Goal: Task Accomplishment & Management: Complete application form

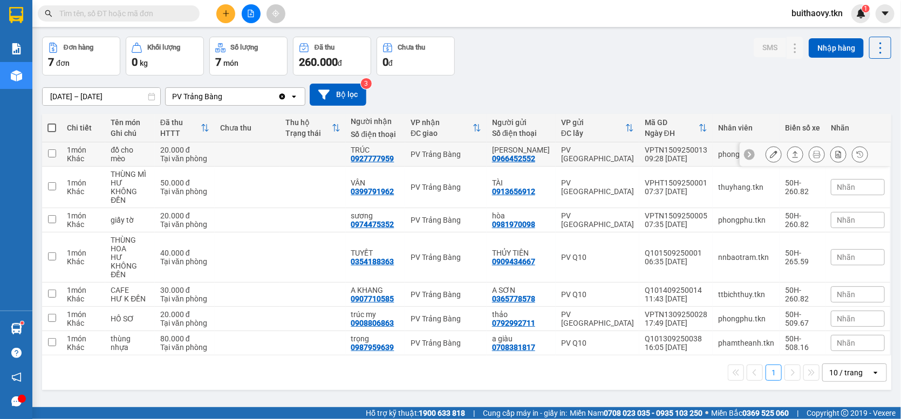
scroll to position [50, 0]
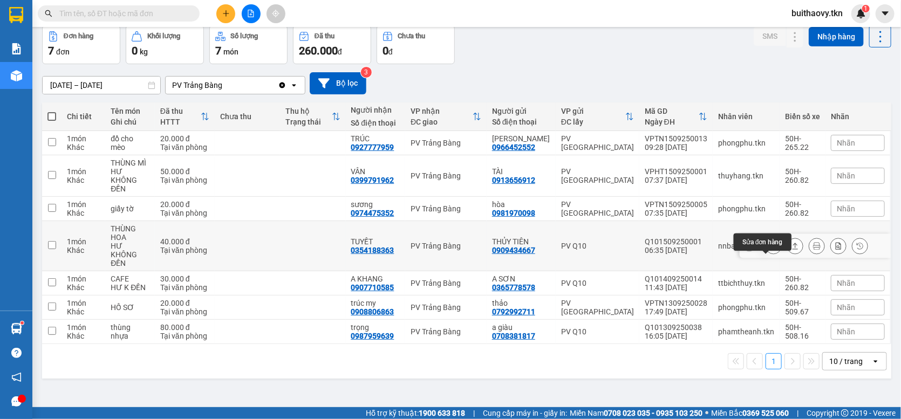
click at [770, 250] on icon at bounding box center [774, 246] width 8 height 8
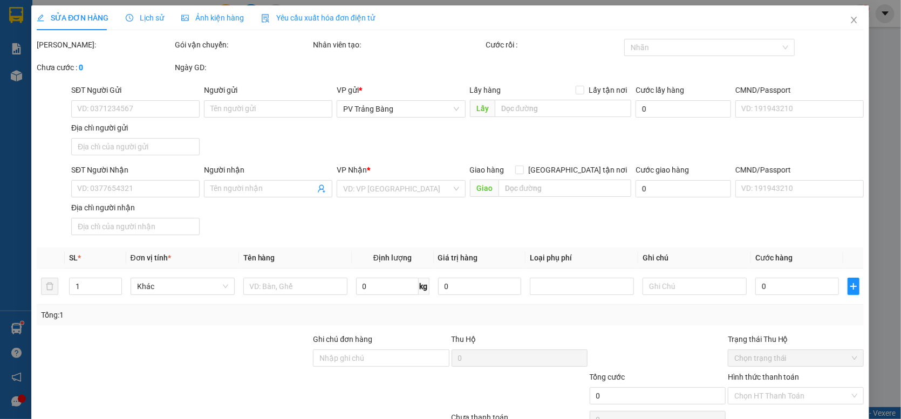
type input "0909434667"
type input "THỦY TIÊN"
type input "0354188363"
type input "TUYẾT"
type input "40.000"
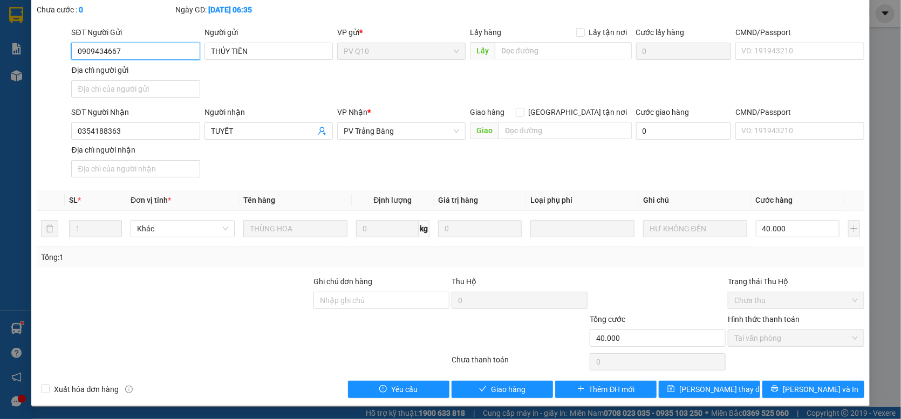
scroll to position [59, 0]
click at [512, 384] on span "Giao hàng" at bounding box center [508, 389] width 35 height 12
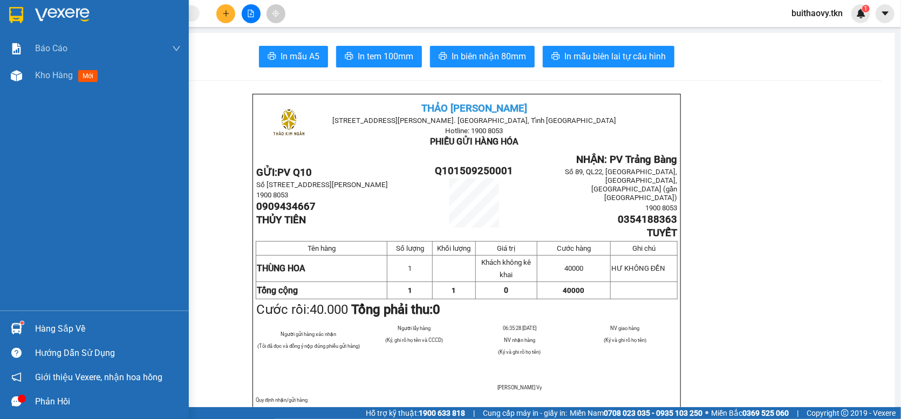
click at [25, 315] on div "Hàng sắp về Hướng dẫn sử dụng Giới thiệu Vexere, nhận hoa hồng Phản hồi" at bounding box center [94, 362] width 189 height 103
click at [125, 330] on div "Hàng sắp về" at bounding box center [108, 329] width 146 height 16
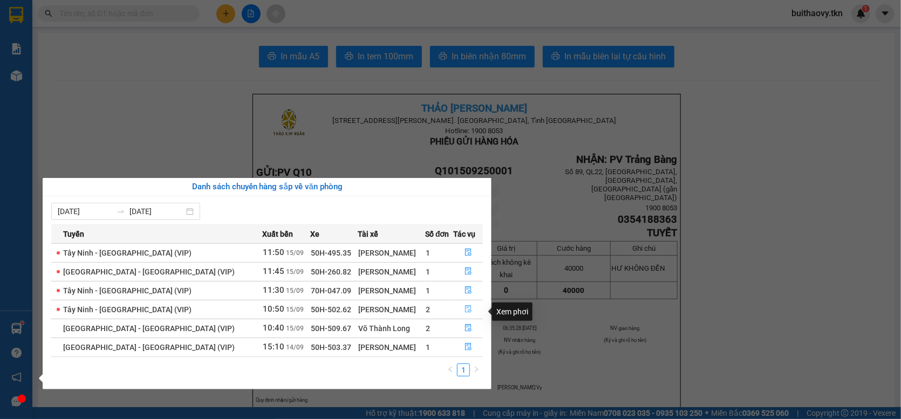
click at [467, 313] on icon "file-done" at bounding box center [468, 309] width 8 height 8
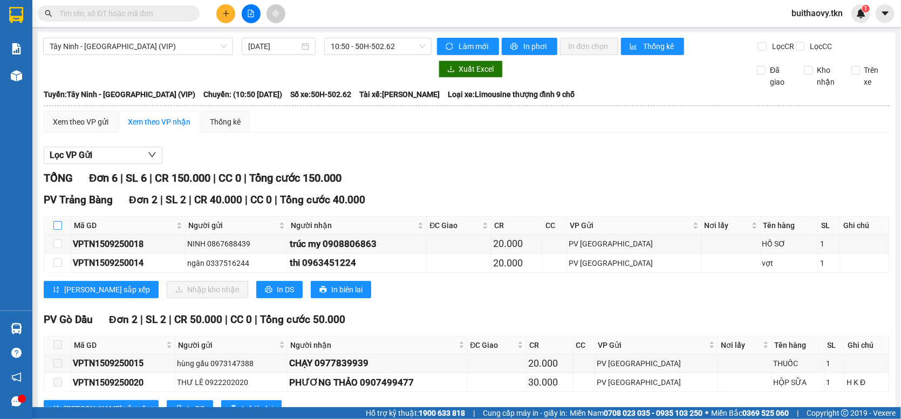
click at [56, 230] on input "checkbox" at bounding box center [57, 225] width 9 height 9
checkbox input "true"
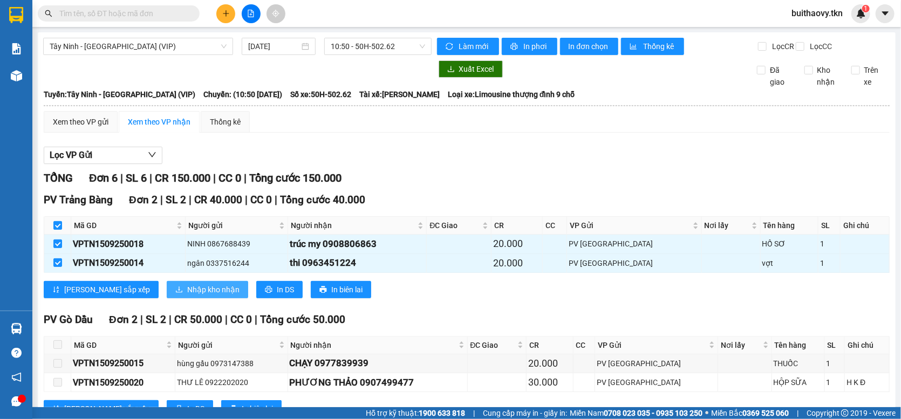
click at [175, 293] on icon "download" at bounding box center [179, 290] width 8 height 8
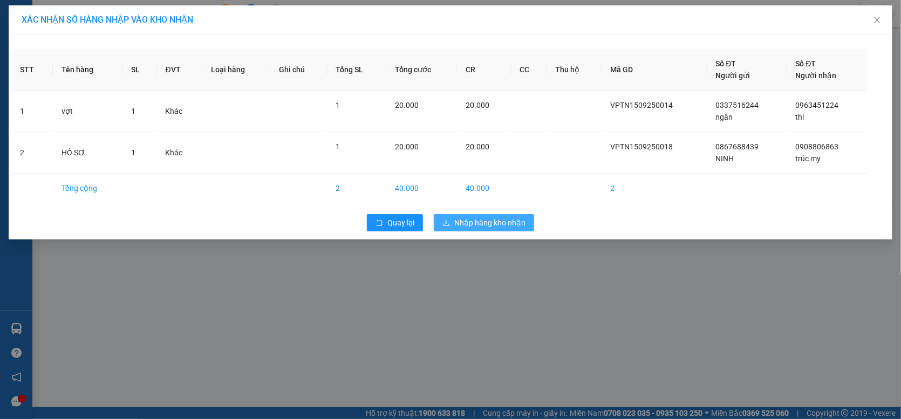
click at [500, 226] on span "Nhập hàng kho nhận" at bounding box center [489, 223] width 71 height 12
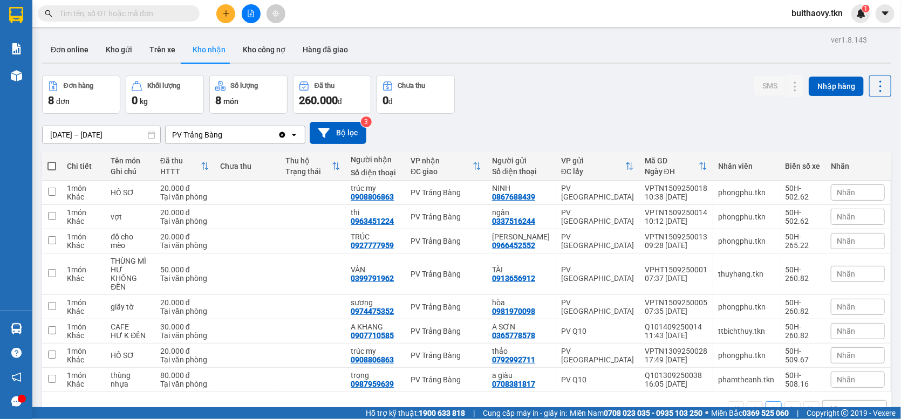
click at [483, 142] on div "14/09/2025 – 15/09/2025 Press the down arrow key to interact with the calendar …" at bounding box center [466, 133] width 849 height 38
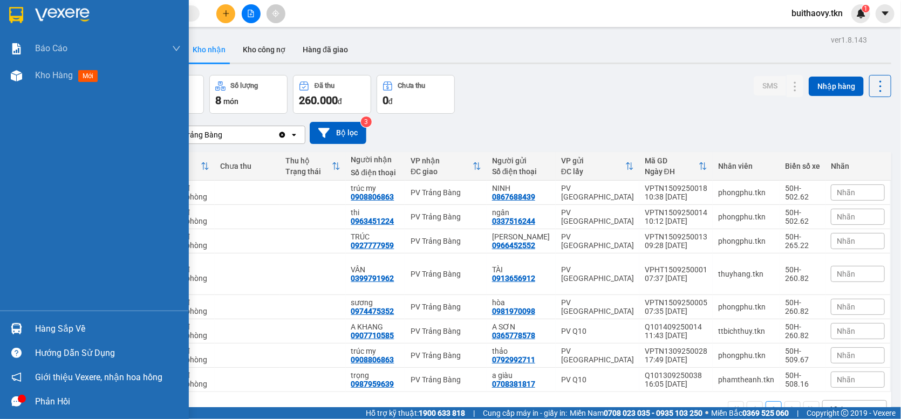
click at [16, 332] on img at bounding box center [16, 328] width 11 height 11
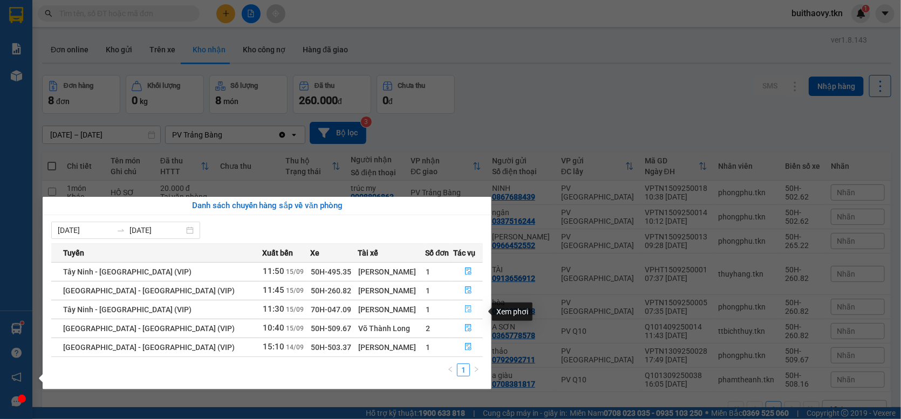
click at [466, 313] on icon "file-done" at bounding box center [468, 309] width 8 height 8
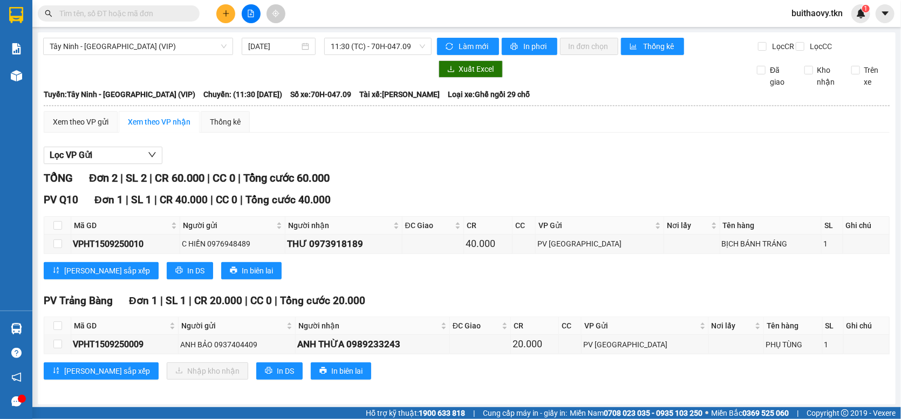
scroll to position [10, 0]
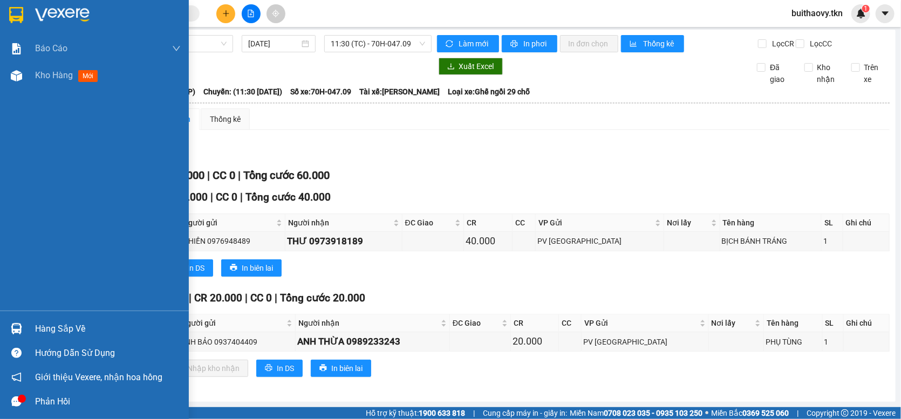
click at [38, 326] on div "Hàng sắp về" at bounding box center [108, 329] width 146 height 16
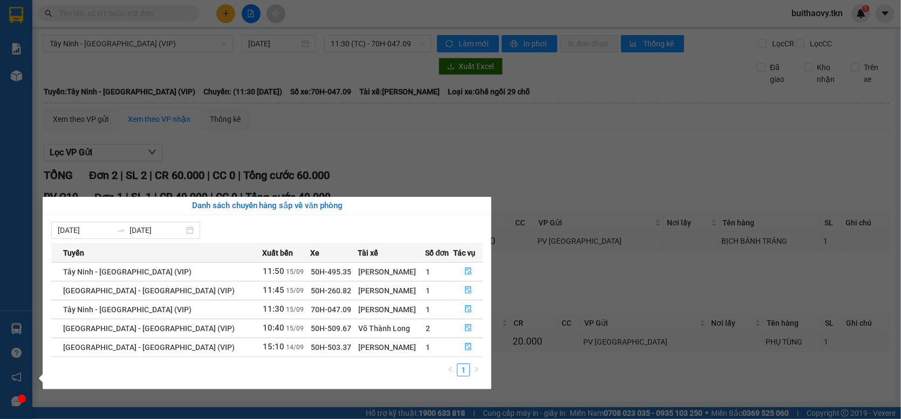
click at [478, 168] on section "Kết quả tìm kiếm ( 0 ) Bộ lọc No Data buithaovy.tkn 1 Báo cáo Mẫu 1: Báo cáo dò…" at bounding box center [450, 209] width 901 height 419
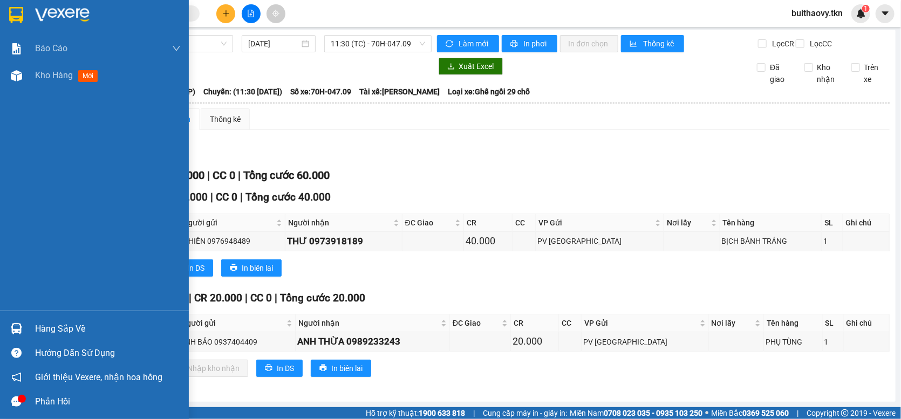
click at [16, 321] on div at bounding box center [16, 328] width 19 height 19
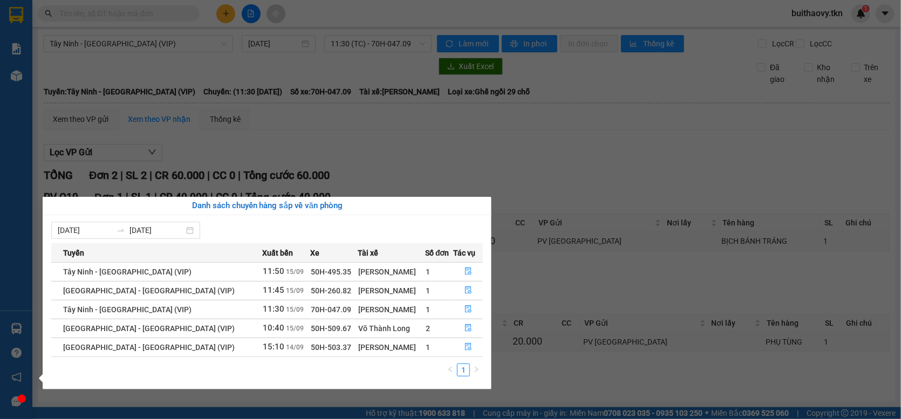
click at [457, 149] on section "Kết quả tìm kiếm ( 0 ) Bộ lọc No Data buithaovy.tkn 1 Báo cáo Mẫu 1: Báo cáo dò…" at bounding box center [450, 209] width 901 height 419
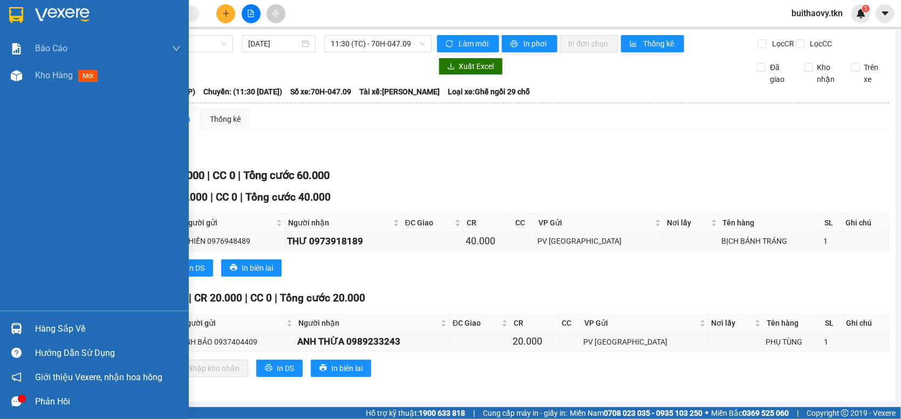
click at [24, 327] on div at bounding box center [16, 328] width 19 height 19
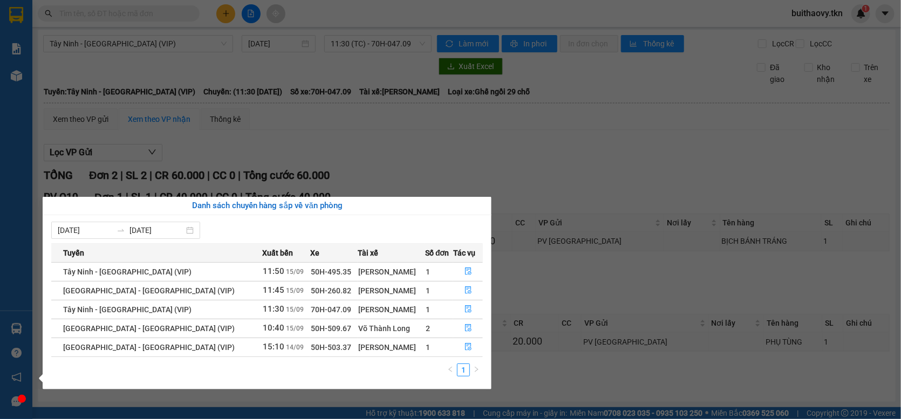
click at [562, 166] on section "Kết quả tìm kiếm ( 0 ) Bộ lọc No Data buithaovy.tkn 1 Báo cáo Mẫu 1: Báo cáo dò…" at bounding box center [450, 209] width 901 height 419
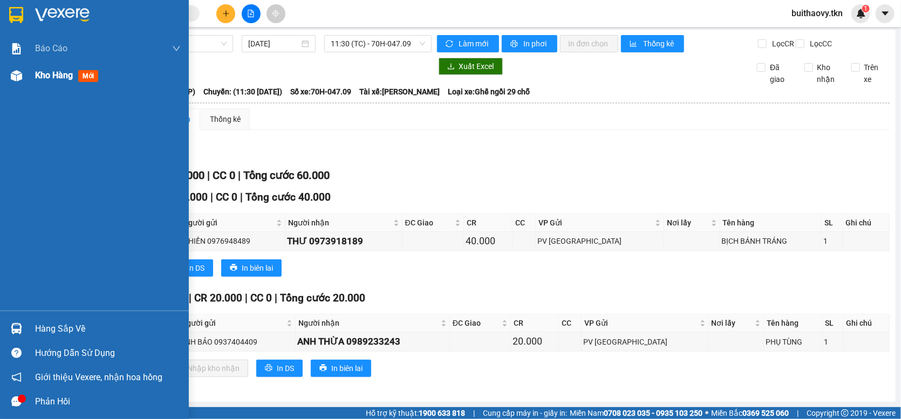
click at [26, 78] on div "Kho hàng mới" at bounding box center [94, 75] width 189 height 27
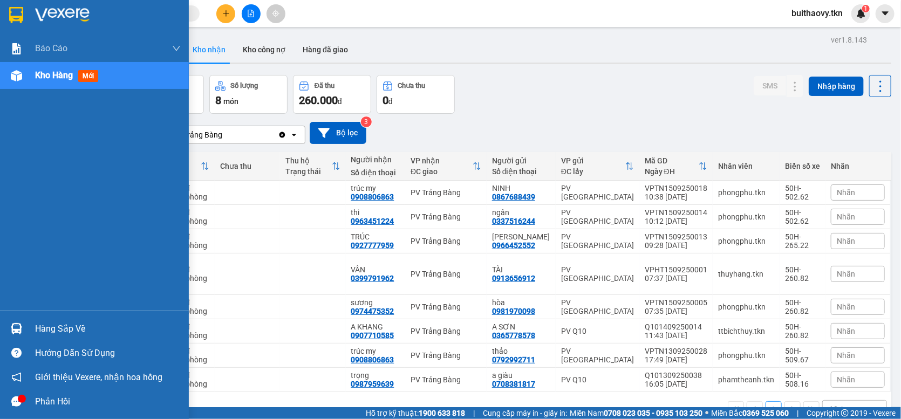
click at [24, 330] on div at bounding box center [16, 328] width 19 height 19
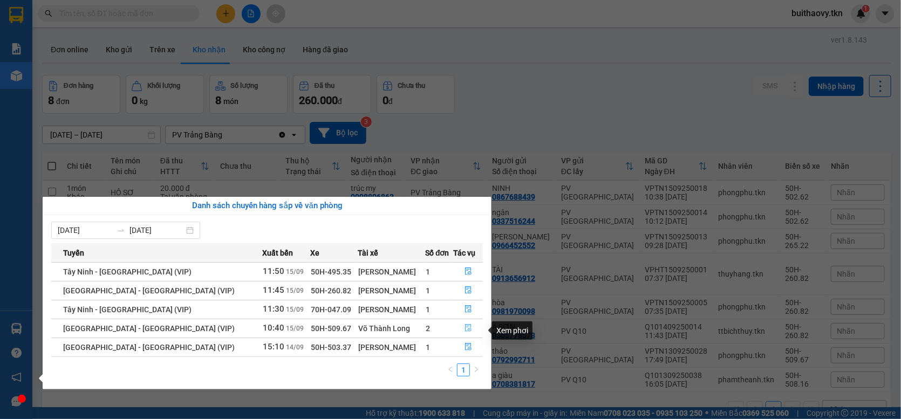
click at [466, 336] on button "button" at bounding box center [468, 328] width 29 height 17
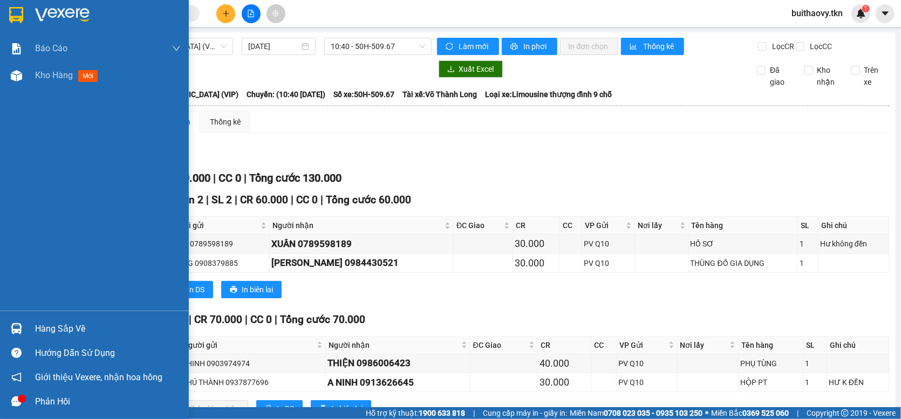
click at [23, 325] on div at bounding box center [16, 328] width 19 height 19
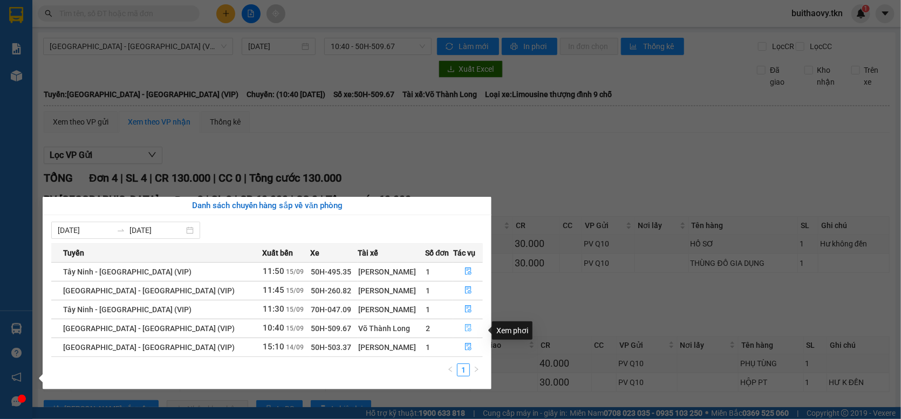
click at [464, 332] on icon "file-done" at bounding box center [468, 328] width 8 height 8
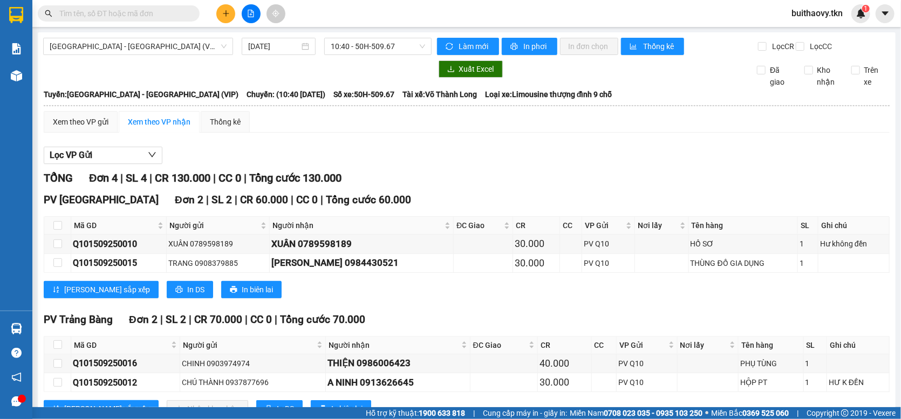
scroll to position [48, 0]
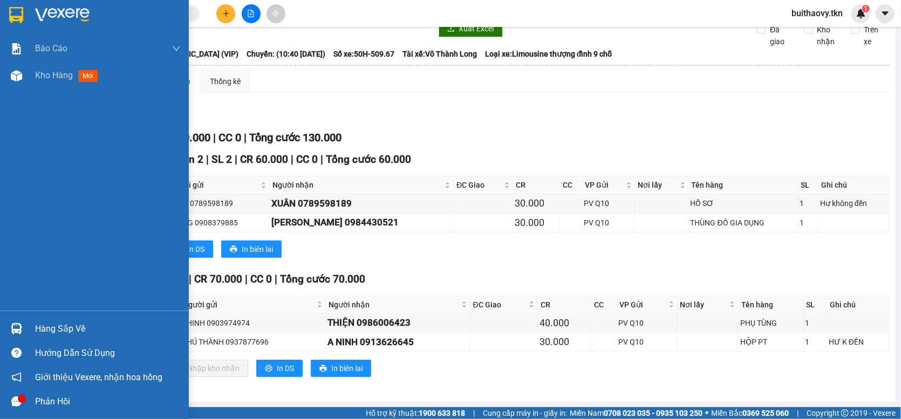
click at [47, 323] on div "Hàng sắp về" at bounding box center [108, 329] width 146 height 16
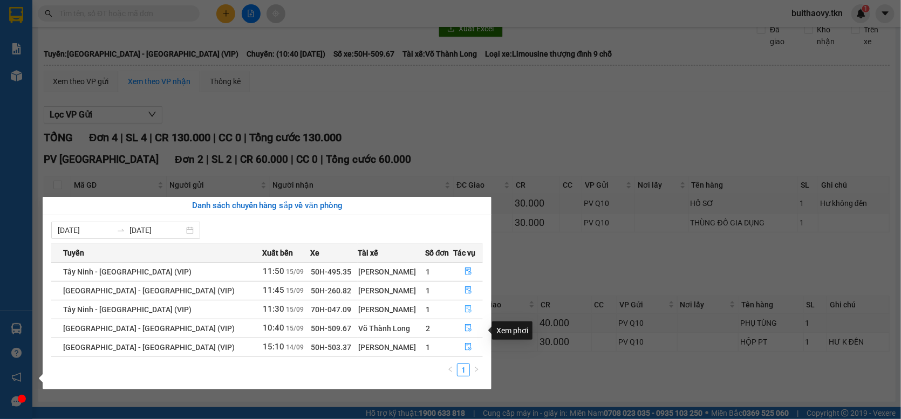
click at [468, 315] on button "button" at bounding box center [468, 309] width 29 height 17
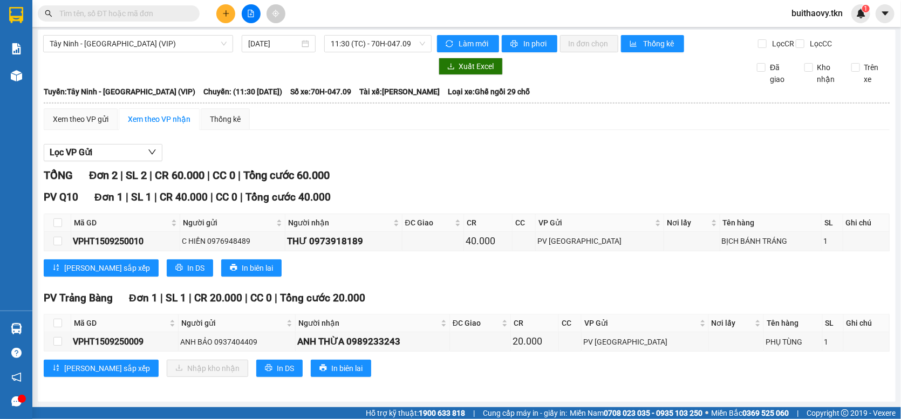
scroll to position [10, 0]
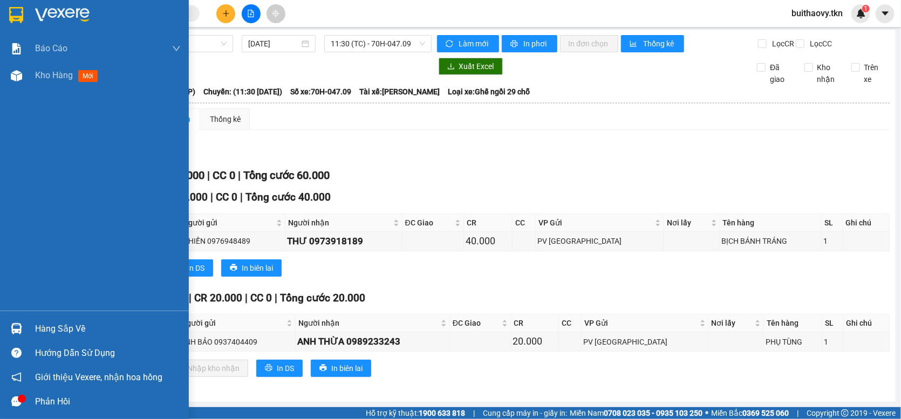
click at [11, 328] on img at bounding box center [16, 328] width 11 height 11
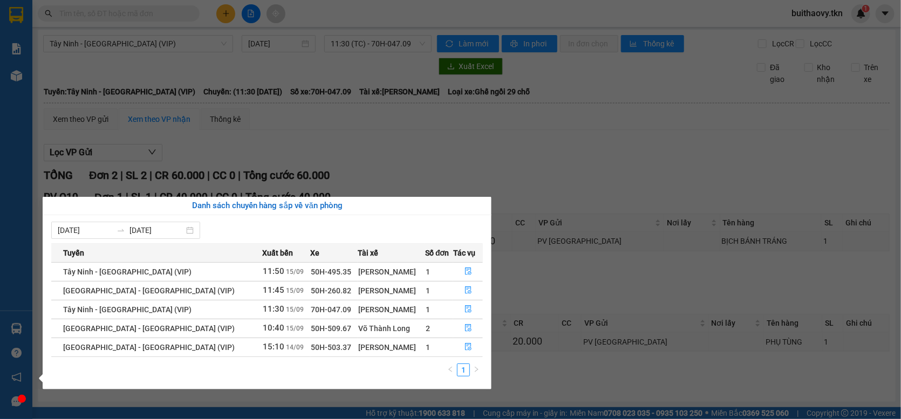
click at [506, 163] on section "Kết quả tìm kiếm ( 0 ) Bộ lọc No Data buithaovy.tkn 1 Báo cáo Mẫu 1: Báo cáo dò…" at bounding box center [450, 209] width 901 height 419
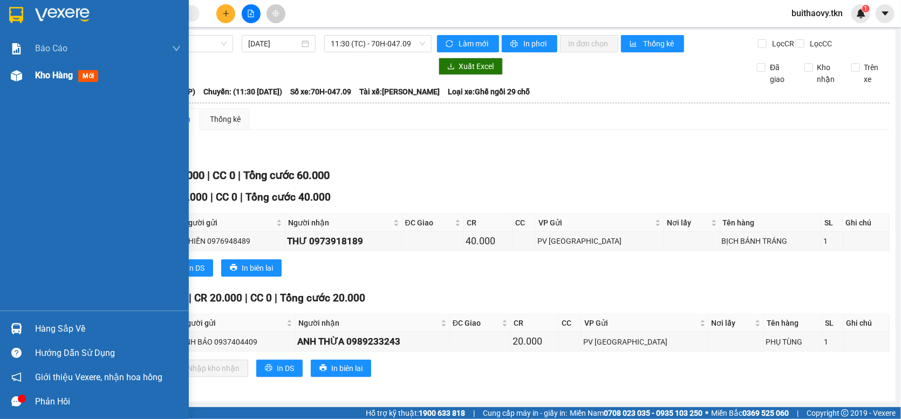
click at [25, 75] on div "Kho hàng mới" at bounding box center [94, 75] width 189 height 27
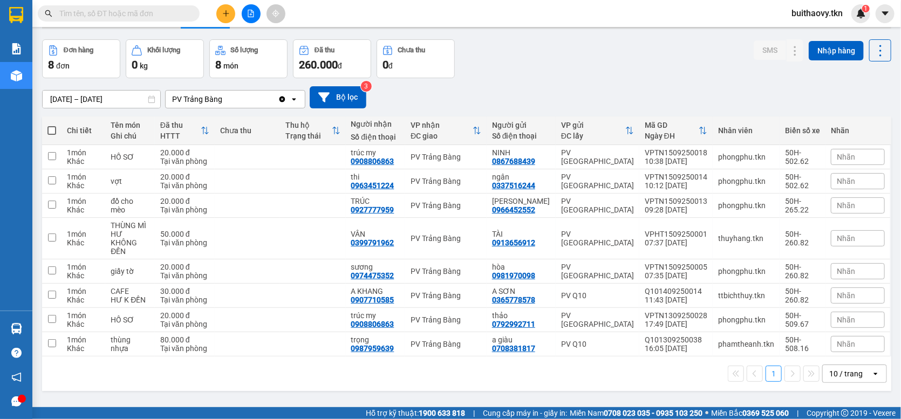
scroll to position [50, 0]
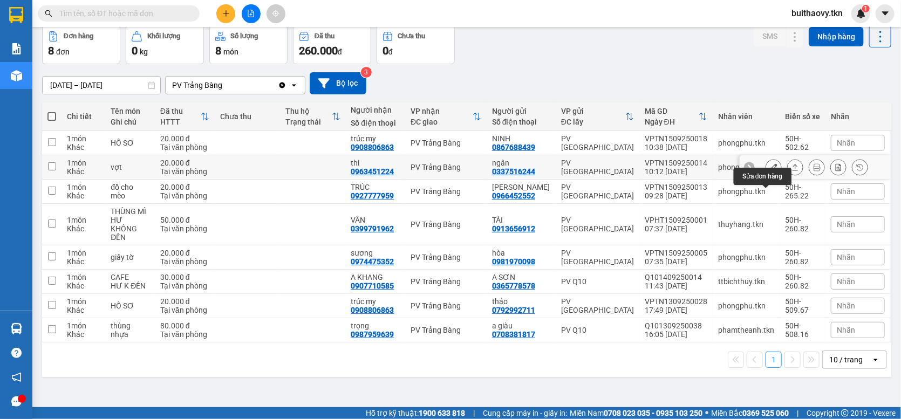
click at [770, 171] on icon at bounding box center [774, 167] width 8 height 8
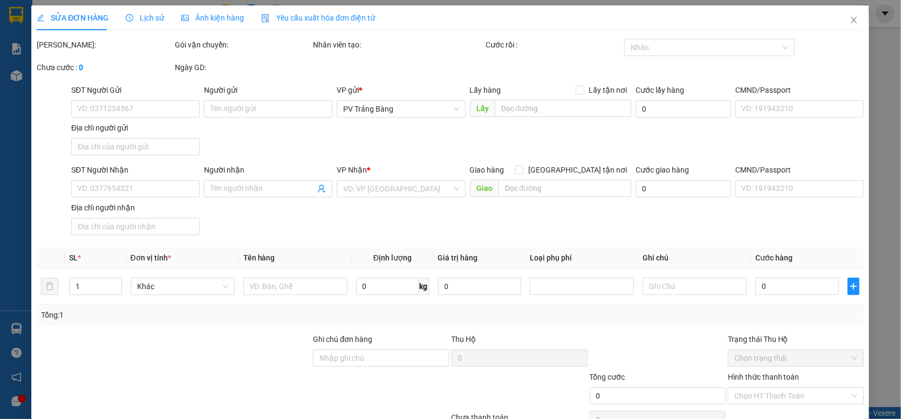
type input "0337516244"
type input "ngân"
type input "0963451224"
type input "thi"
type input "20.000"
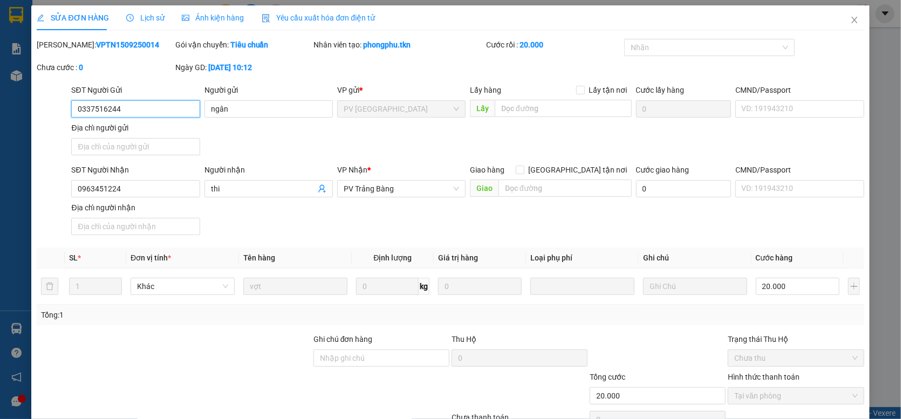
scroll to position [59, 0]
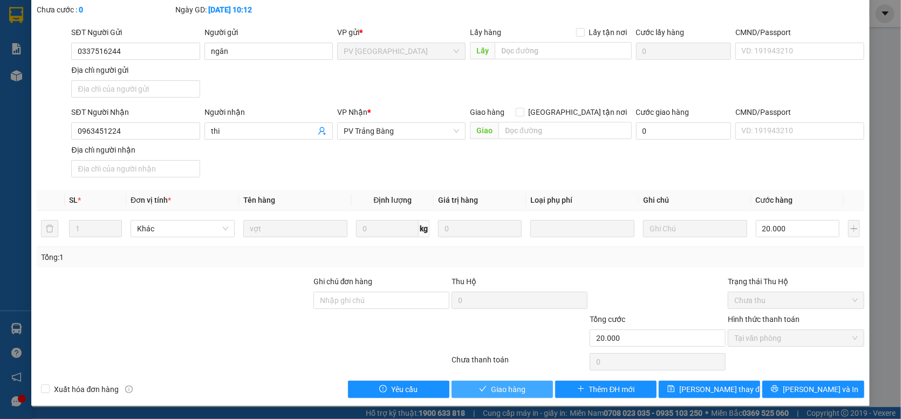
click at [511, 386] on span "Giao hàng" at bounding box center [508, 389] width 35 height 12
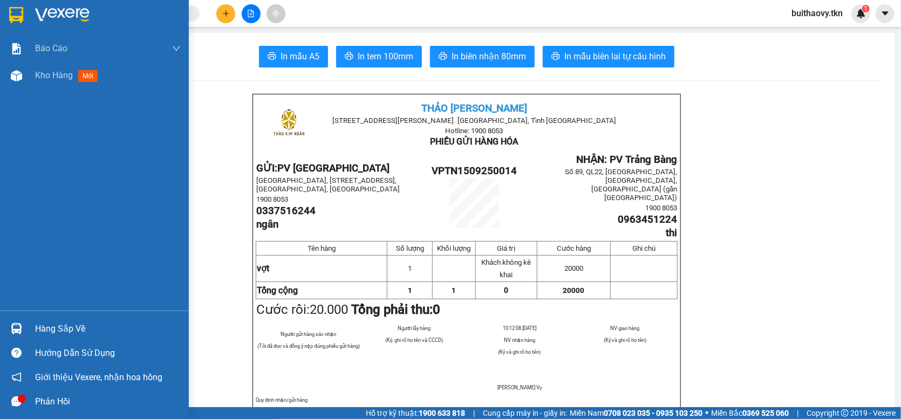
click at [11, 328] on img at bounding box center [16, 328] width 11 height 11
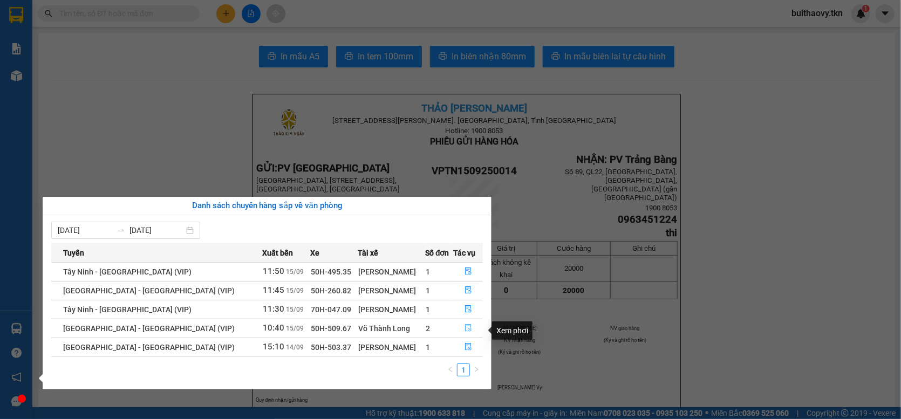
click at [464, 332] on icon "file-done" at bounding box center [468, 328] width 8 height 8
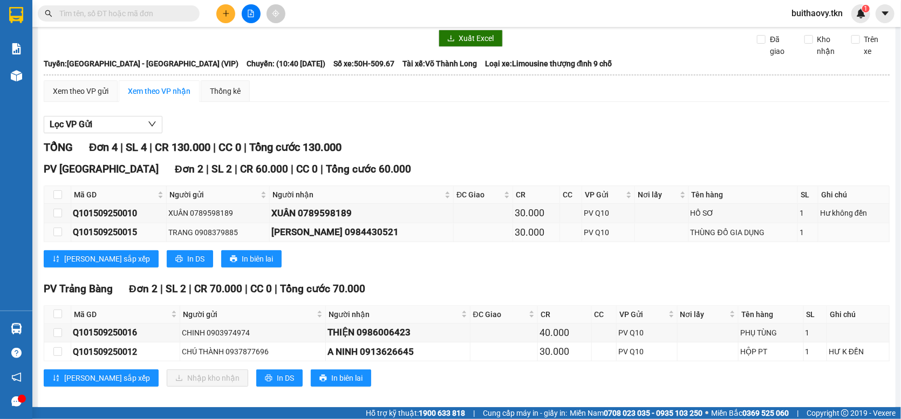
scroll to position [48, 0]
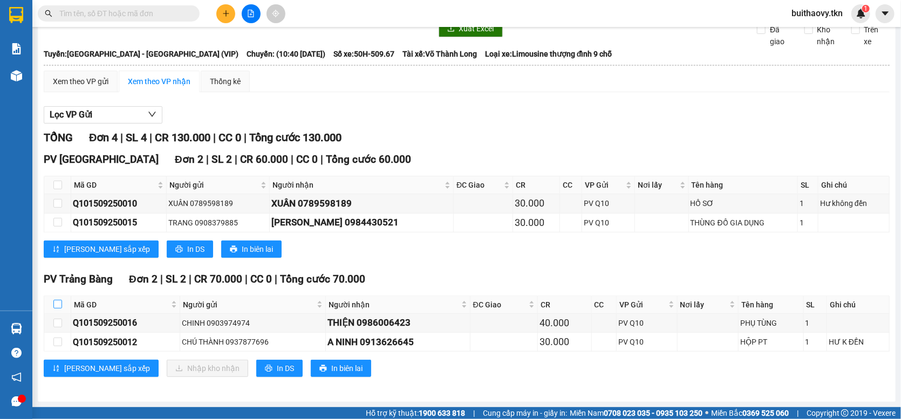
click at [59, 306] on input "checkbox" at bounding box center [57, 304] width 9 height 9
checkbox input "true"
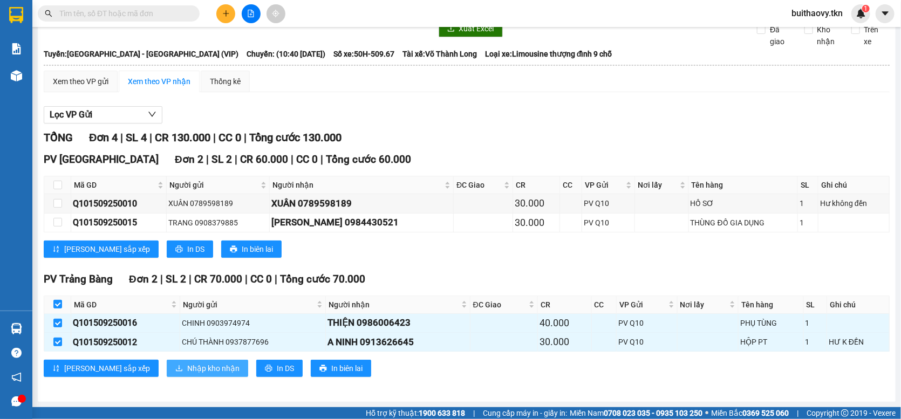
click at [187, 369] on span "Nhập kho nhận" at bounding box center [213, 368] width 52 height 12
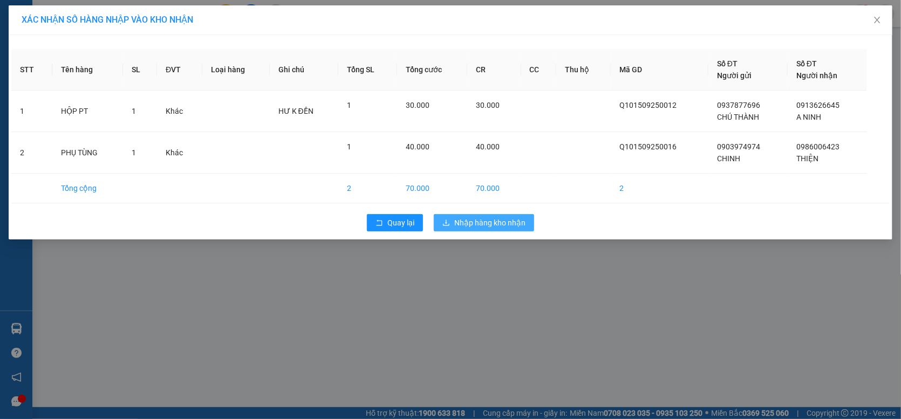
click at [479, 225] on span "Nhập hàng kho nhận" at bounding box center [489, 223] width 71 height 12
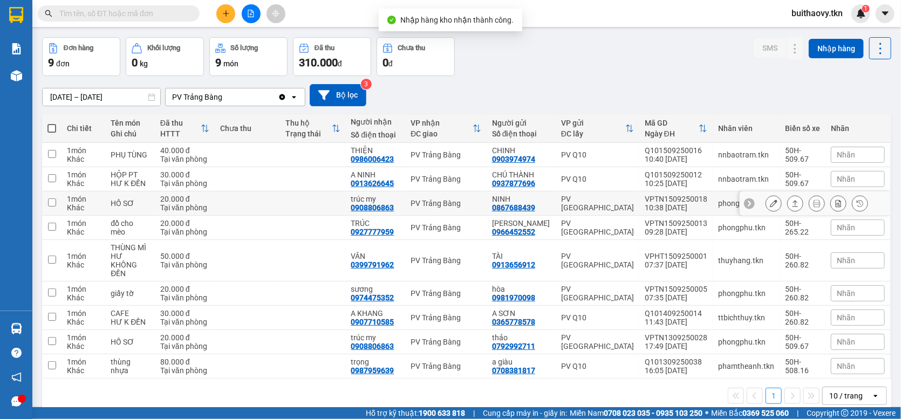
scroll to position [72, 0]
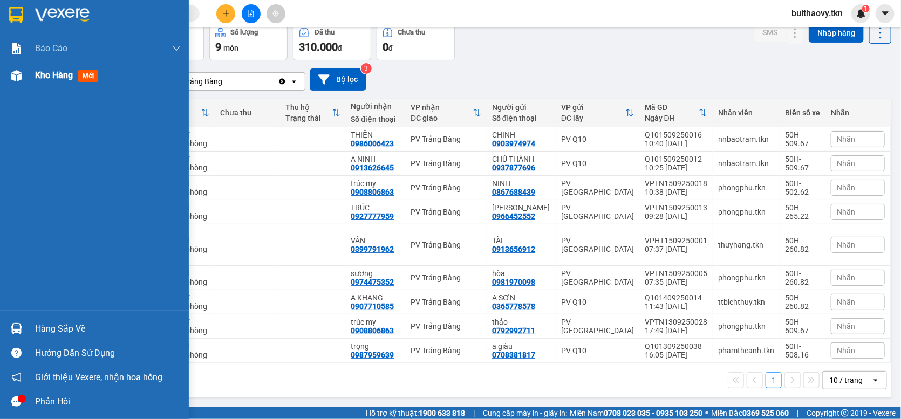
click at [18, 76] on img at bounding box center [16, 75] width 11 height 11
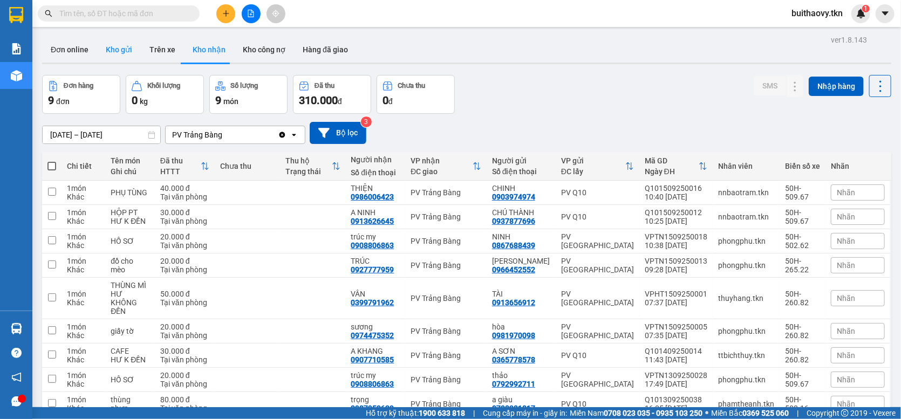
click at [115, 53] on button "Kho gửi" at bounding box center [119, 50] width 44 height 26
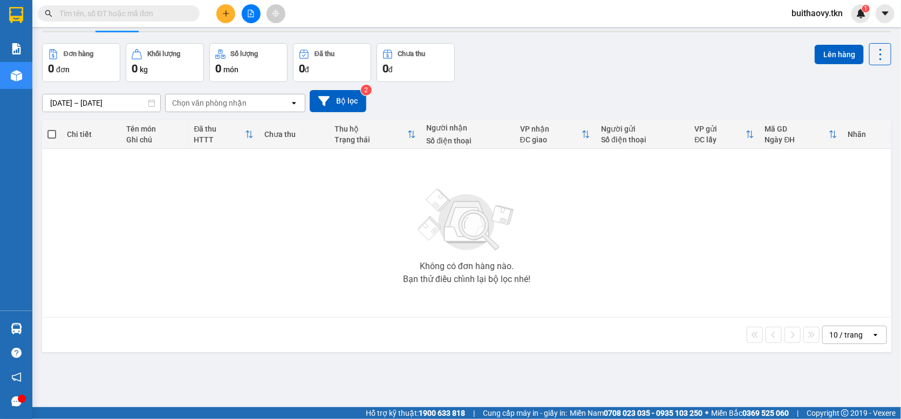
scroll to position [50, 0]
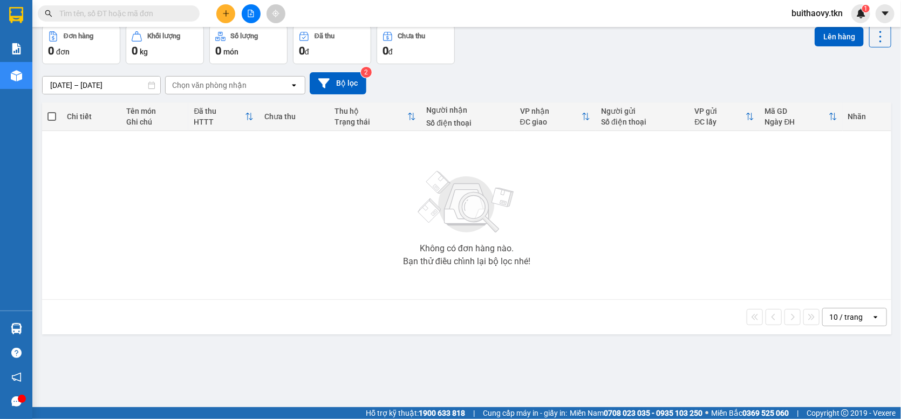
click at [541, 197] on div "Không có đơn hàng nào. Bạn thử điều chỉnh lại bộ lọc nhé!" at bounding box center [466, 215] width 838 height 162
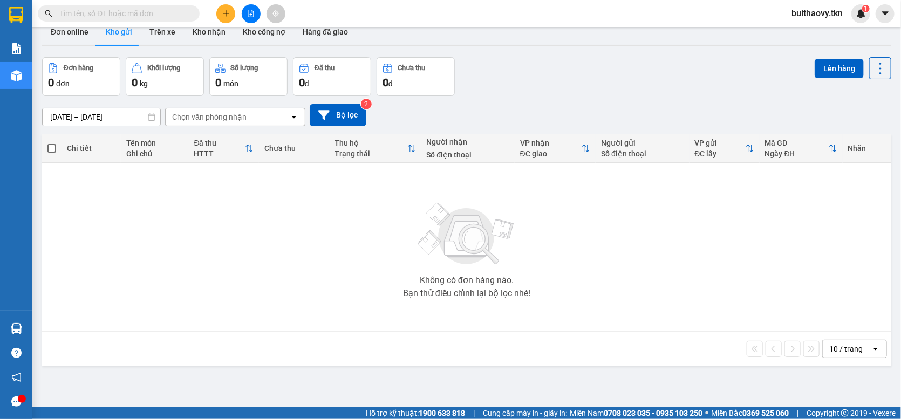
scroll to position [0, 0]
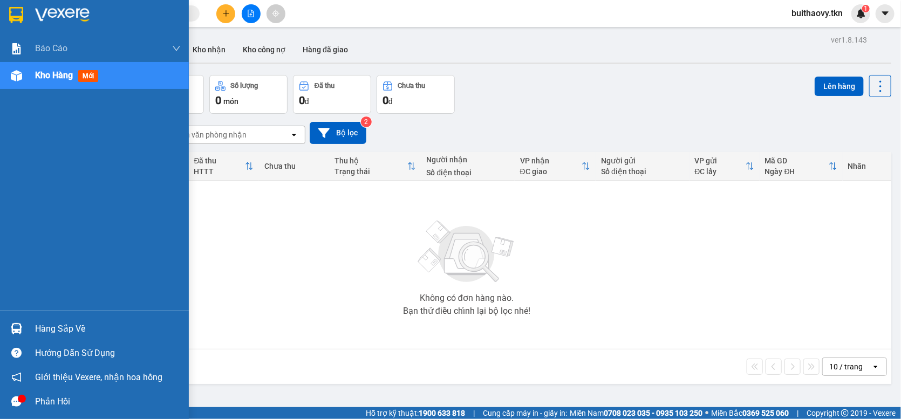
click at [10, 320] on div at bounding box center [16, 328] width 19 height 19
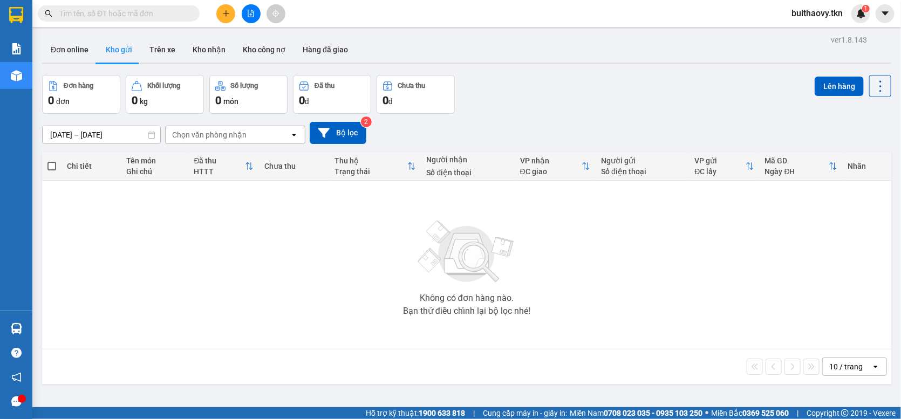
click at [504, 93] on section "Kết quả tìm kiếm ( 0 ) Bộ lọc No Data buithaovy.tkn 1 Báo cáo Mẫu 1: Báo cáo dò…" at bounding box center [450, 209] width 901 height 419
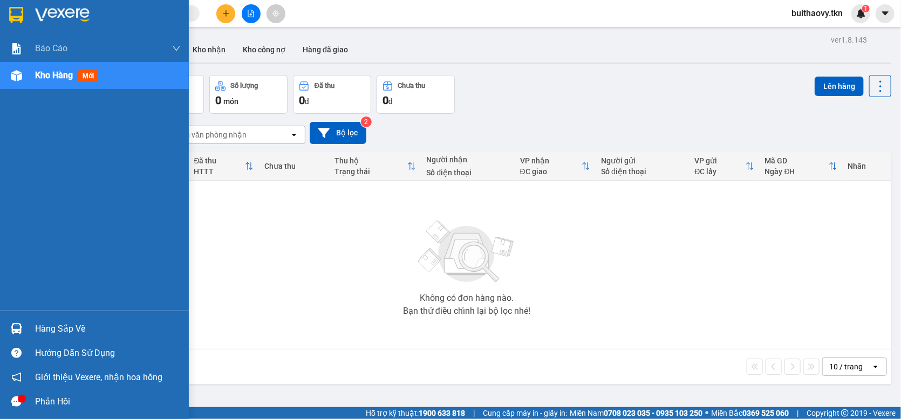
click at [22, 330] on div at bounding box center [16, 328] width 19 height 19
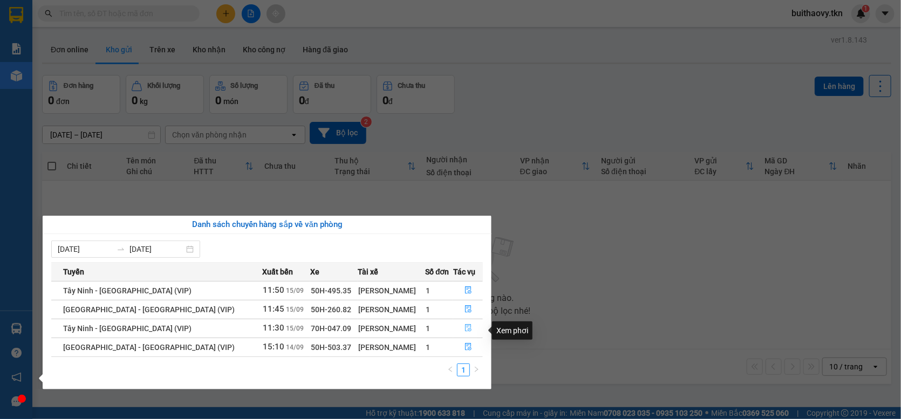
click at [469, 327] on button "button" at bounding box center [468, 328] width 29 height 17
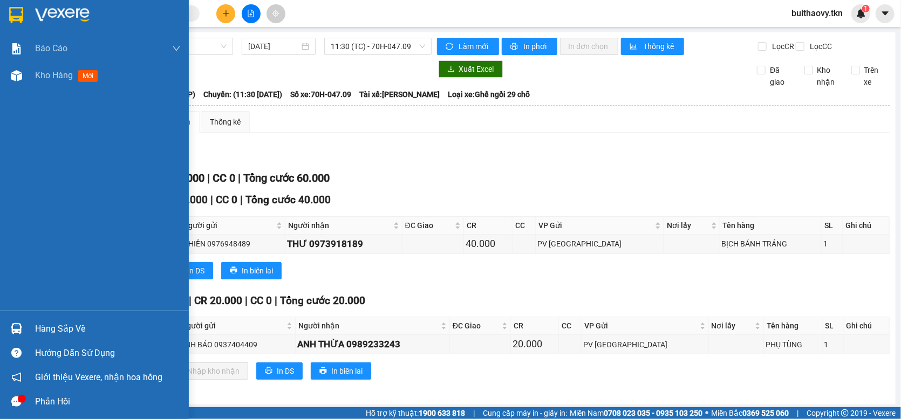
click at [74, 333] on div "Hàng sắp về" at bounding box center [108, 329] width 146 height 16
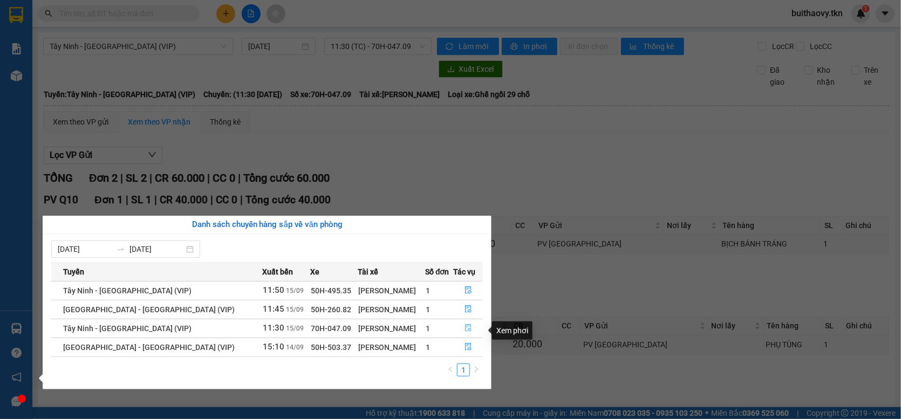
click at [469, 327] on button "button" at bounding box center [468, 328] width 29 height 17
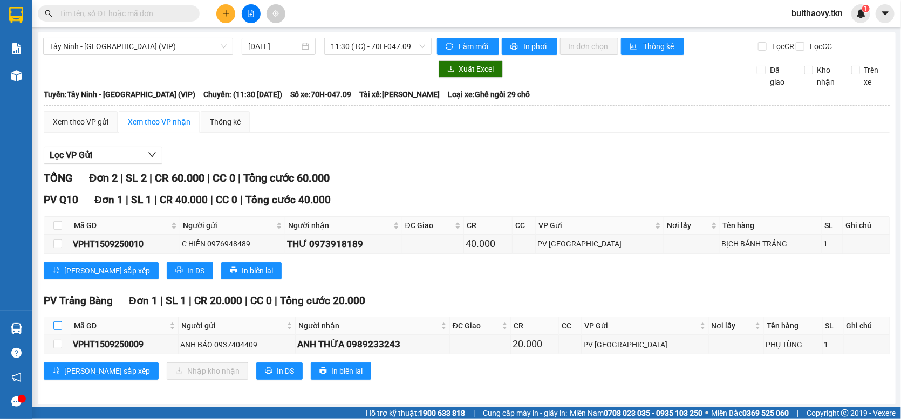
click at [56, 330] on input "checkbox" at bounding box center [57, 325] width 9 height 9
checkbox input "true"
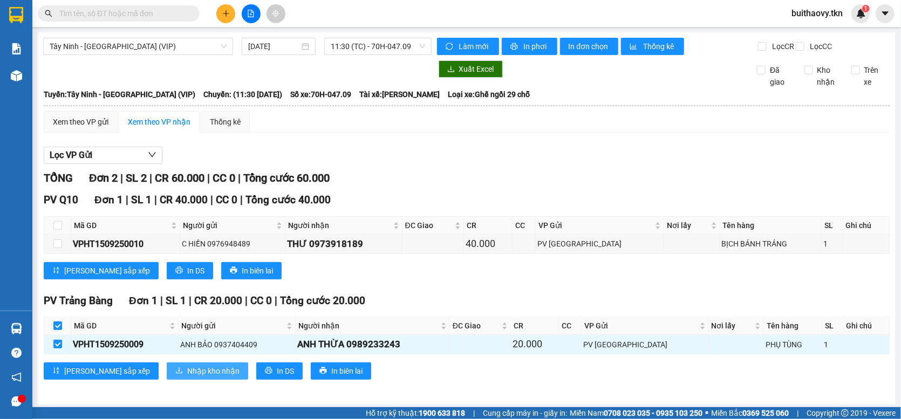
click at [187, 377] on span "Nhập kho nhận" at bounding box center [213, 371] width 52 height 12
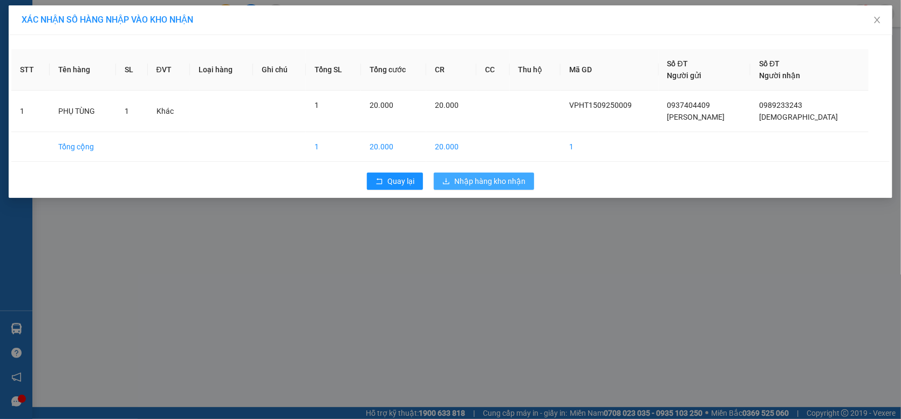
click at [456, 183] on span "Nhập hàng kho nhận" at bounding box center [489, 181] width 71 height 12
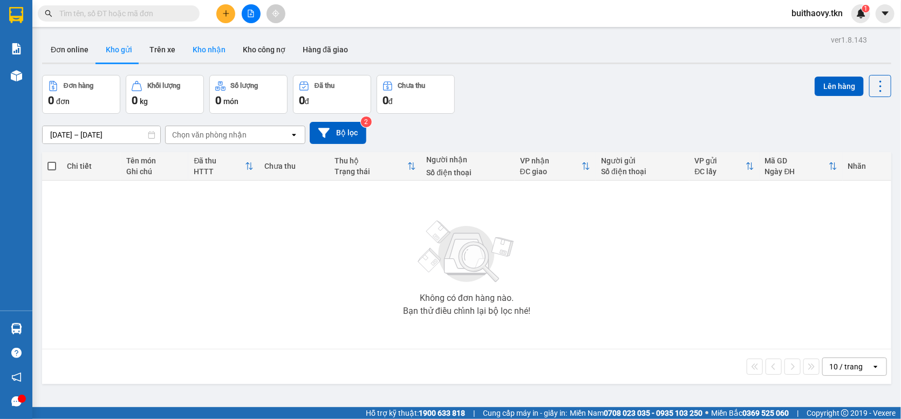
click at [208, 46] on button "Kho nhận" at bounding box center [209, 50] width 50 height 26
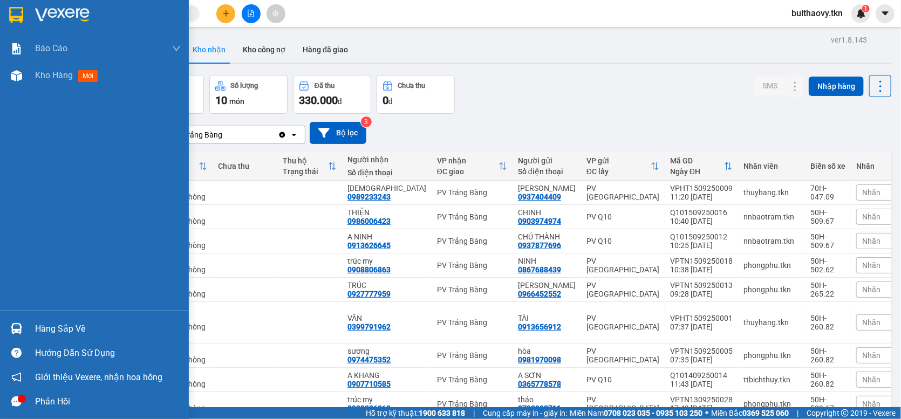
click at [18, 326] on img at bounding box center [16, 328] width 11 height 11
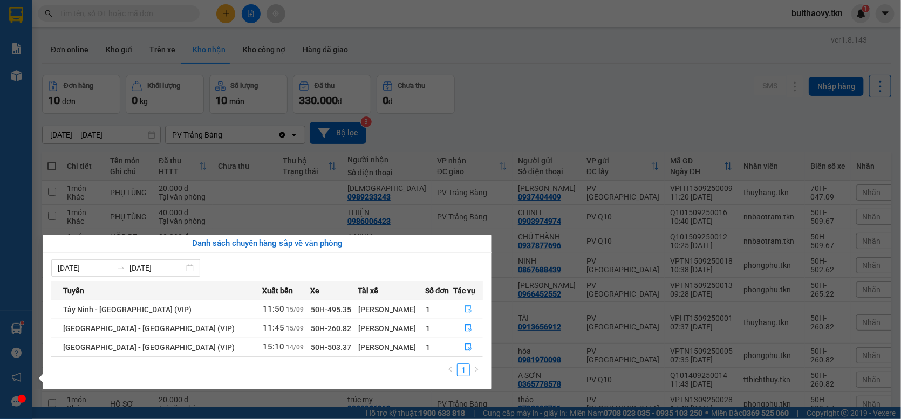
click at [469, 313] on button "button" at bounding box center [468, 309] width 29 height 17
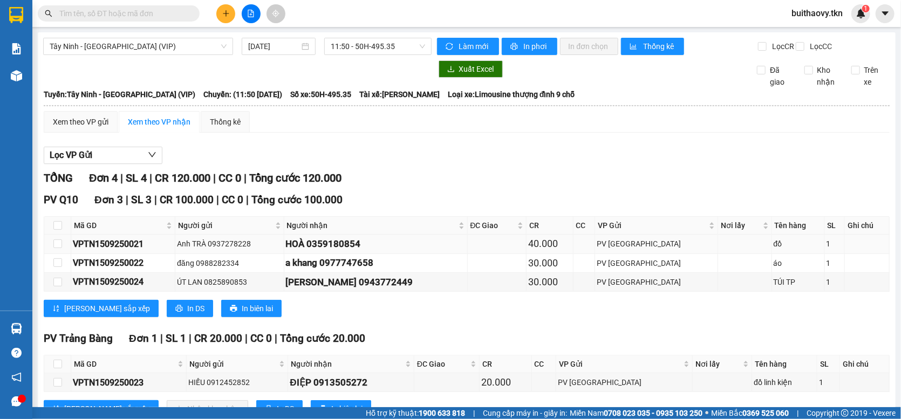
scroll to position [48, 0]
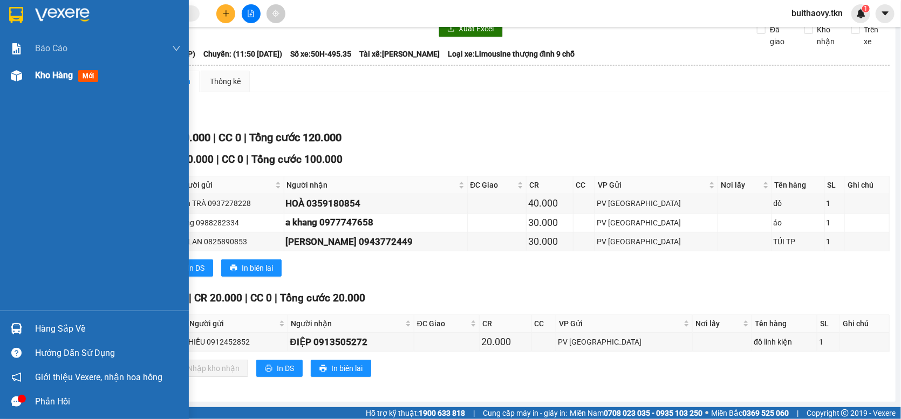
click at [28, 78] on div "Kho hàng mới" at bounding box center [94, 75] width 189 height 27
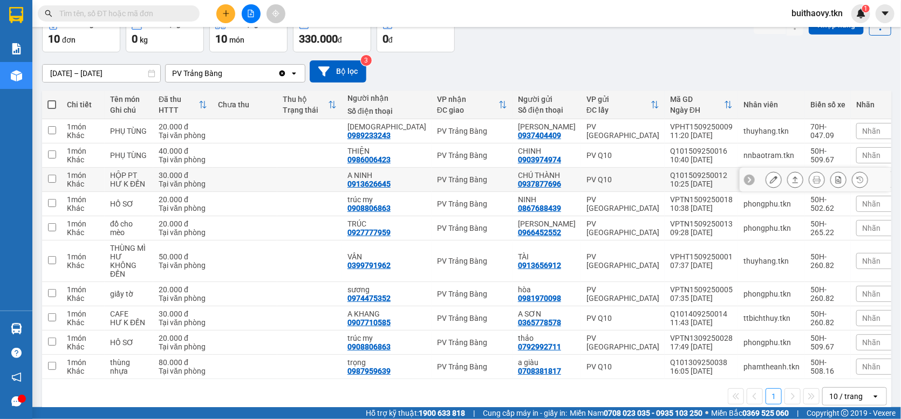
scroll to position [43, 0]
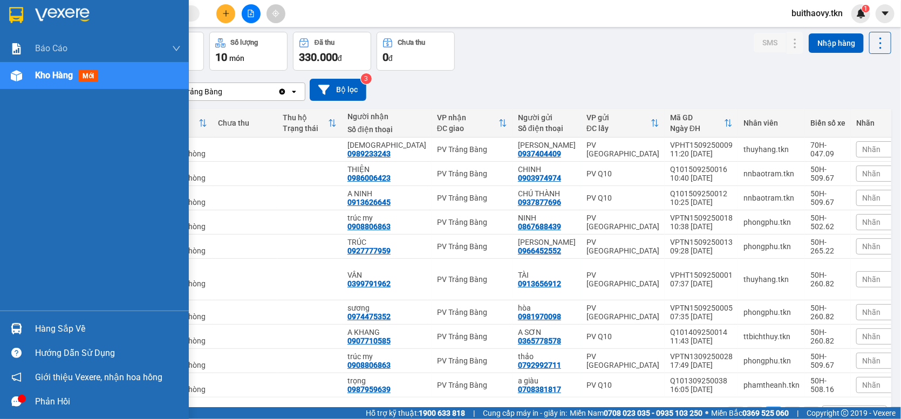
click at [13, 326] on img at bounding box center [16, 328] width 11 height 11
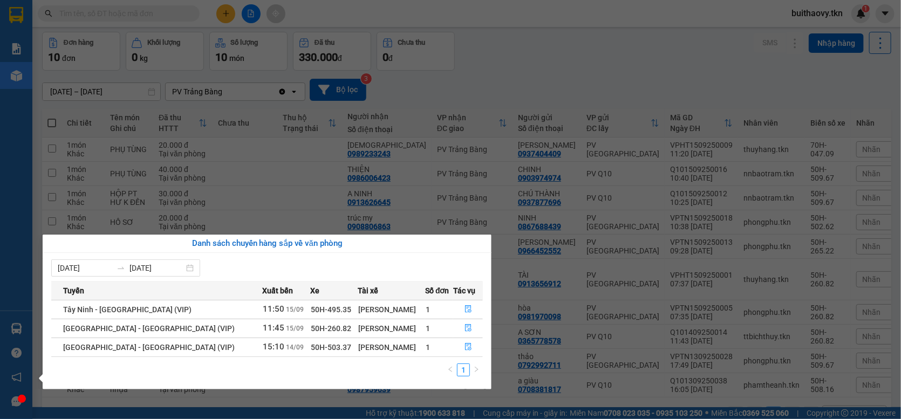
click at [545, 84] on section "Kết quả tìm kiếm ( 0 ) Bộ lọc No Data buithaovy.tkn 1 Báo cáo Mẫu 1: Báo cáo dò…" at bounding box center [450, 209] width 901 height 419
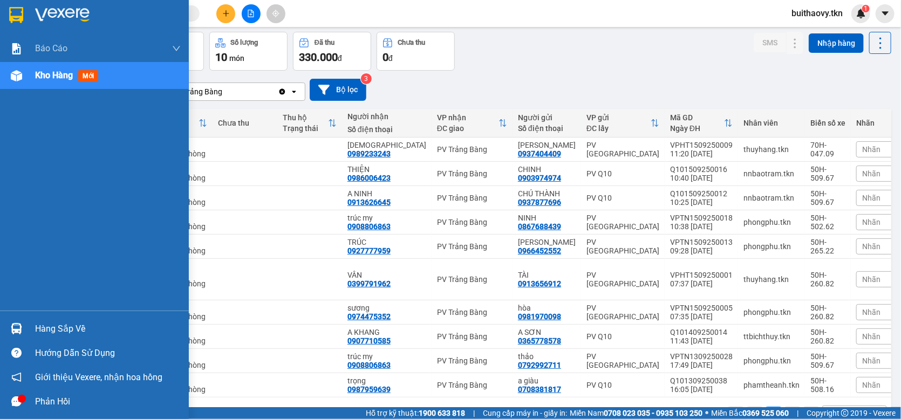
click at [22, 331] on div at bounding box center [16, 328] width 19 height 19
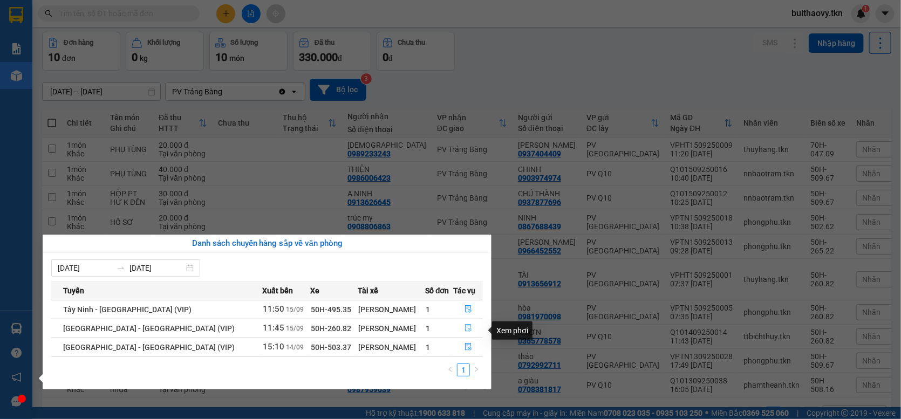
click at [471, 328] on button "button" at bounding box center [468, 328] width 29 height 17
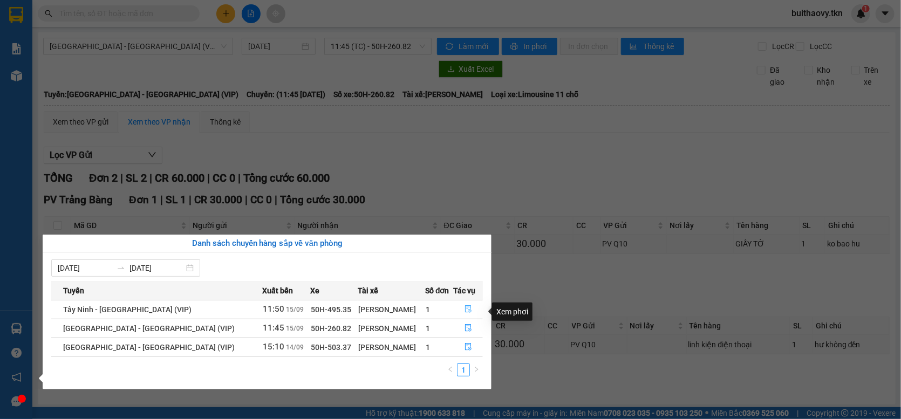
click at [455, 310] on button "button" at bounding box center [468, 309] width 29 height 17
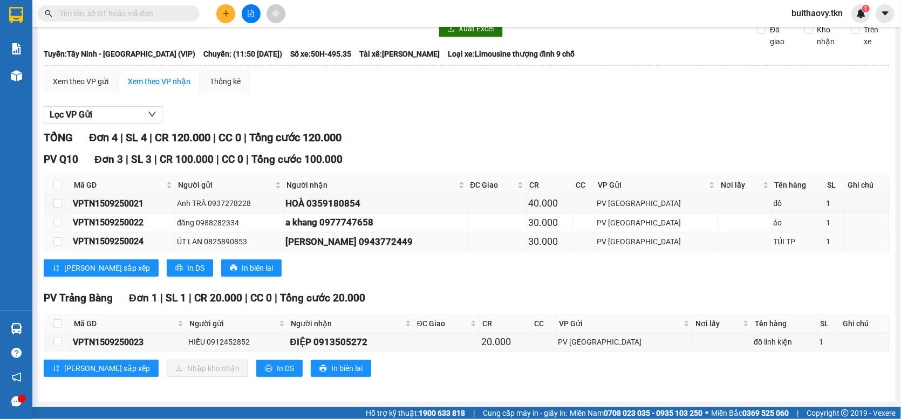
scroll to position [48, 0]
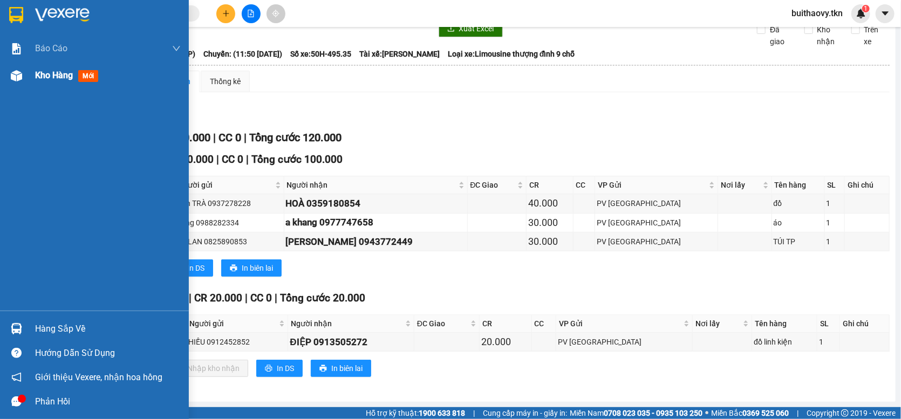
click at [37, 80] on span "Kho hàng" at bounding box center [54, 75] width 38 height 10
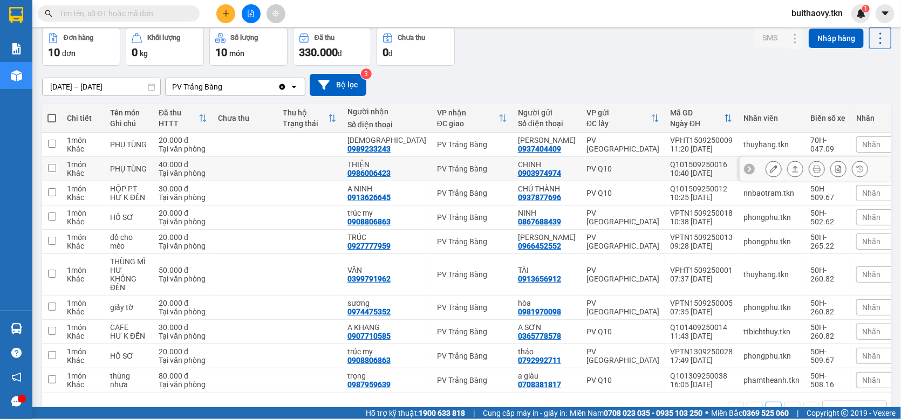
click at [768, 179] on button at bounding box center [773, 169] width 15 height 19
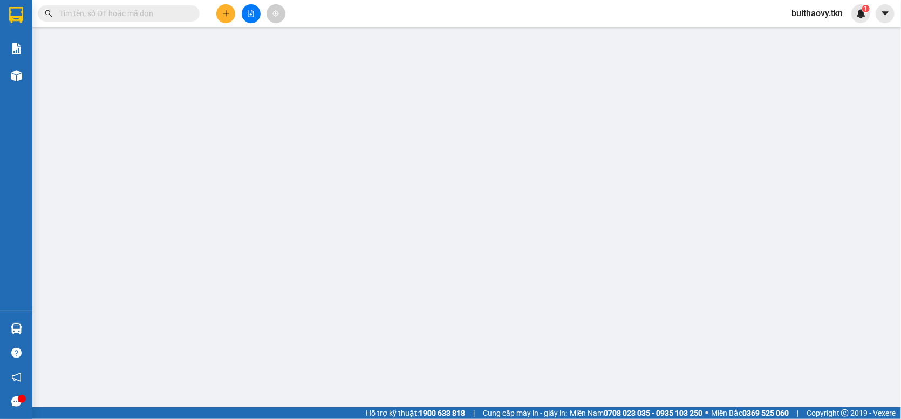
type input "0903974974"
type input "CHINH"
type input "0986006423"
type input "THIỆN"
type input "40.000"
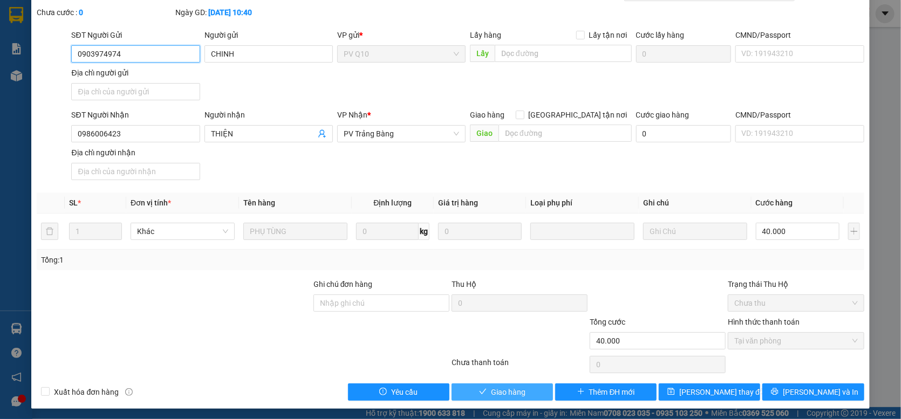
scroll to position [59, 0]
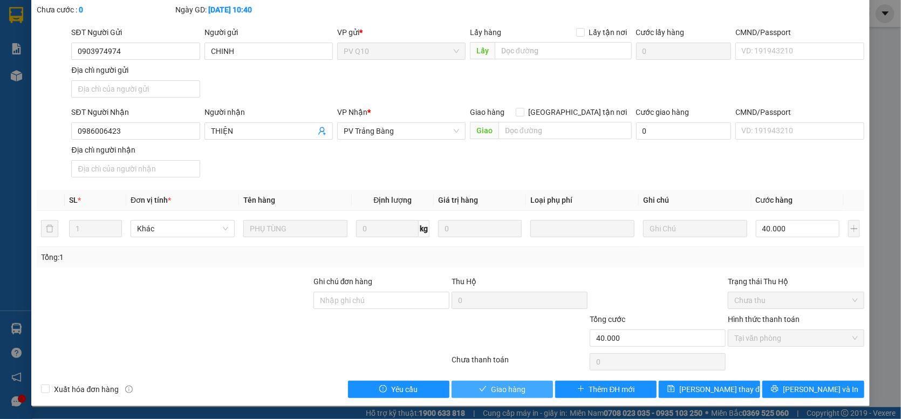
click at [499, 395] on span "Giao hàng" at bounding box center [508, 389] width 35 height 12
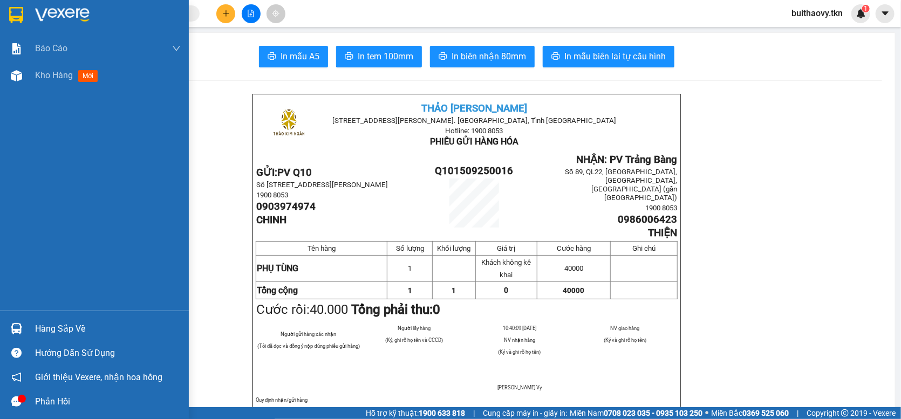
click at [16, 321] on div at bounding box center [16, 328] width 19 height 19
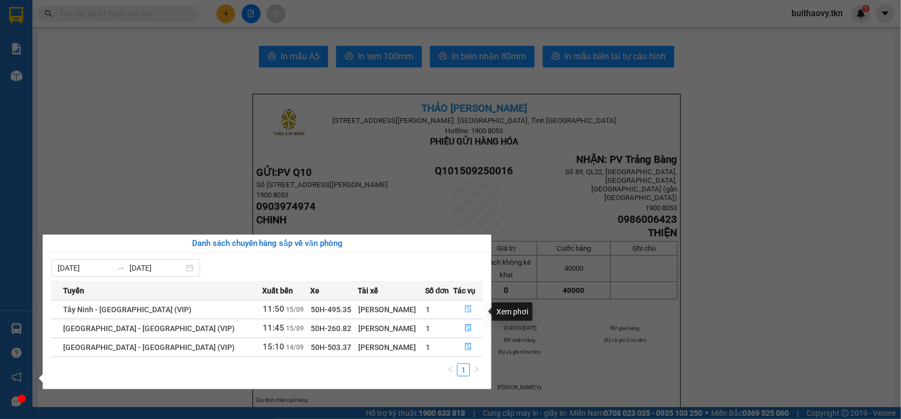
click at [465, 312] on icon "file-done" at bounding box center [468, 309] width 6 height 8
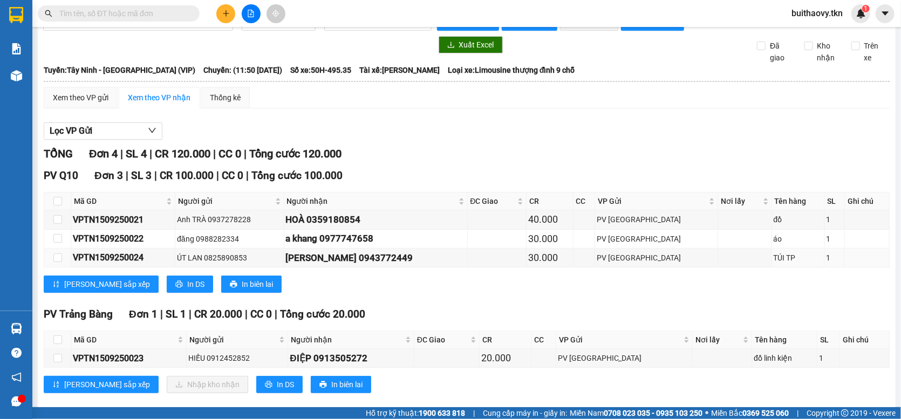
scroll to position [48, 0]
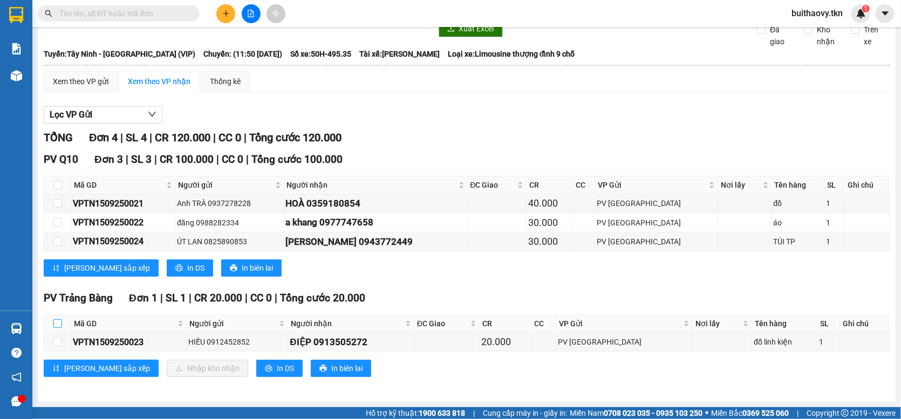
click at [60, 323] on input "checkbox" at bounding box center [57, 323] width 9 height 9
checkbox input "true"
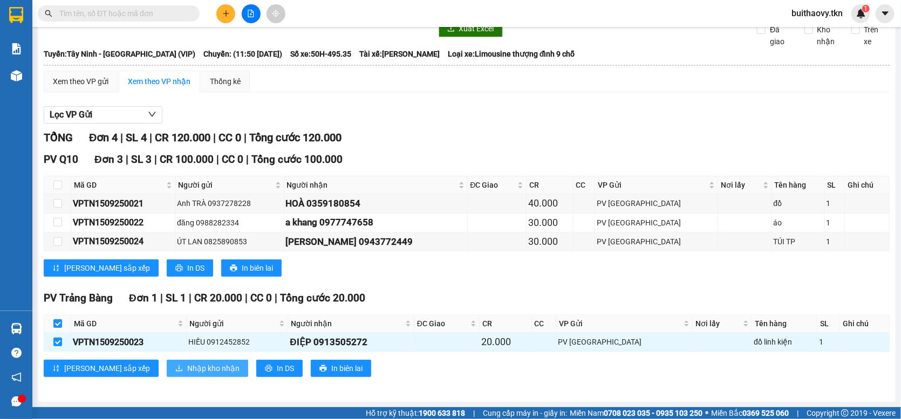
click at [187, 367] on span "Nhập kho nhận" at bounding box center [213, 368] width 52 height 12
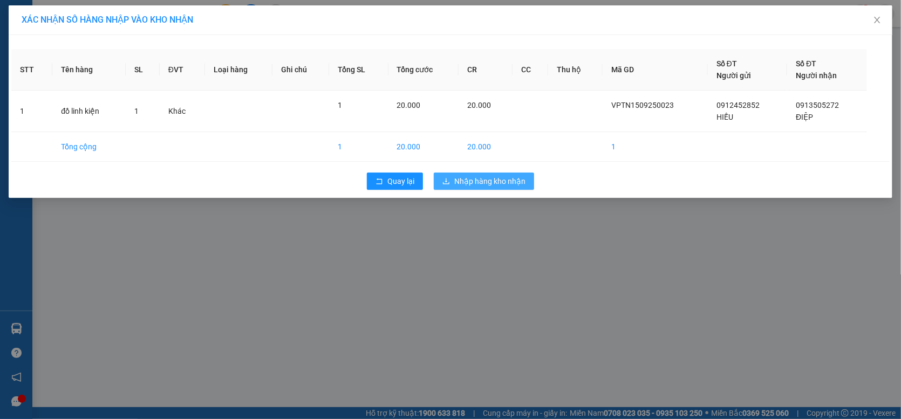
click at [523, 188] on button "Nhập hàng kho nhận" at bounding box center [484, 181] width 100 height 17
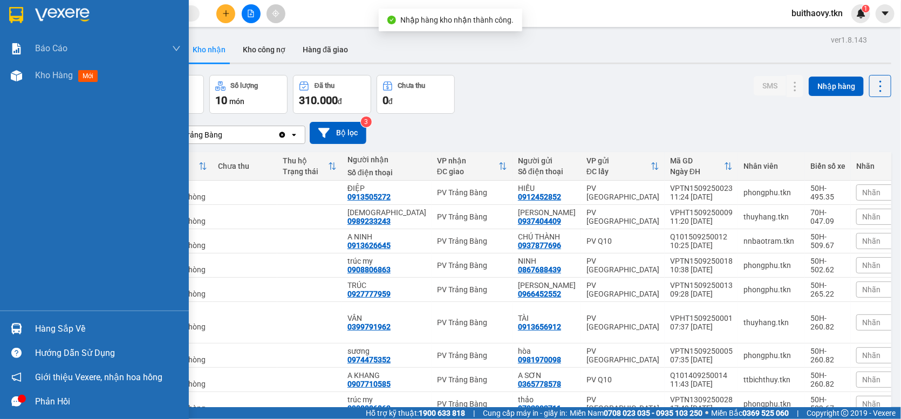
click at [8, 328] on div at bounding box center [16, 328] width 19 height 19
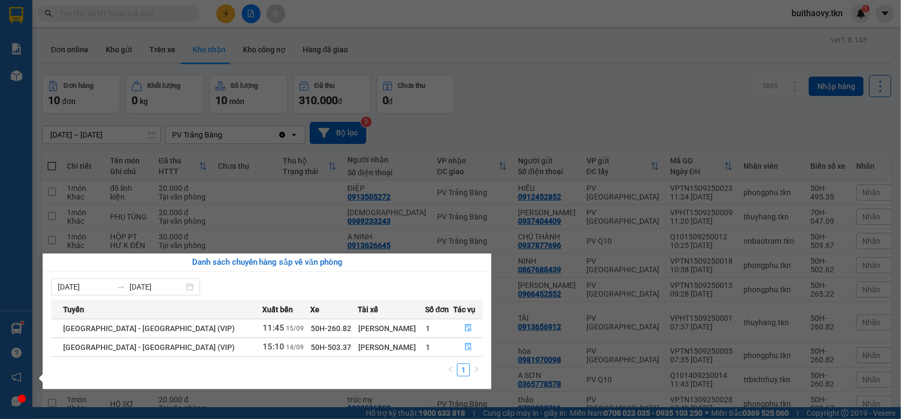
click at [560, 13] on section "Kết quả tìm kiếm ( 0 ) Bộ lọc No Data buithaovy.tkn 1 Báo cáo Mẫu 1: Báo cáo dò…" at bounding box center [450, 209] width 901 height 419
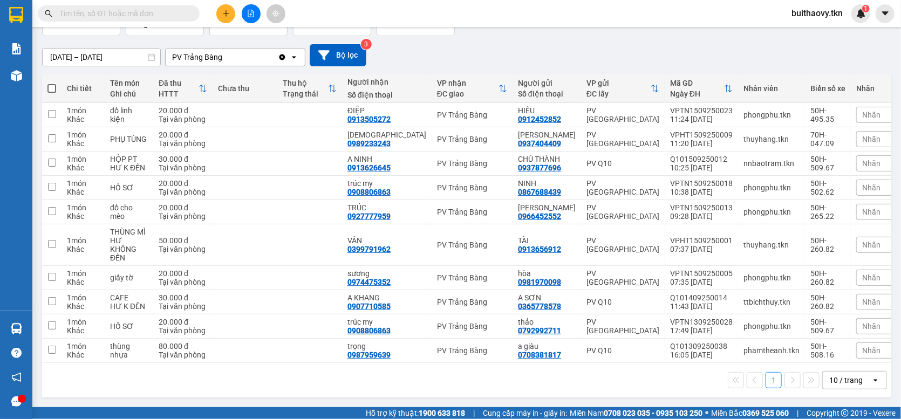
scroll to position [97, 0]
click at [770, 143] on icon at bounding box center [774, 139] width 8 height 8
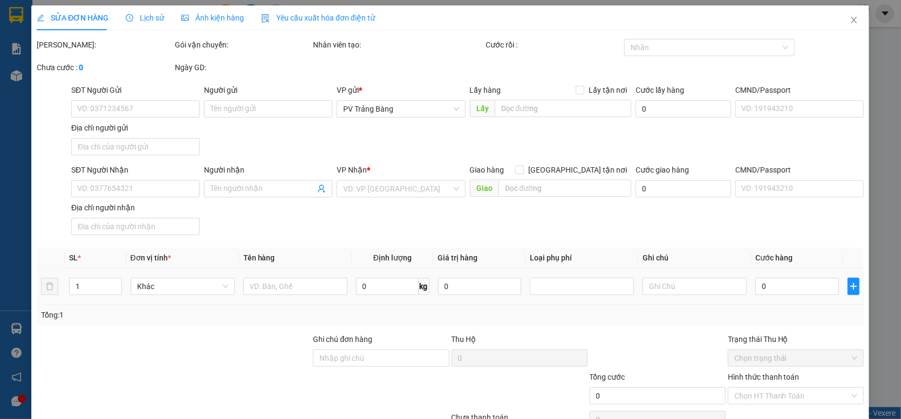
type input "0937404409"
type input "ANH BẢO"
type input "0989233243"
type input "[DEMOGRAPHIC_DATA]"
type input "20.000"
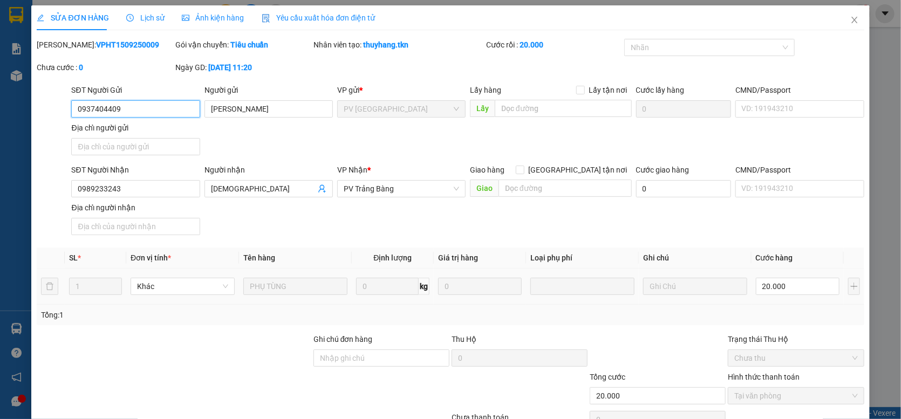
scroll to position [54, 0]
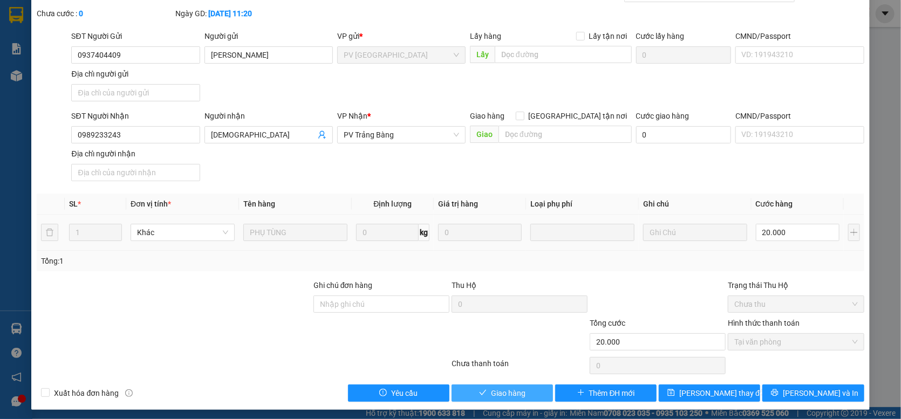
click at [520, 391] on span "Giao hàng" at bounding box center [508, 393] width 35 height 12
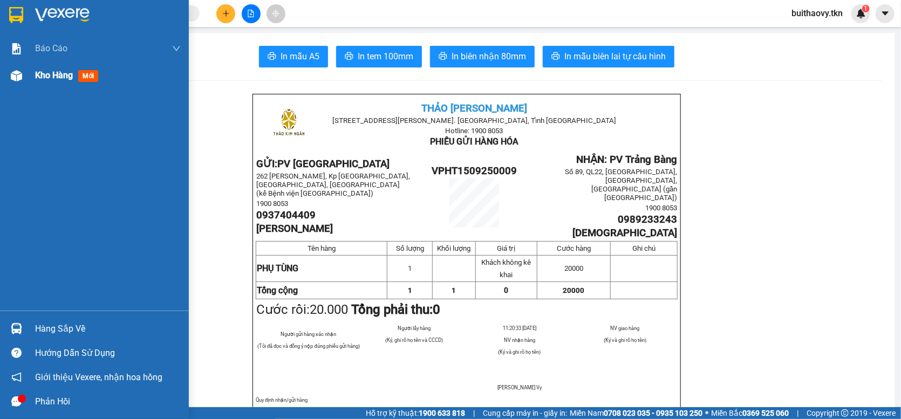
click at [32, 78] on div "Kho hàng mới" at bounding box center [94, 75] width 189 height 27
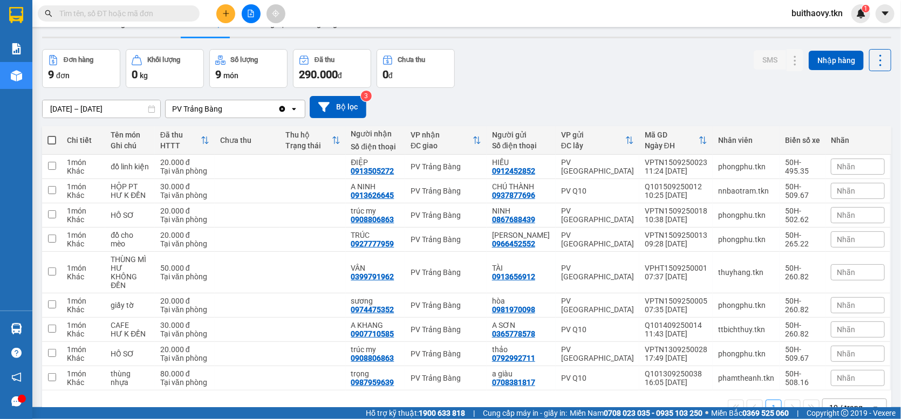
scroll to position [72, 0]
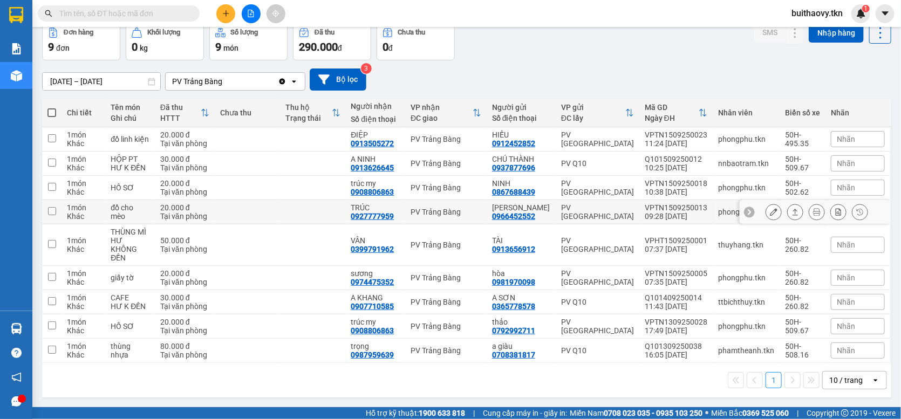
click at [766, 222] on button at bounding box center [773, 212] width 15 height 19
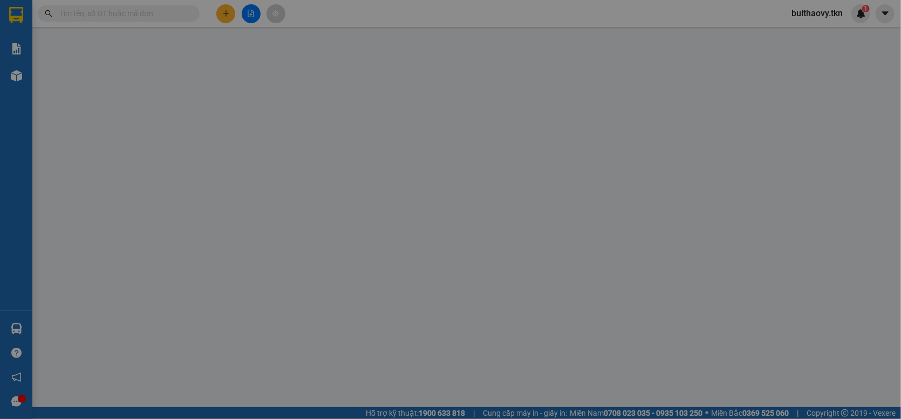
type input "0966452552"
type input "anh dũng"
type input "0927777959"
type input "TRÚC"
type input "20.000"
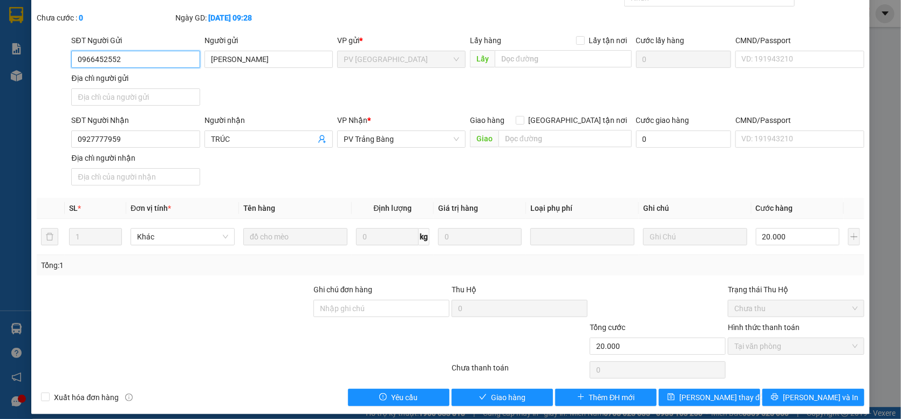
scroll to position [59, 0]
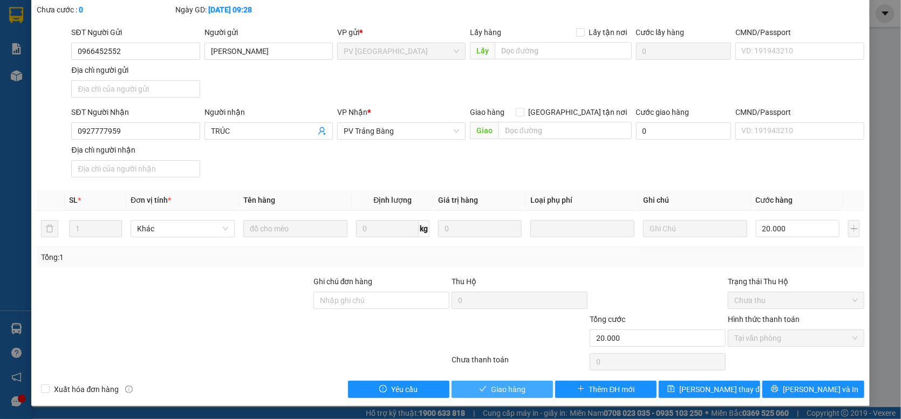
click at [527, 386] on button "Giao hàng" at bounding box center [501, 389] width 101 height 17
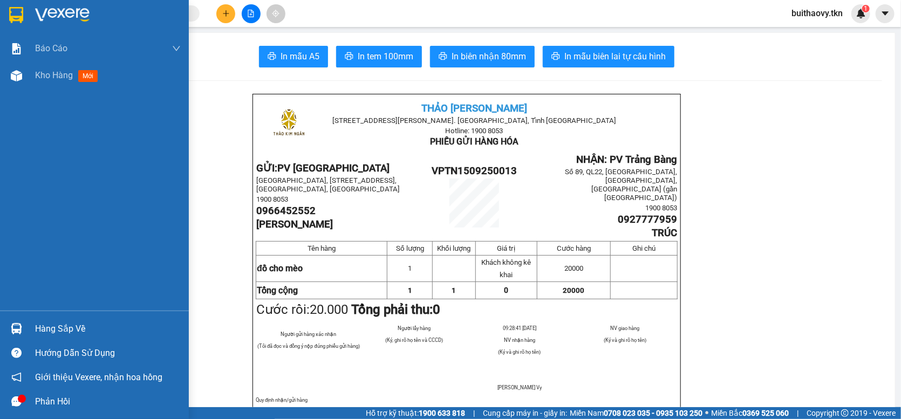
click at [24, 328] on div at bounding box center [16, 328] width 19 height 19
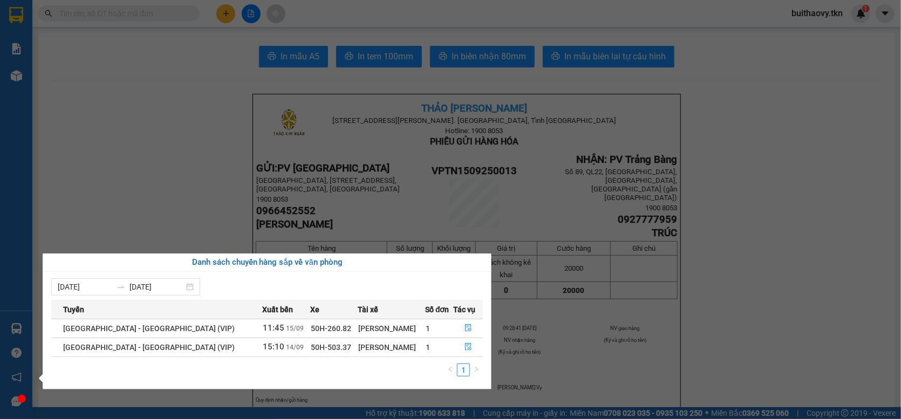
click at [24, 155] on div "Báo cáo Mẫu 1: Báo cáo dòng tiền theo nhân viên Mẫu 2: Thống kê đơn hàng theo n…" at bounding box center [16, 209] width 32 height 419
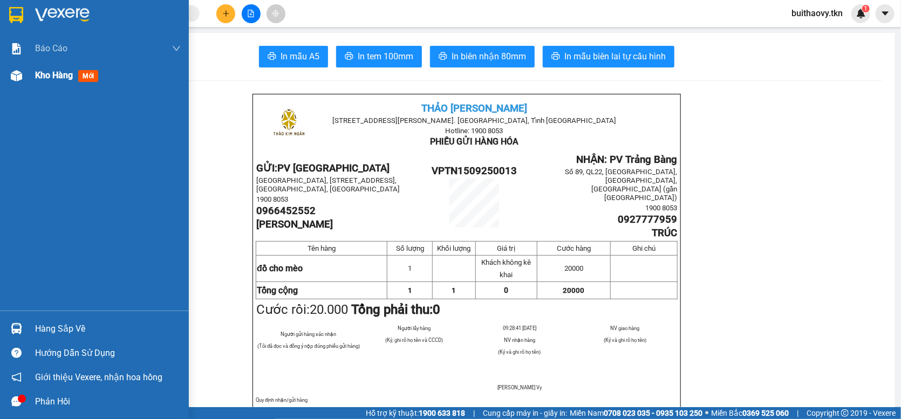
click at [13, 80] on img at bounding box center [16, 75] width 11 height 11
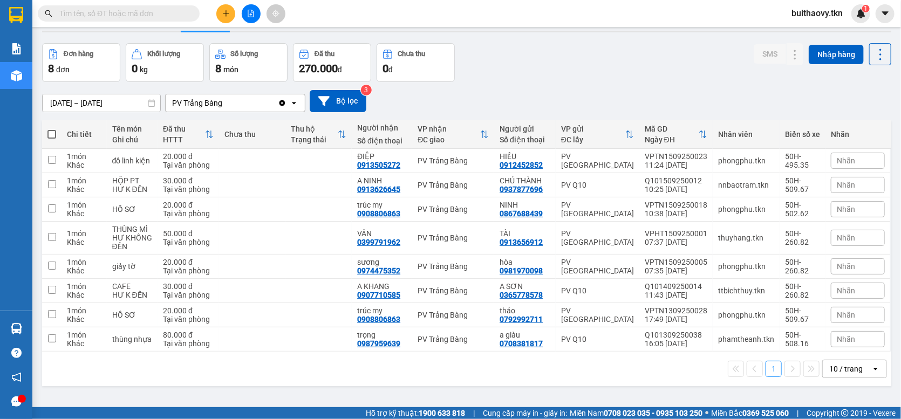
scroll to position [50, 0]
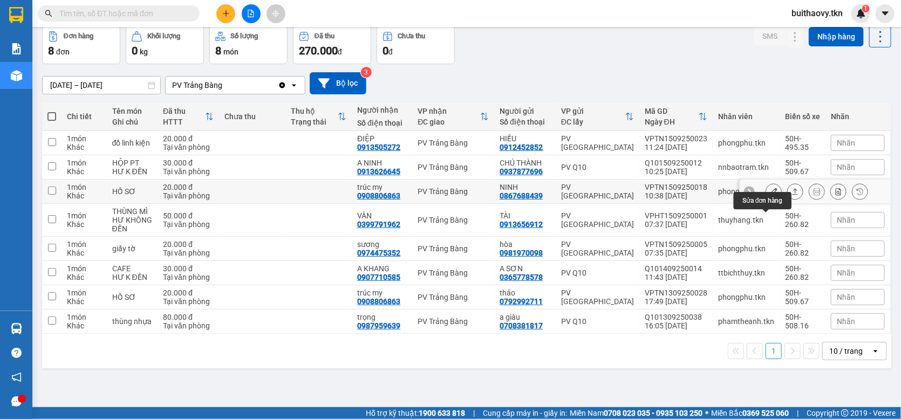
click at [770, 195] on icon at bounding box center [774, 192] width 8 height 8
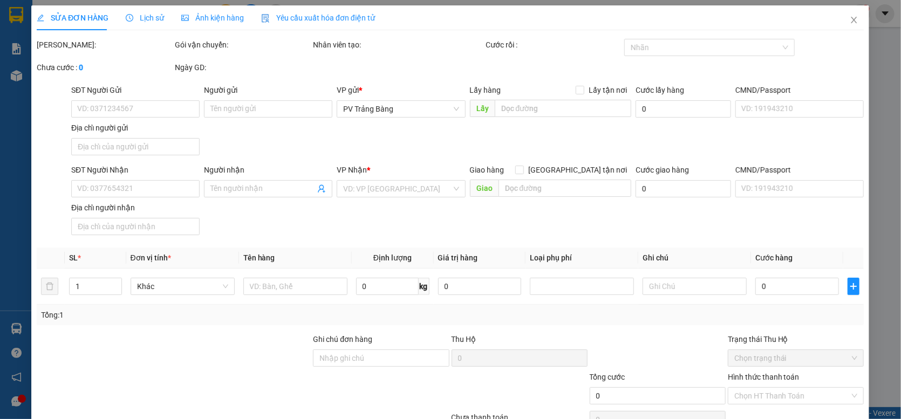
type input "0867688439"
type input "NINH"
type input "0908806863"
type input "trúc my"
type input "20.000"
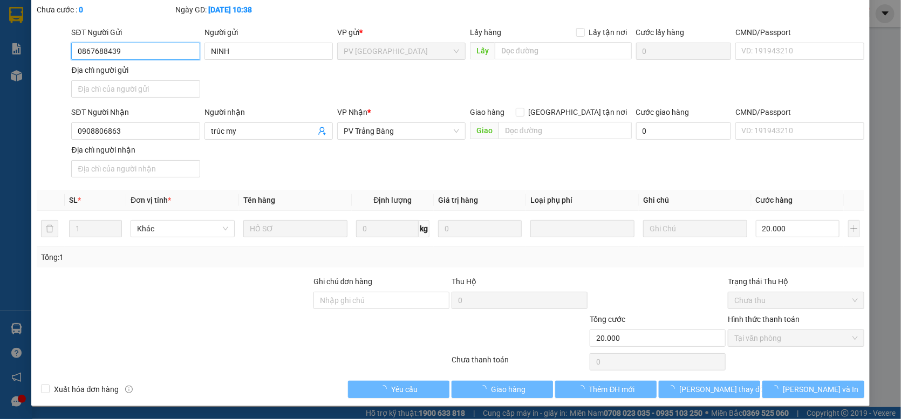
scroll to position [59, 0]
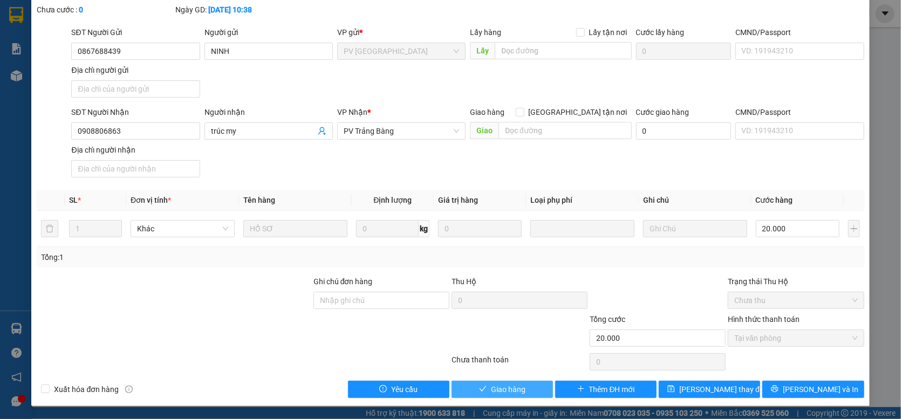
click at [521, 385] on button "Giao hàng" at bounding box center [501, 389] width 101 height 17
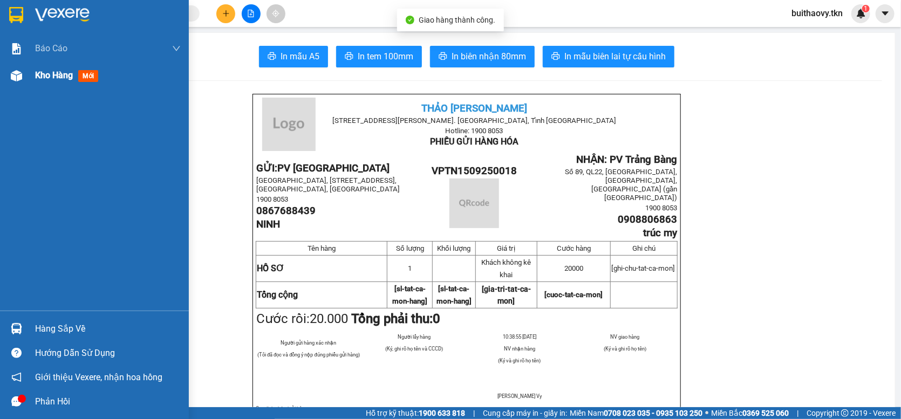
click at [14, 75] on img at bounding box center [16, 75] width 11 height 11
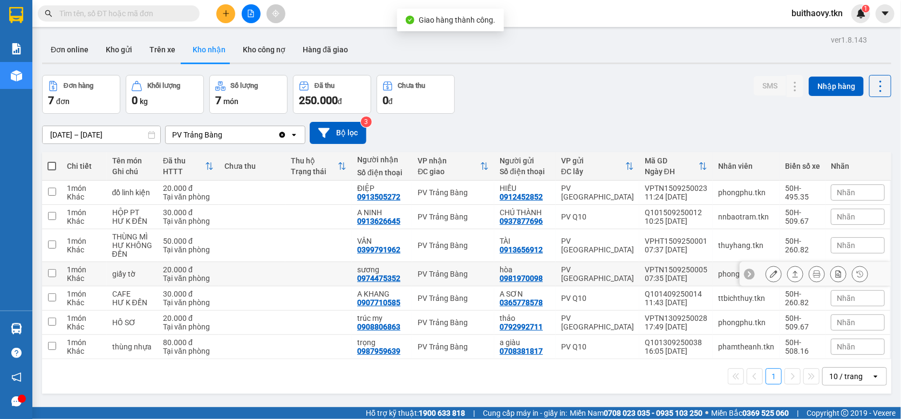
scroll to position [50, 0]
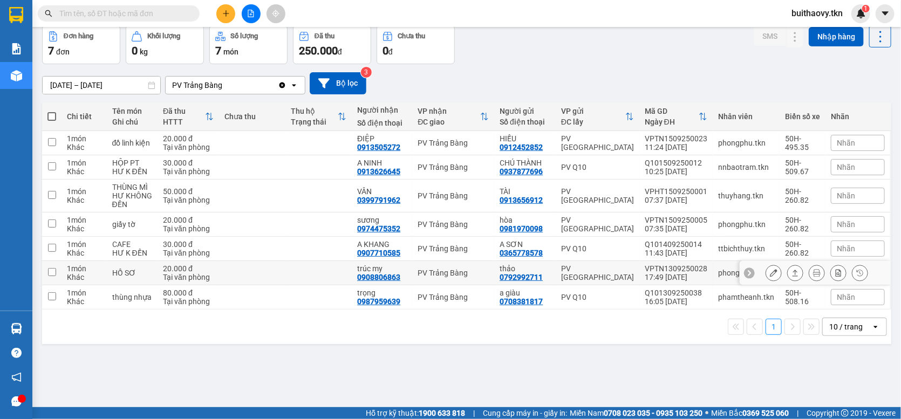
click at [753, 285] on div at bounding box center [814, 273] width 151 height 24
click at [770, 277] on icon at bounding box center [774, 273] width 8 height 8
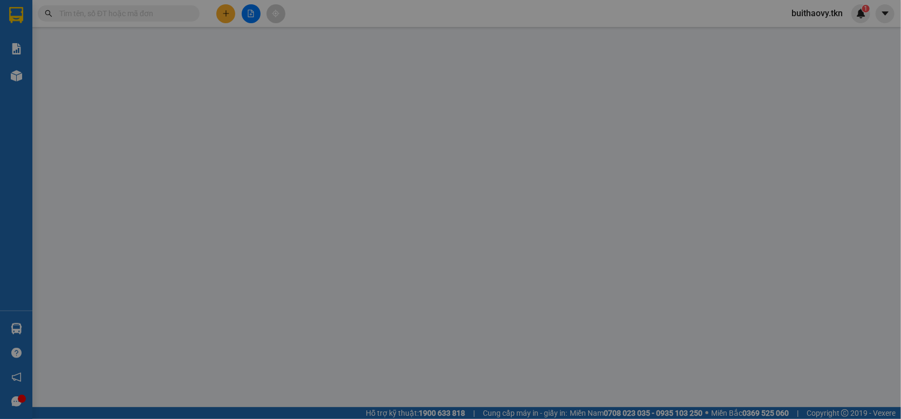
type input "0792992711"
type input "thảo"
type input "0908806863"
type input "trúc my"
type input "20.000"
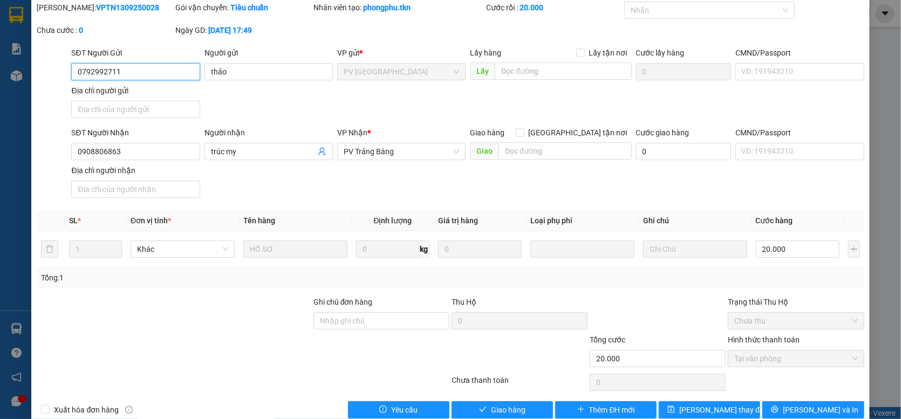
scroll to position [59, 0]
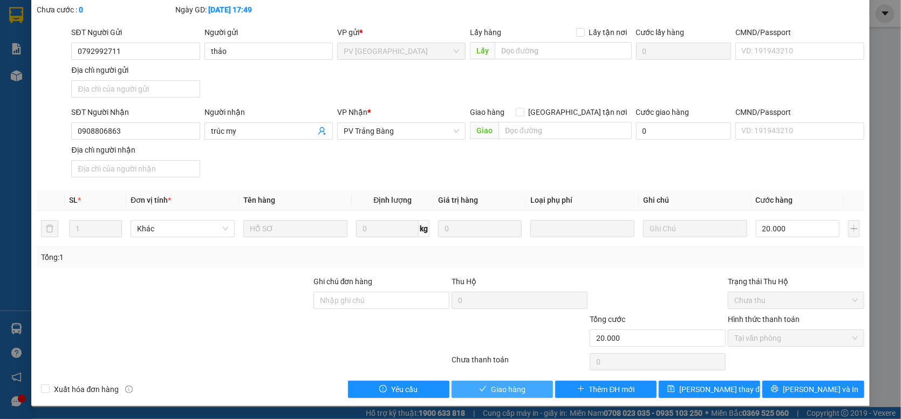
click at [503, 385] on span "Giao hàng" at bounding box center [508, 389] width 35 height 12
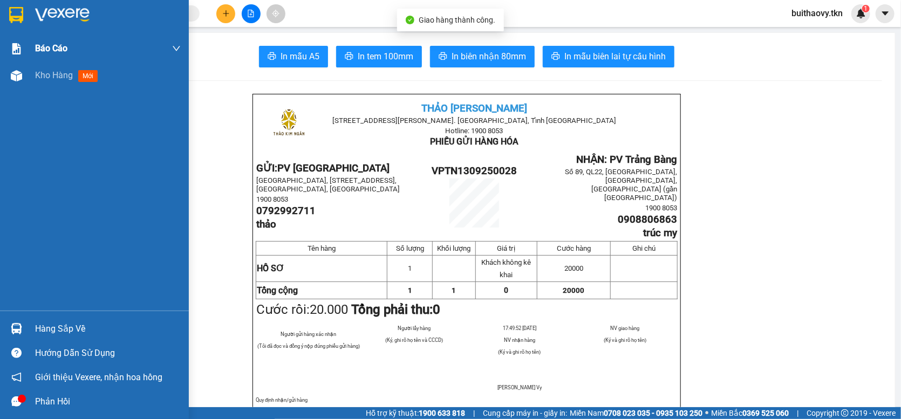
click at [20, 74] on img at bounding box center [16, 75] width 11 height 11
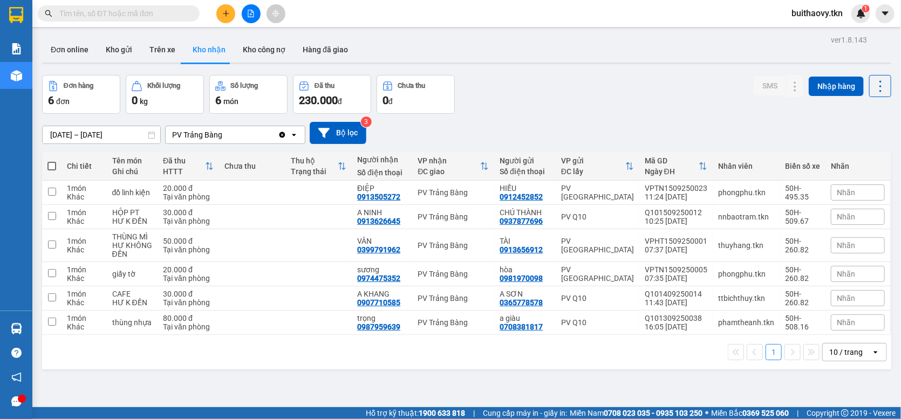
click at [499, 114] on div "Đơn hàng 6 đơn Khối lượng 0 kg Số lượng 6 món Đã thu 230.000 đ Chưa thu 0 đ SMS…" at bounding box center [466, 94] width 849 height 39
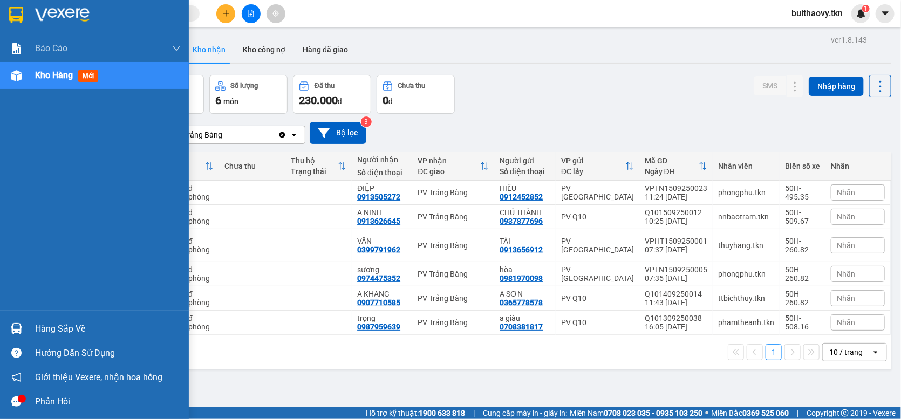
click at [63, 330] on div "Hàng sắp về" at bounding box center [108, 329] width 146 height 16
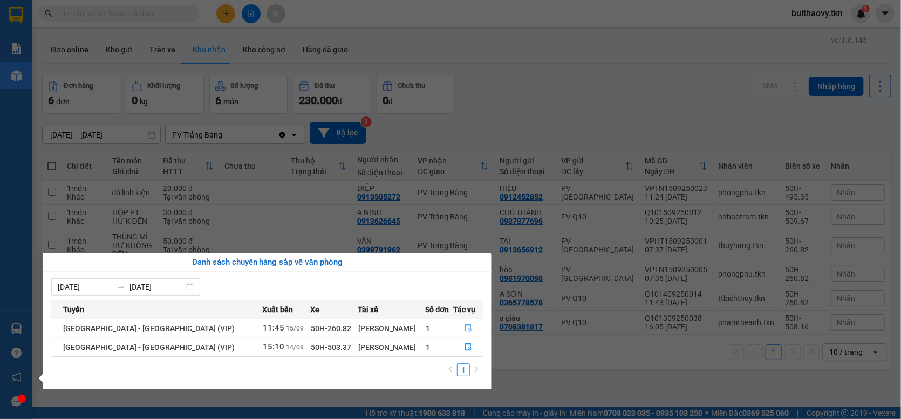
click at [468, 327] on button "button" at bounding box center [468, 328] width 29 height 17
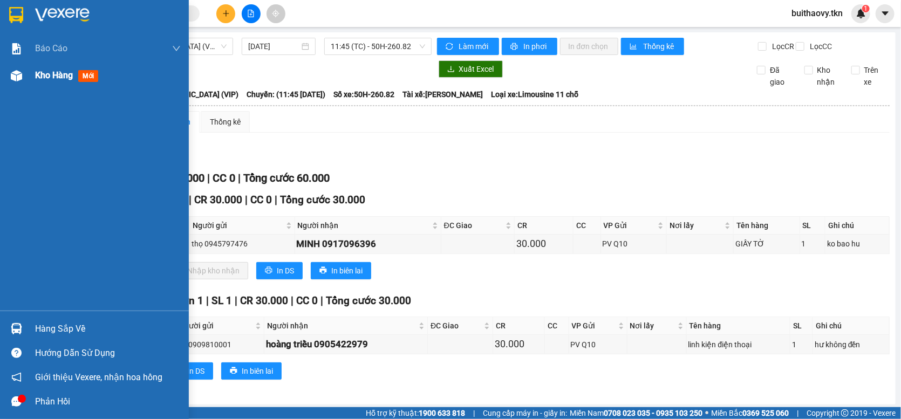
click at [24, 73] on div at bounding box center [16, 75] width 19 height 19
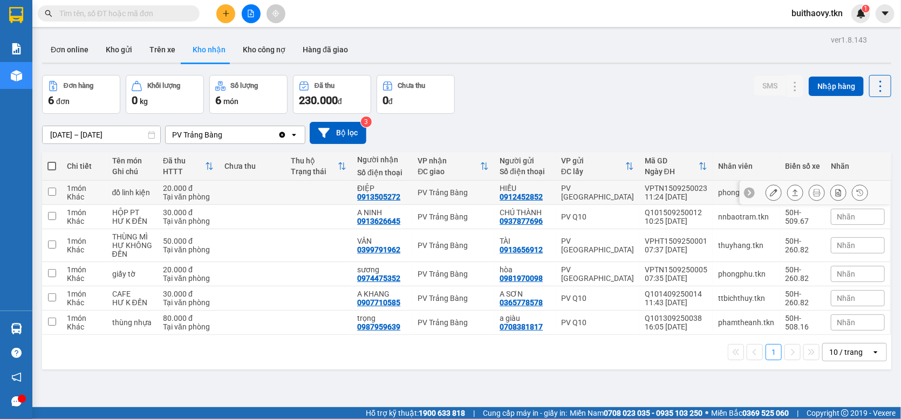
click at [770, 196] on icon at bounding box center [774, 193] width 8 height 8
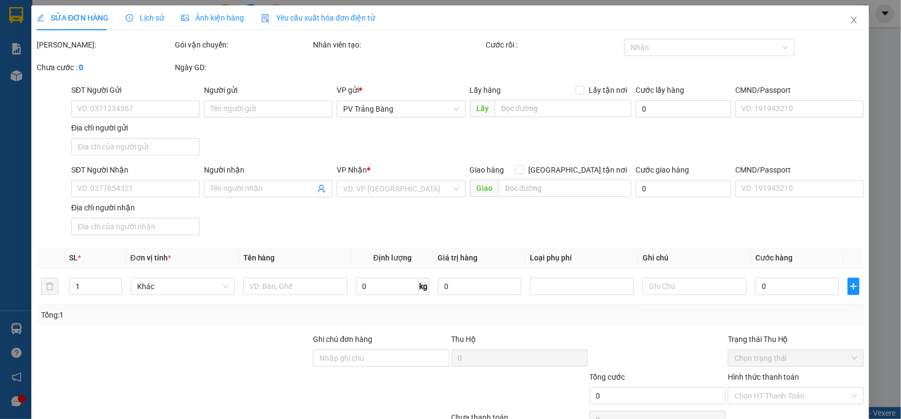
type input "0912452852"
type input "HIẾU"
type input "0913505272"
type input "ĐIỆP"
type input "20.000"
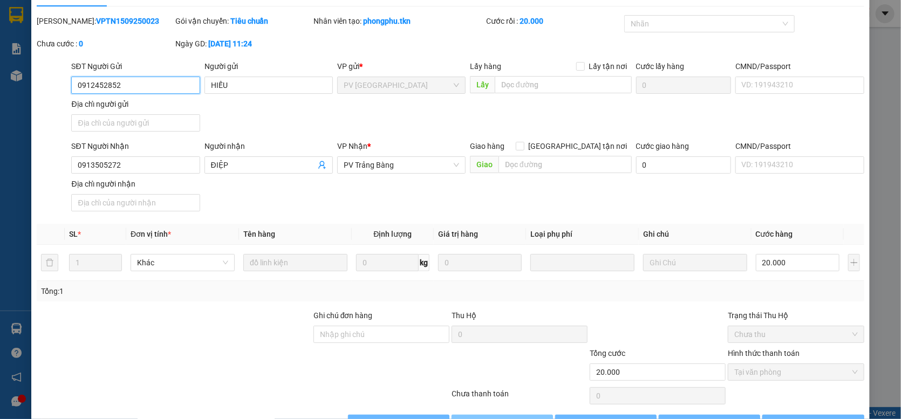
scroll to position [59, 0]
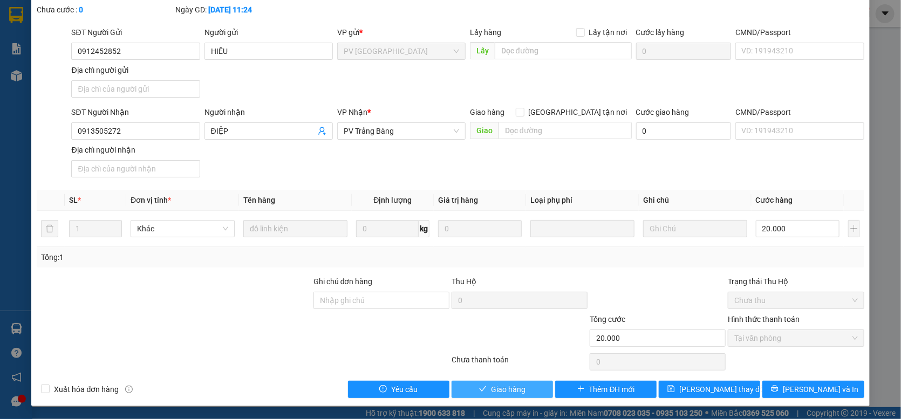
click at [525, 388] on button "Giao hàng" at bounding box center [501, 389] width 101 height 17
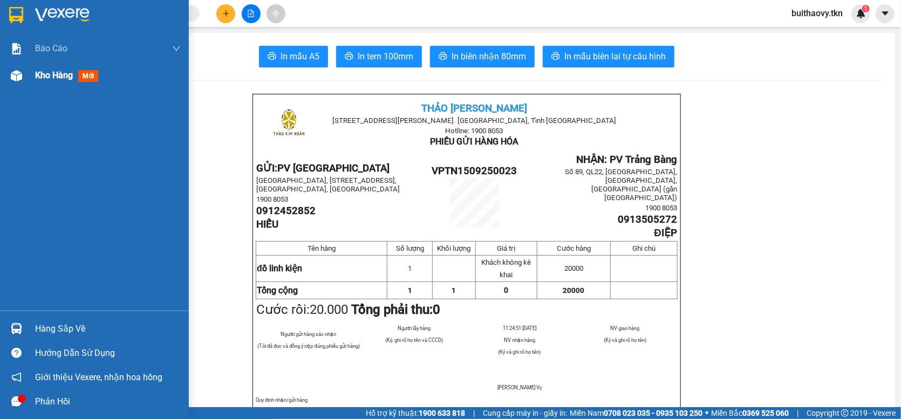
click at [25, 69] on div "Kho hàng mới" at bounding box center [94, 75] width 189 height 27
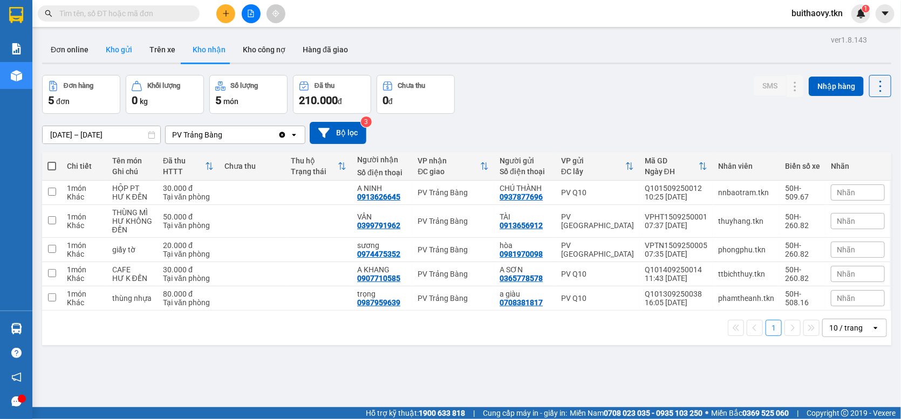
click at [111, 54] on button "Kho gửi" at bounding box center [119, 50] width 44 height 26
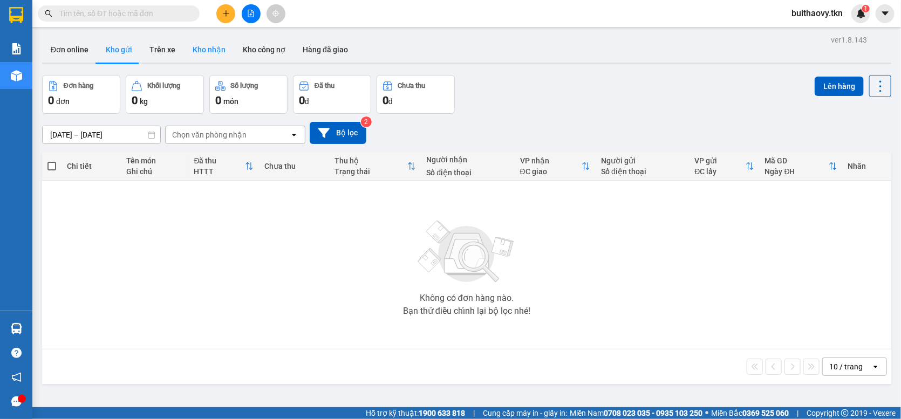
click at [209, 46] on button "Kho nhận" at bounding box center [209, 50] width 50 height 26
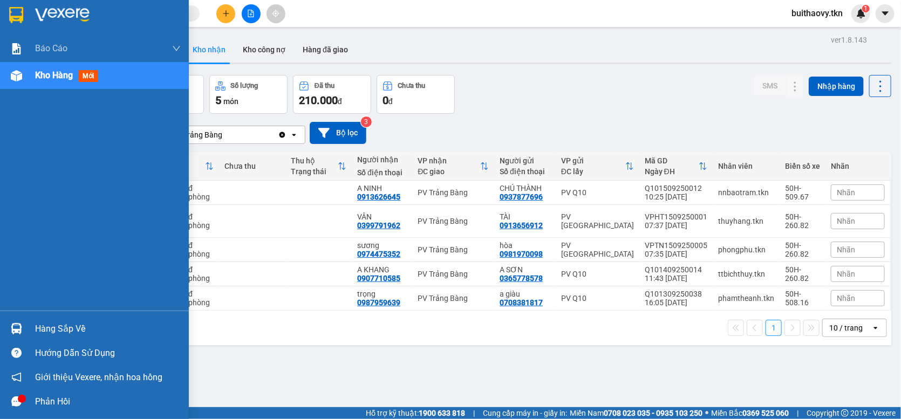
click at [26, 326] on div "Hàng sắp về" at bounding box center [94, 329] width 189 height 24
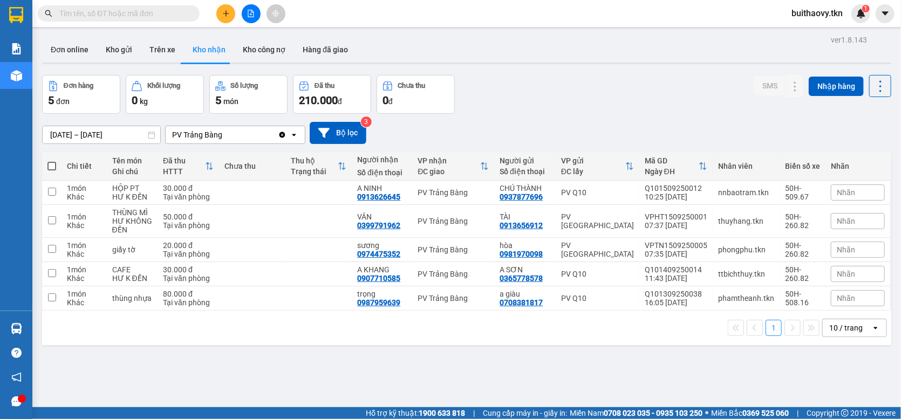
click at [505, 139] on section "Kết quả tìm kiếm ( 0 ) Bộ lọc No Data buithaovy.tkn 1 Báo cáo Mẫu 1: Báo cáo dò…" at bounding box center [450, 209] width 901 height 419
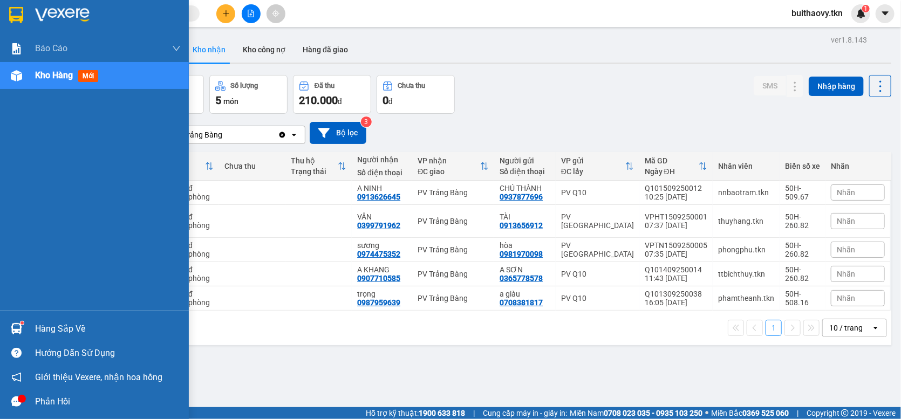
click at [20, 326] on img at bounding box center [16, 328] width 11 height 11
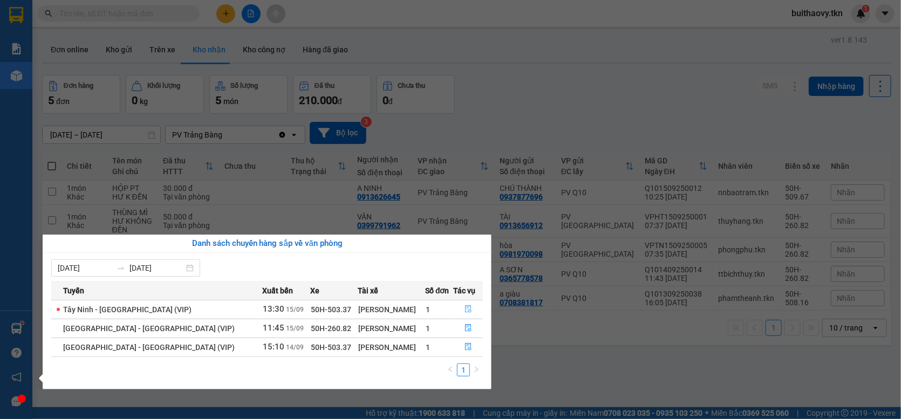
click at [468, 310] on button "button" at bounding box center [468, 309] width 29 height 17
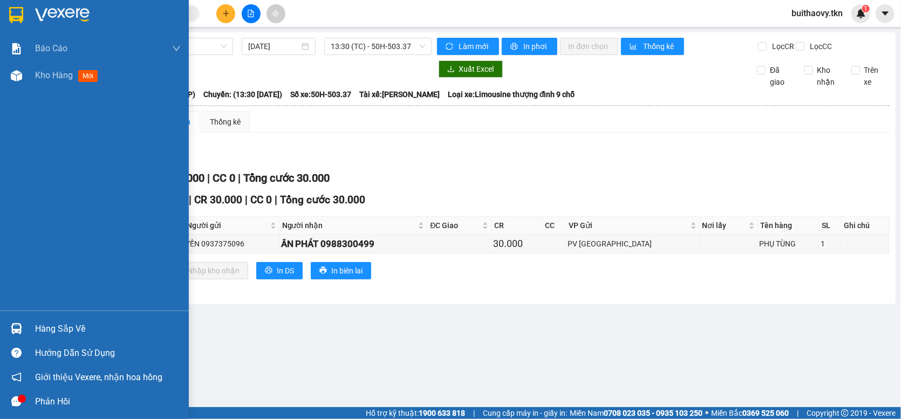
click at [23, 332] on div at bounding box center [16, 328] width 19 height 19
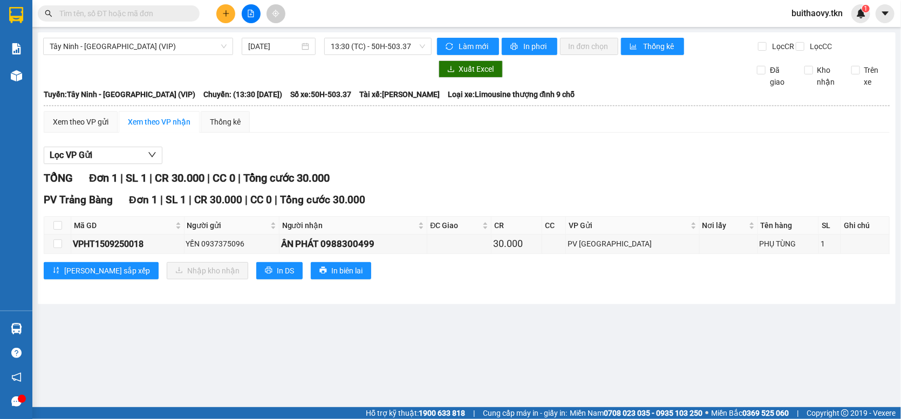
click at [464, 157] on section "Kết quả tìm kiếm ( 0 ) Bộ lọc No Data buithaovy.tkn 1 Báo cáo Mẫu 1: Báo cáo dò…" at bounding box center [450, 209] width 901 height 419
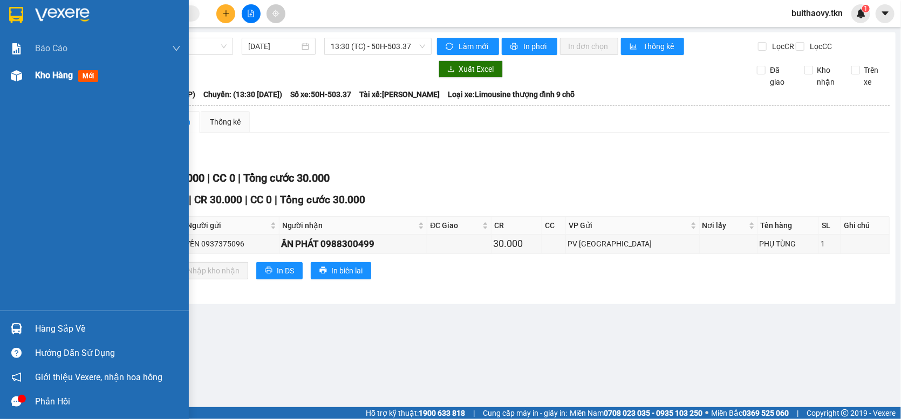
click at [16, 68] on div at bounding box center [16, 75] width 19 height 19
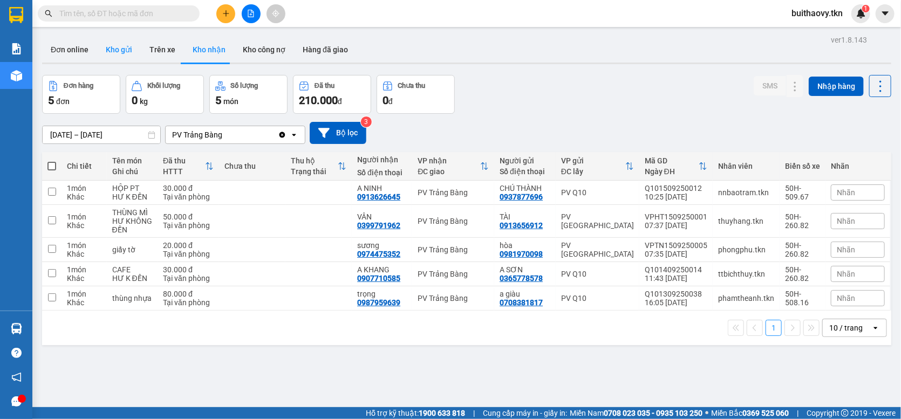
click at [113, 51] on button "Kho gửi" at bounding box center [119, 50] width 44 height 26
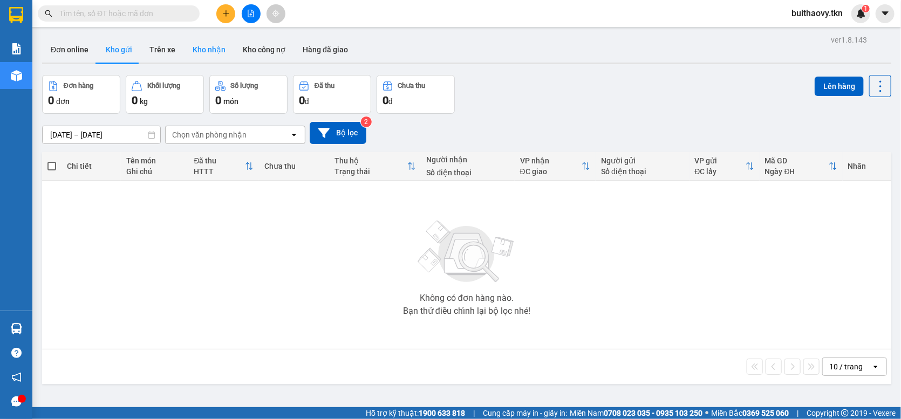
click at [223, 56] on button "Kho nhận" at bounding box center [209, 50] width 50 height 26
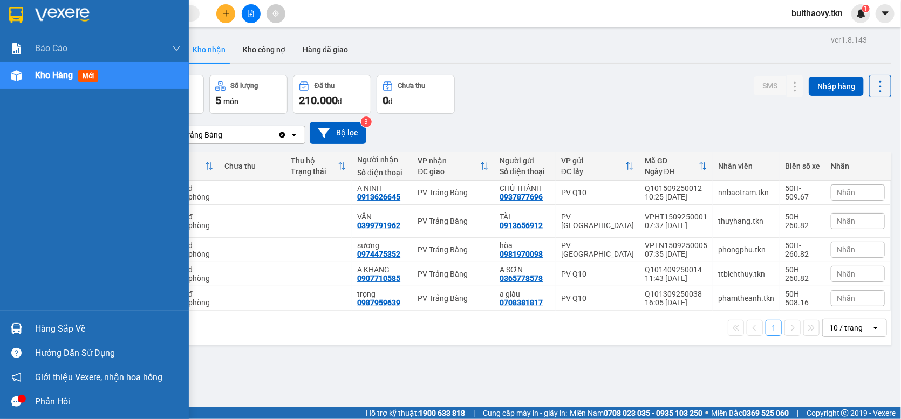
click at [17, 325] on img at bounding box center [16, 328] width 11 height 11
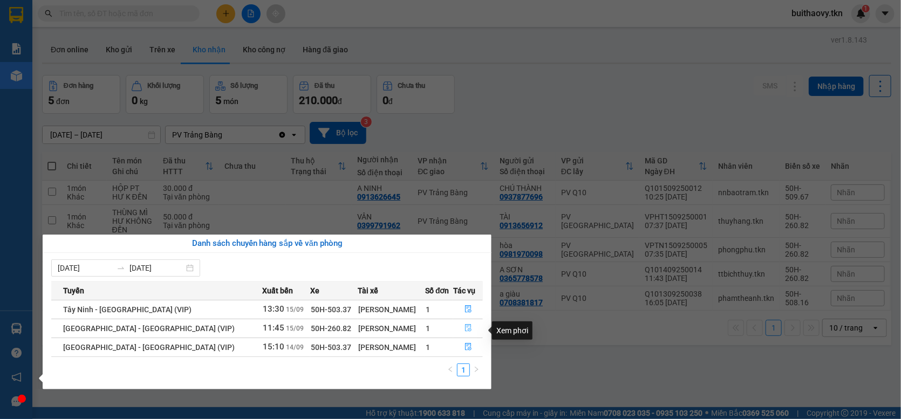
click at [464, 330] on icon "file-done" at bounding box center [468, 328] width 8 height 8
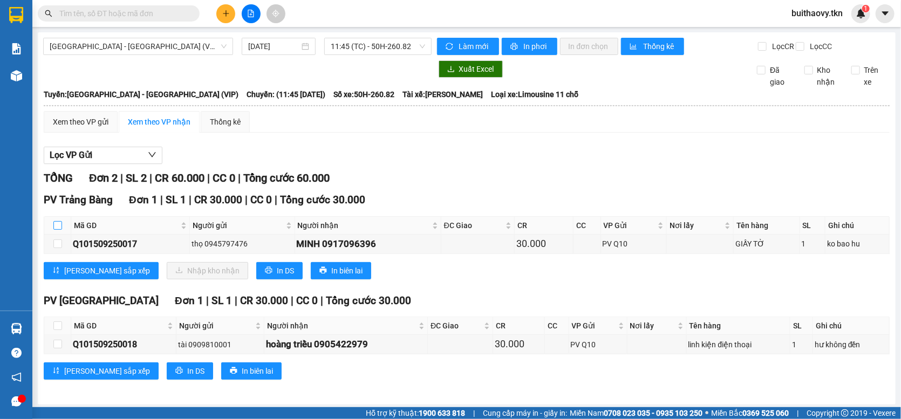
click at [60, 230] on input "checkbox" at bounding box center [57, 225] width 9 height 9
checkbox input "true"
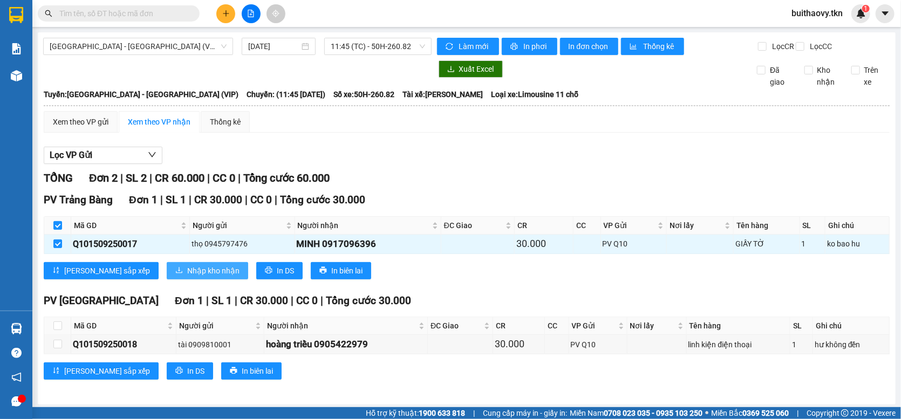
click at [167, 278] on button "Nhập kho nhận" at bounding box center [207, 270] width 81 height 17
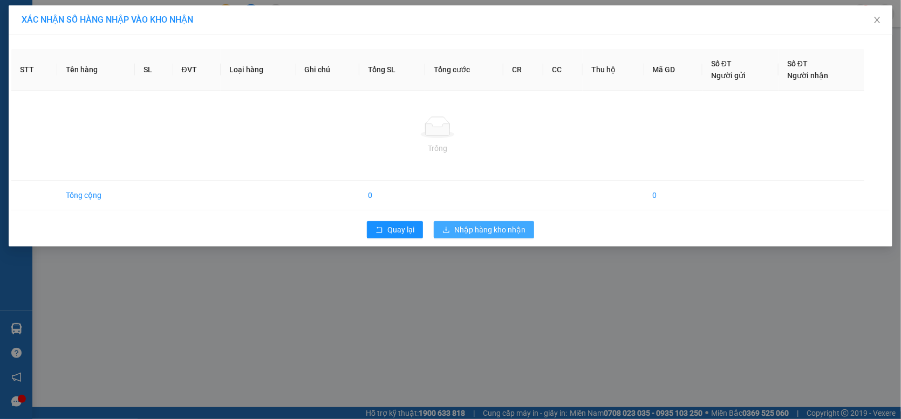
click at [445, 230] on icon "download" at bounding box center [446, 230] width 8 height 8
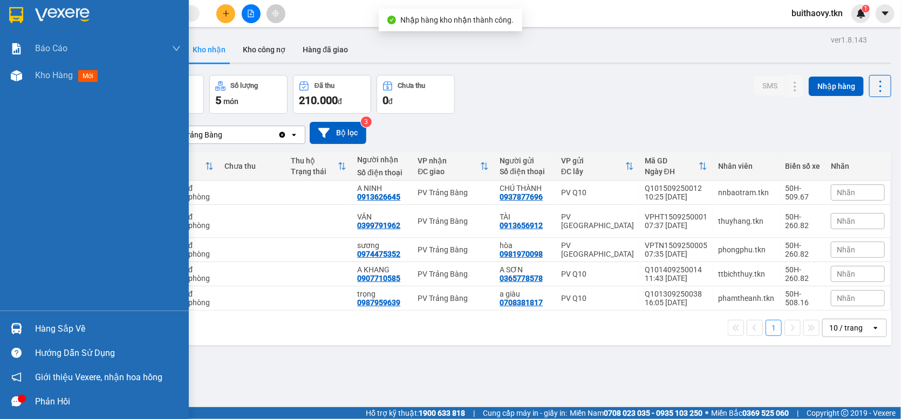
click at [16, 331] on img at bounding box center [16, 328] width 11 height 11
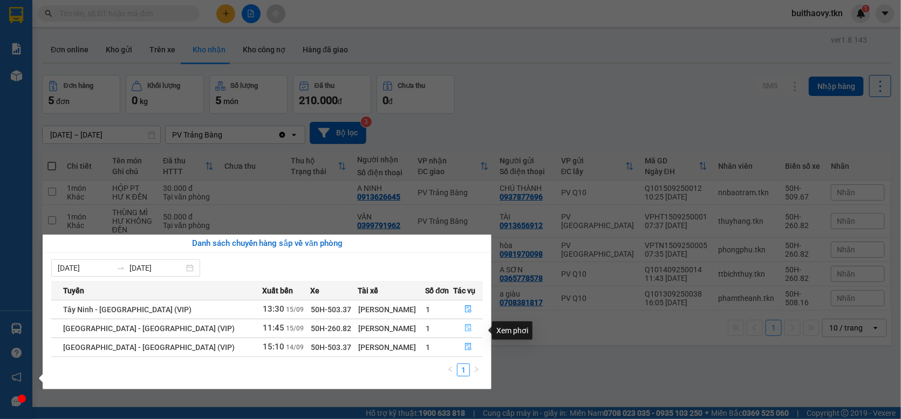
click at [470, 331] on button "button" at bounding box center [468, 328] width 29 height 17
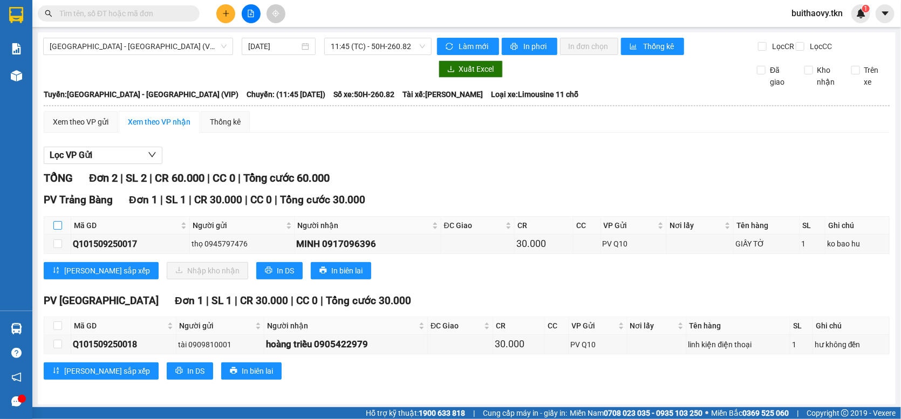
click at [56, 230] on input "checkbox" at bounding box center [57, 225] width 9 height 9
checkbox input "true"
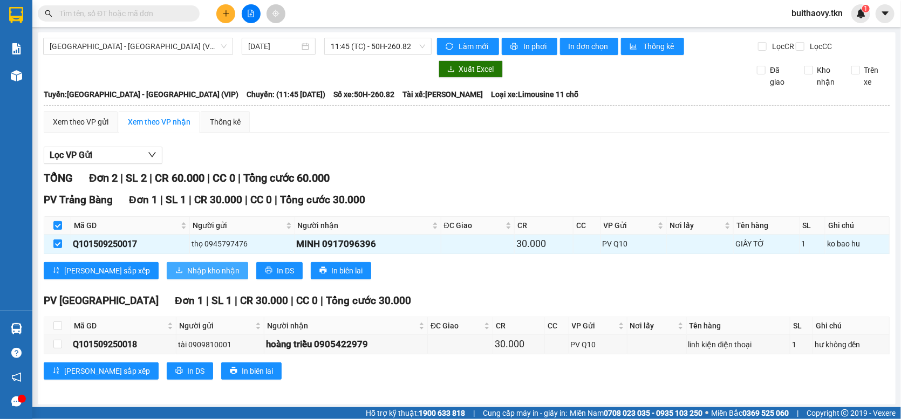
click at [187, 274] on span "Nhập kho nhận" at bounding box center [213, 271] width 52 height 12
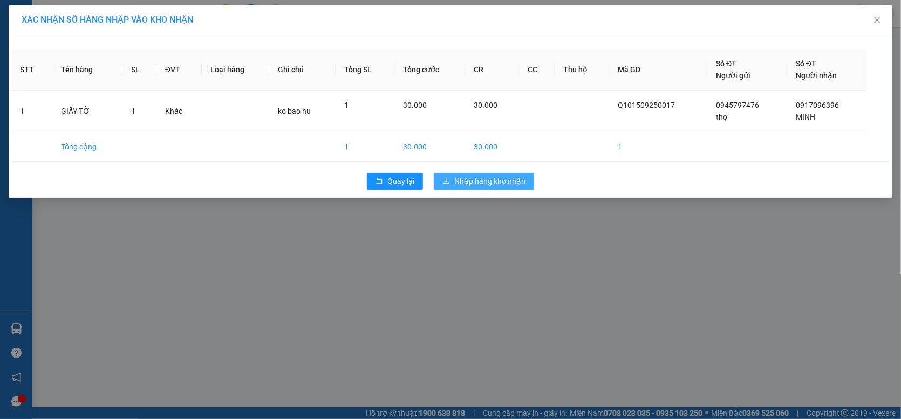
click at [454, 182] on span "Nhập hàng kho nhận" at bounding box center [489, 181] width 71 height 12
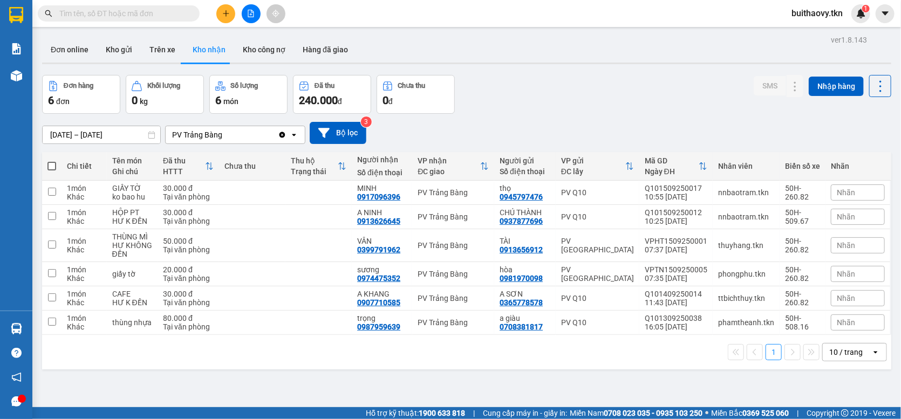
click at [529, 144] on div "14/09/2025 – 15/09/2025 Press the down arrow key to interact with the calendar …" at bounding box center [466, 133] width 849 height 22
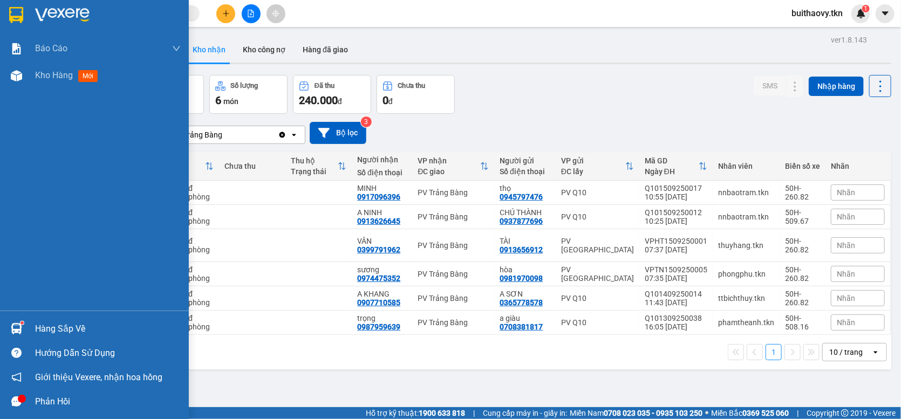
click at [18, 330] on img at bounding box center [16, 328] width 11 height 11
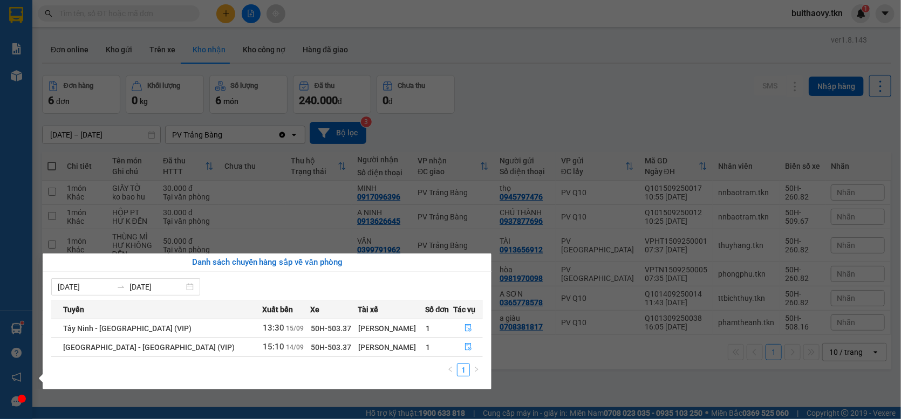
click at [489, 116] on section "Kết quả tìm kiếm ( 0 ) Bộ lọc No Data buithaovy.tkn 1 Báo cáo Mẫu 1: Báo cáo dò…" at bounding box center [450, 209] width 901 height 419
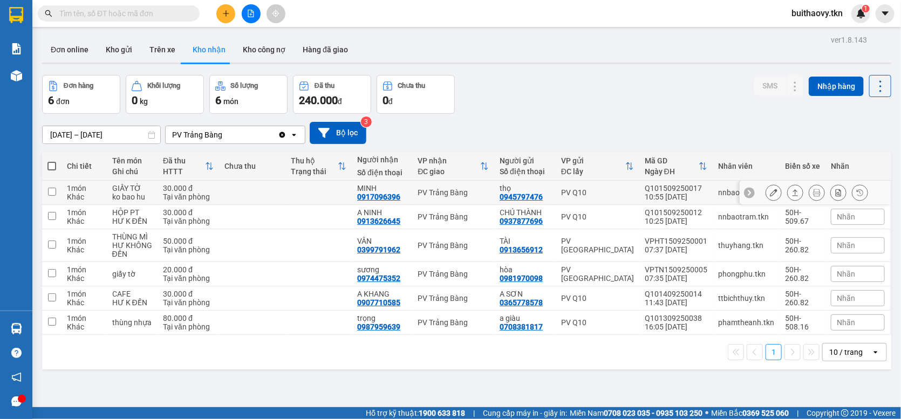
click at [770, 196] on icon at bounding box center [774, 193] width 8 height 8
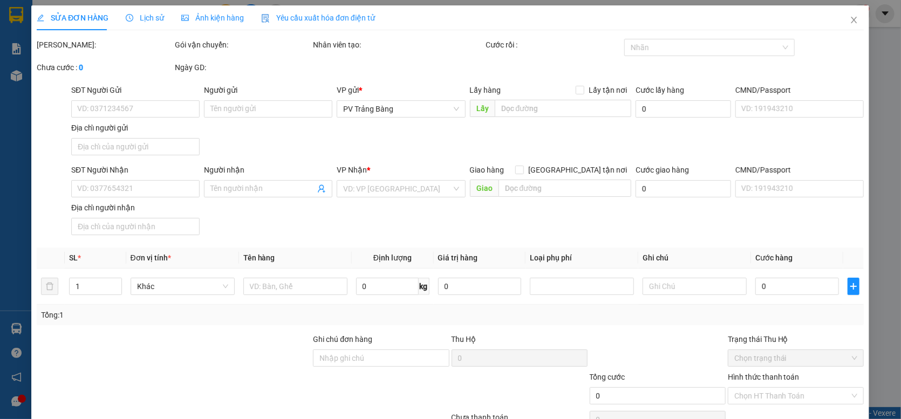
type input "0945797476"
type input "thọ"
type input "0917096396"
type input "MINH"
type input "30.000"
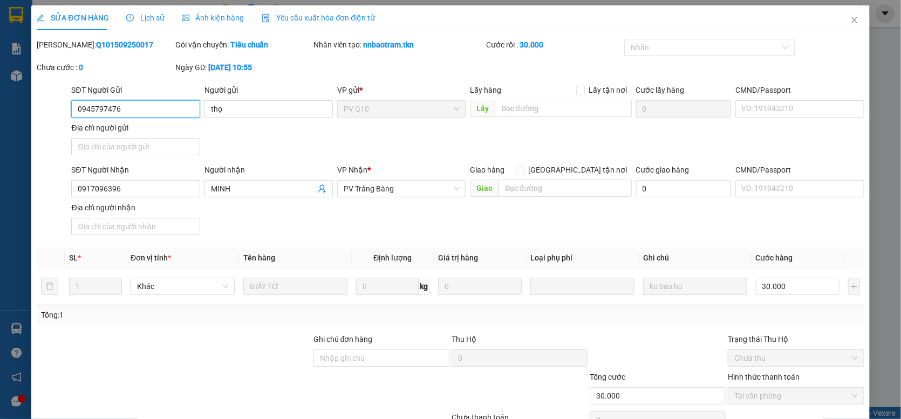
scroll to position [59, 0]
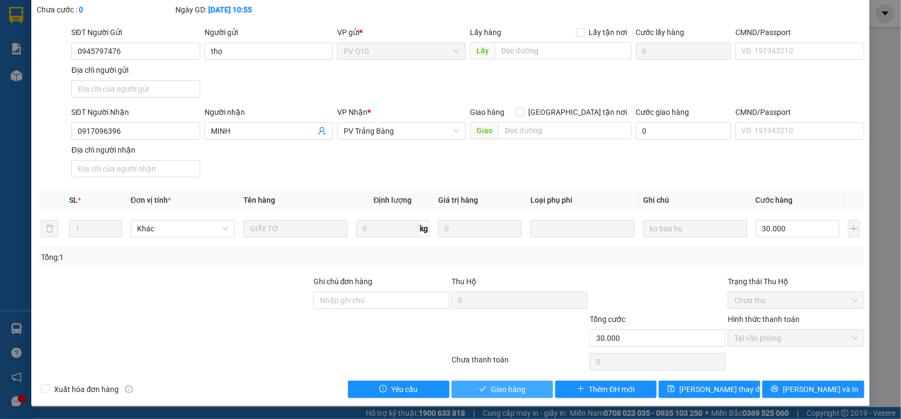
click at [510, 387] on span "Giao hàng" at bounding box center [508, 389] width 35 height 12
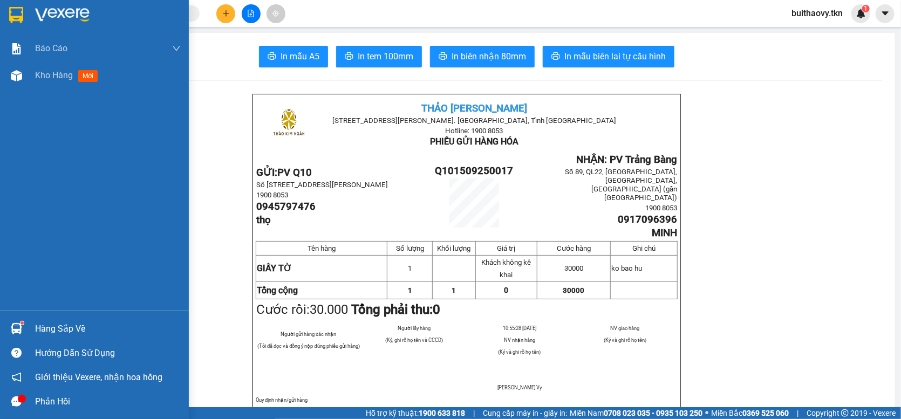
click at [13, 326] on img at bounding box center [16, 328] width 11 height 11
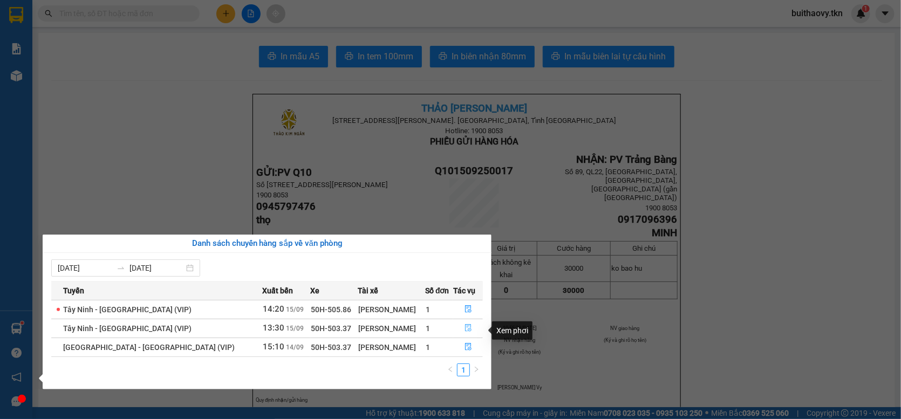
click at [467, 332] on icon "file-done" at bounding box center [468, 328] width 8 height 8
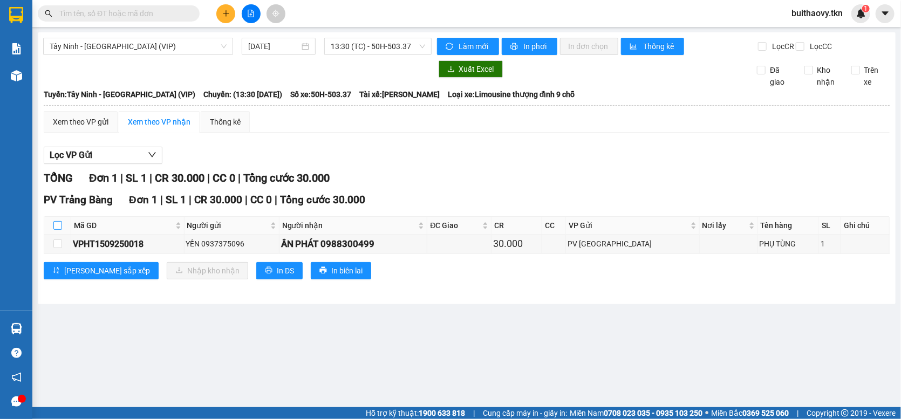
click at [58, 230] on input "checkbox" at bounding box center [57, 225] width 9 height 9
checkbox input "true"
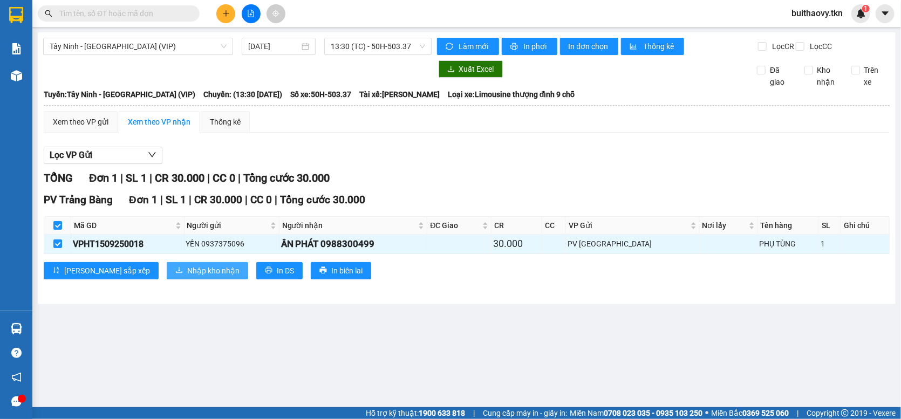
click at [187, 277] on span "Nhập kho nhận" at bounding box center [213, 271] width 52 height 12
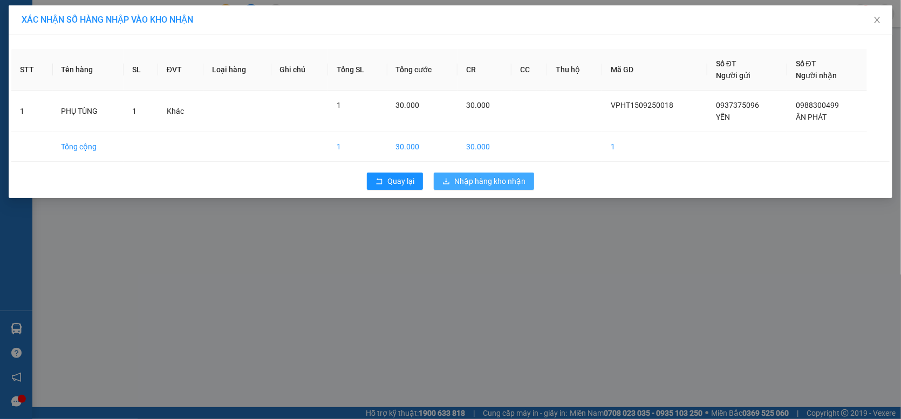
click at [513, 179] on span "Nhập hàng kho nhận" at bounding box center [489, 181] width 71 height 12
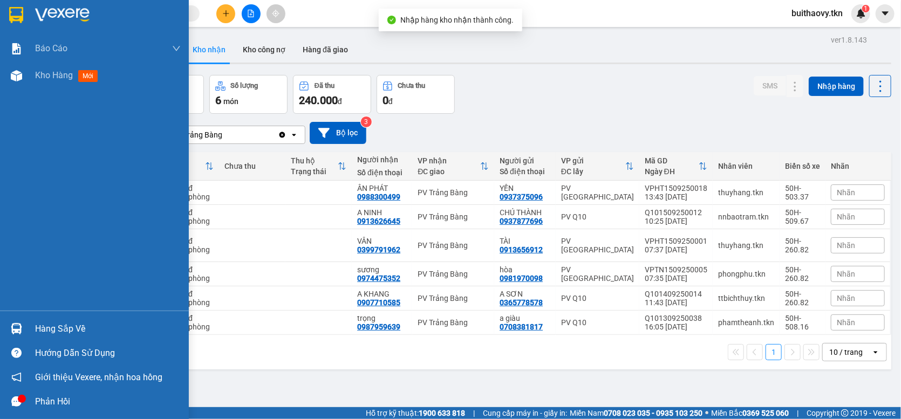
click at [17, 327] on img at bounding box center [16, 328] width 11 height 11
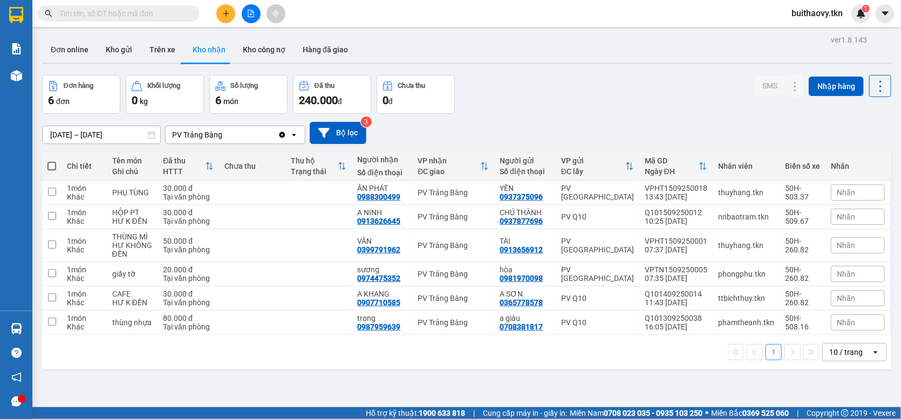
click at [496, 113] on section "Kết quả tìm kiếm ( 0 ) Bộ lọc No Data buithaovy.tkn 1 Báo cáo Mẫu 1: Báo cáo dò…" at bounding box center [450, 209] width 901 height 419
click at [507, 111] on div "Đơn hàng 6 đơn Khối lượng 0 kg Số lượng 6 món Đã thu 240.000 đ Chưa thu 0 đ SMS…" at bounding box center [466, 94] width 849 height 39
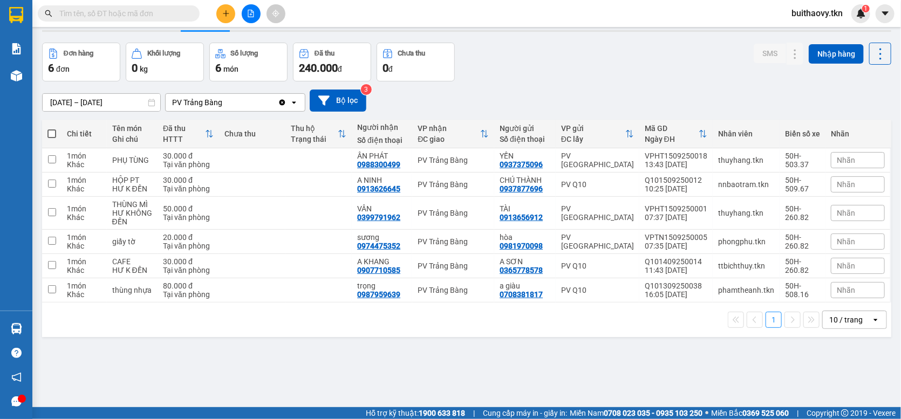
scroll to position [50, 0]
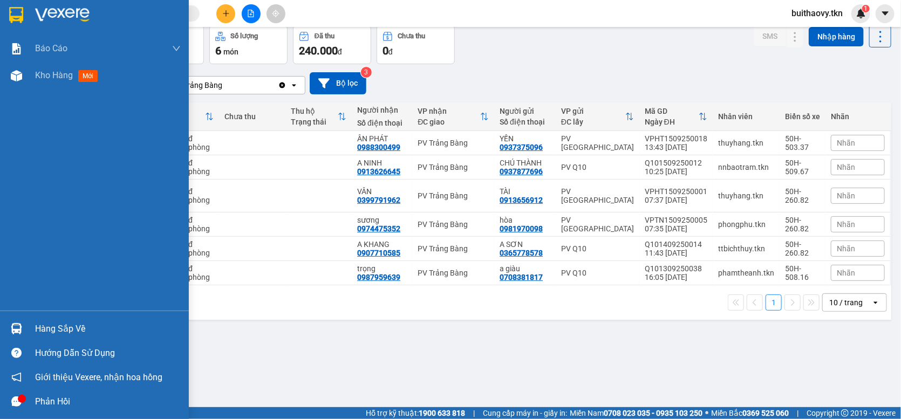
click at [15, 322] on div at bounding box center [16, 328] width 19 height 19
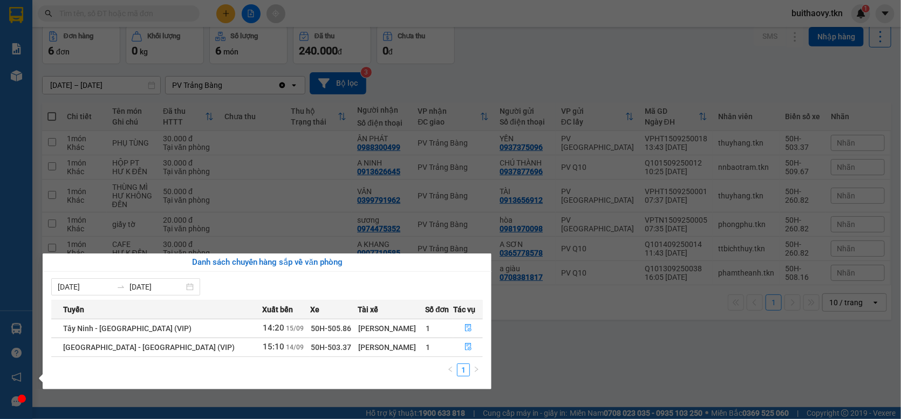
click at [503, 34] on section "Kết quả tìm kiếm ( 0 ) Bộ lọc No Data buithaovy.tkn 1 Báo cáo Mẫu 1: Báo cáo dò…" at bounding box center [450, 209] width 901 height 419
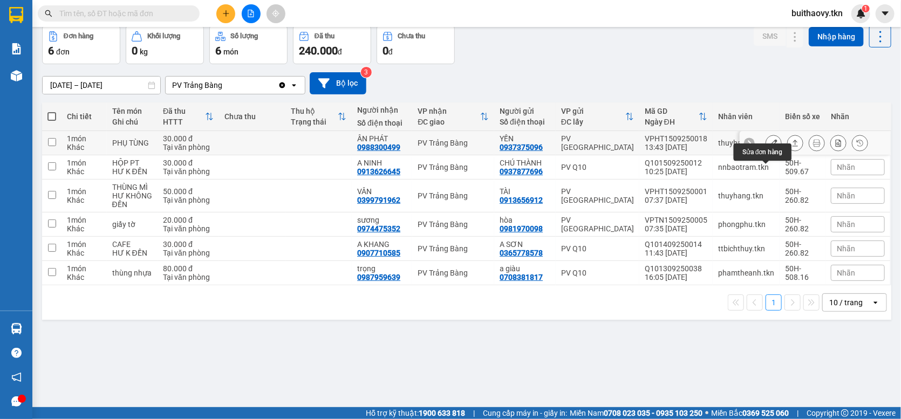
click at [770, 147] on icon at bounding box center [774, 143] width 8 height 8
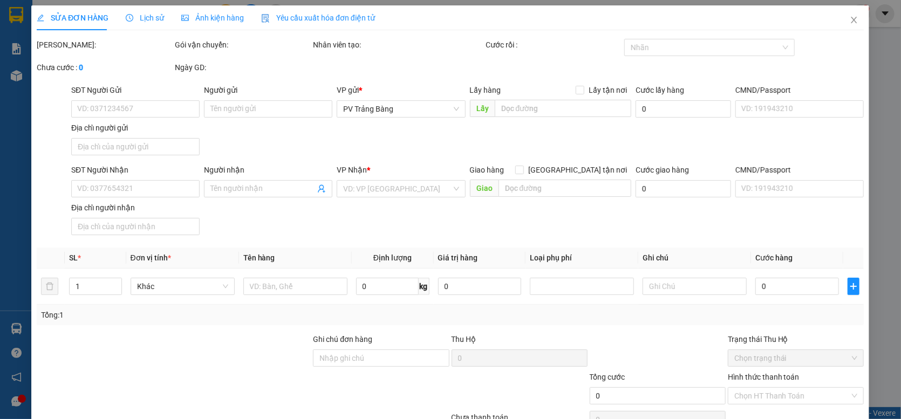
type input "0937375096"
type input "YẾN"
type input "0988300499"
type input "ÂN PHÁT"
type input "30.000"
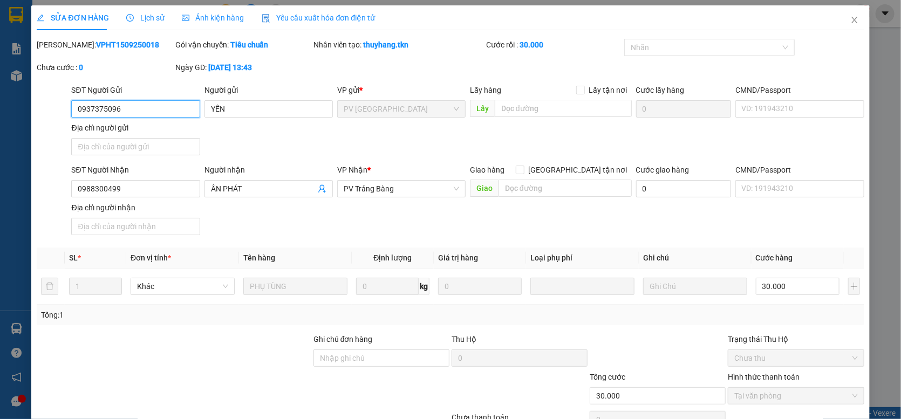
scroll to position [59, 0]
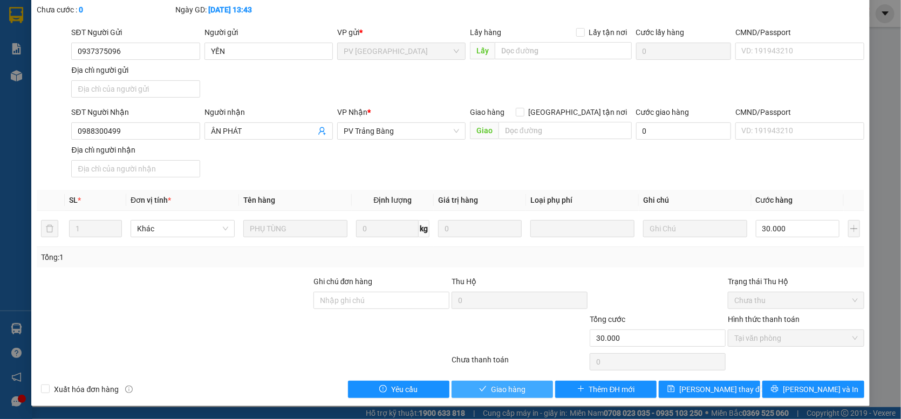
click at [493, 389] on span "Giao hàng" at bounding box center [508, 389] width 35 height 12
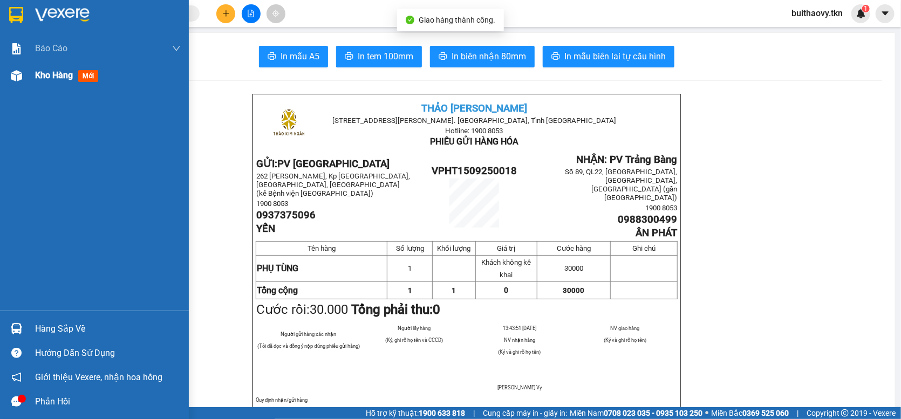
click at [14, 77] on img at bounding box center [16, 75] width 11 height 11
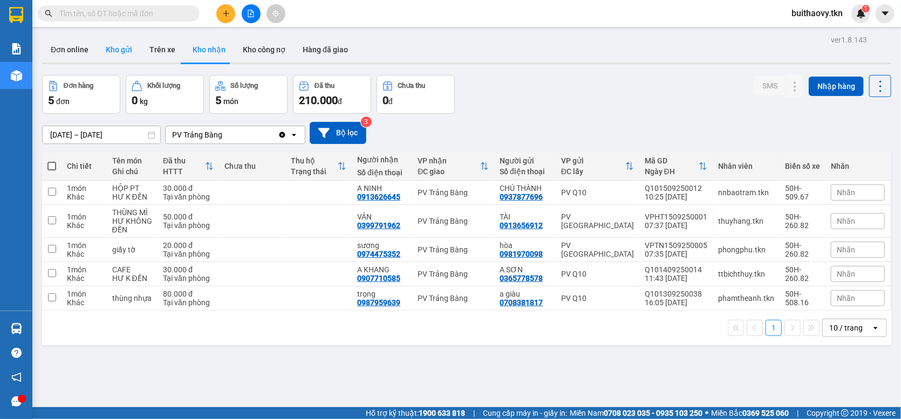
click at [111, 49] on button "Kho gửi" at bounding box center [119, 50] width 44 height 26
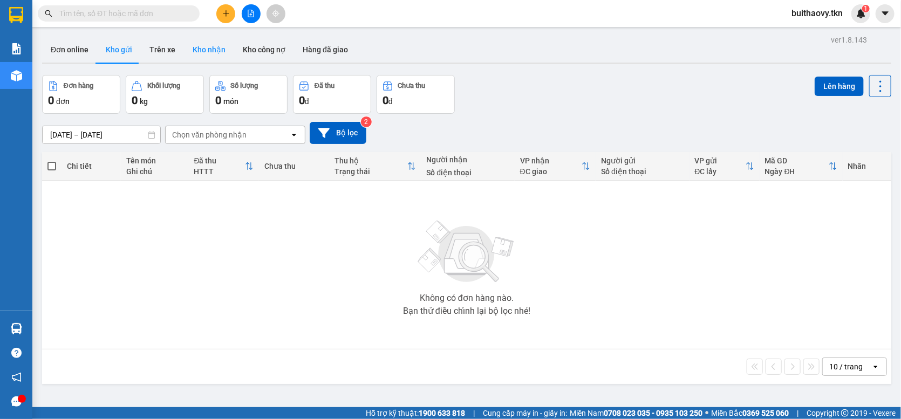
click at [203, 52] on button "Kho nhận" at bounding box center [209, 50] width 50 height 26
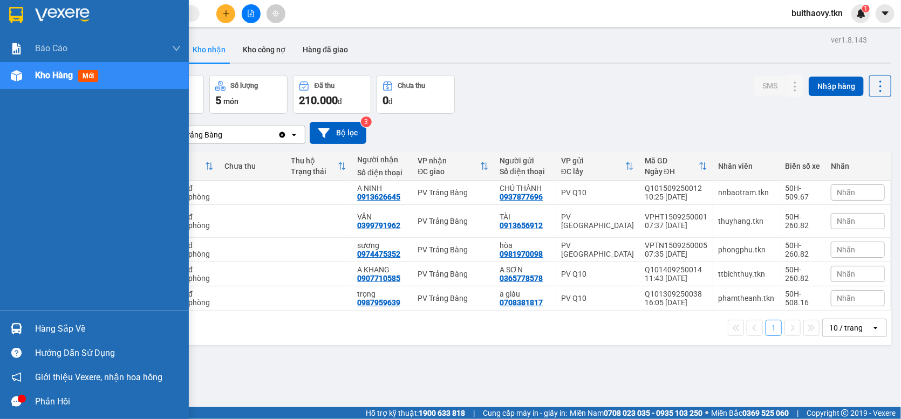
click at [26, 329] on div "Hàng sắp về" at bounding box center [94, 329] width 189 height 24
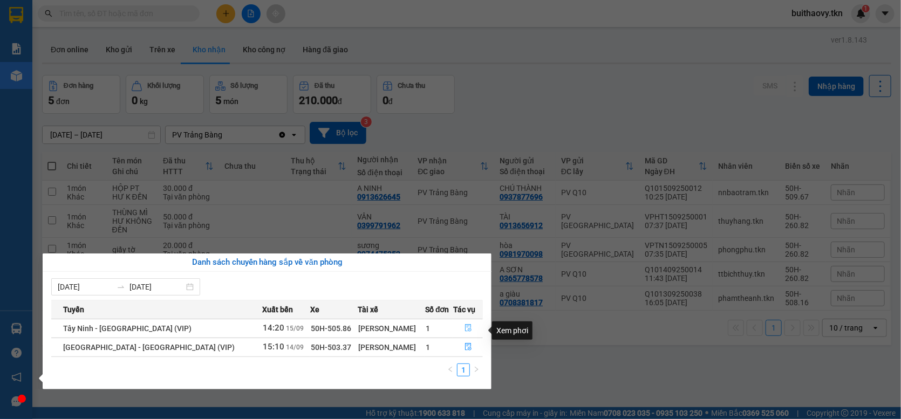
click at [473, 337] on button "button" at bounding box center [468, 328] width 29 height 17
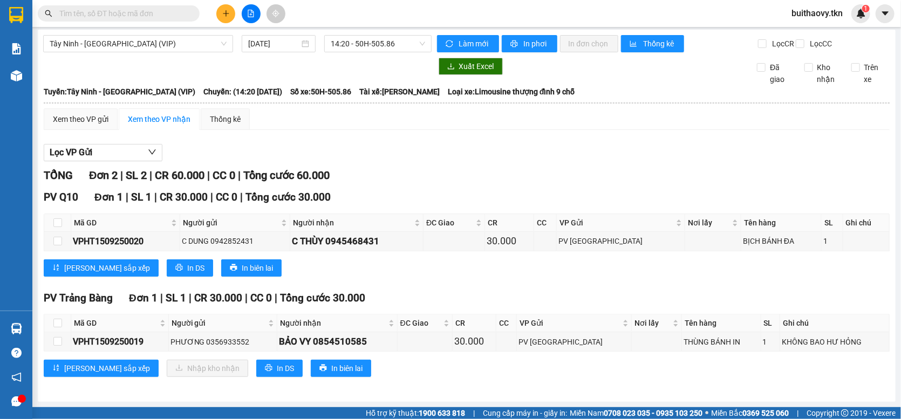
scroll to position [10, 0]
click at [509, 145] on div "Lọc VP Gửi" at bounding box center [467, 153] width 846 height 18
click at [56, 323] on input "checkbox" at bounding box center [57, 323] width 9 height 9
checkbox input "true"
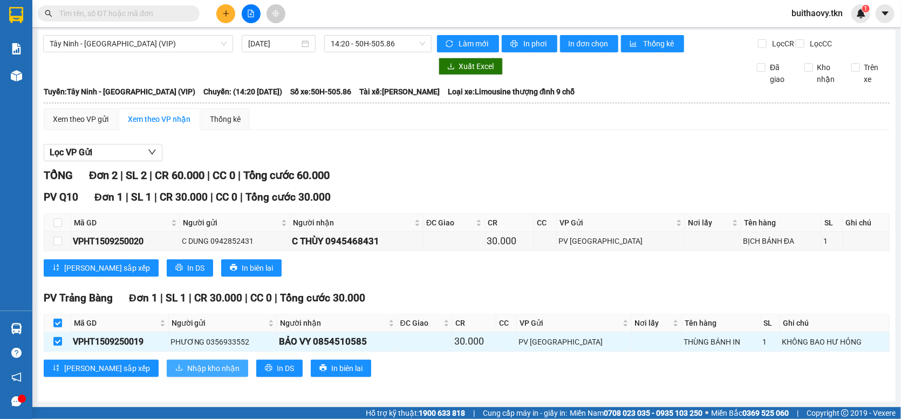
click at [187, 365] on span "Nhập kho nhận" at bounding box center [213, 368] width 52 height 12
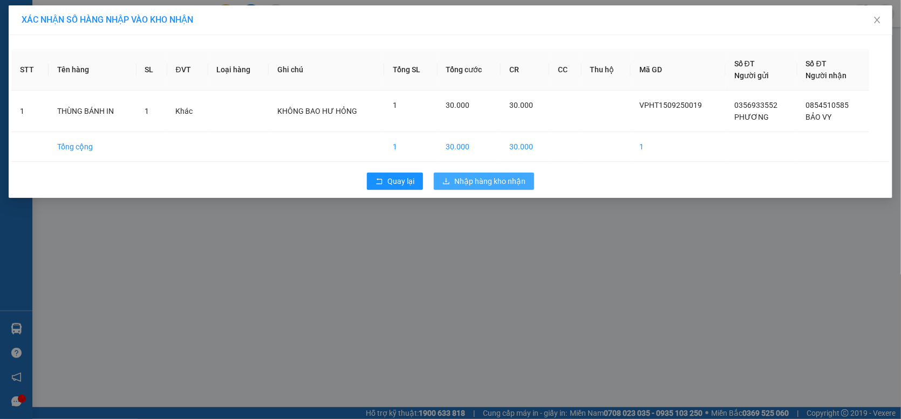
click at [514, 174] on button "Nhập hàng kho nhận" at bounding box center [484, 181] width 100 height 17
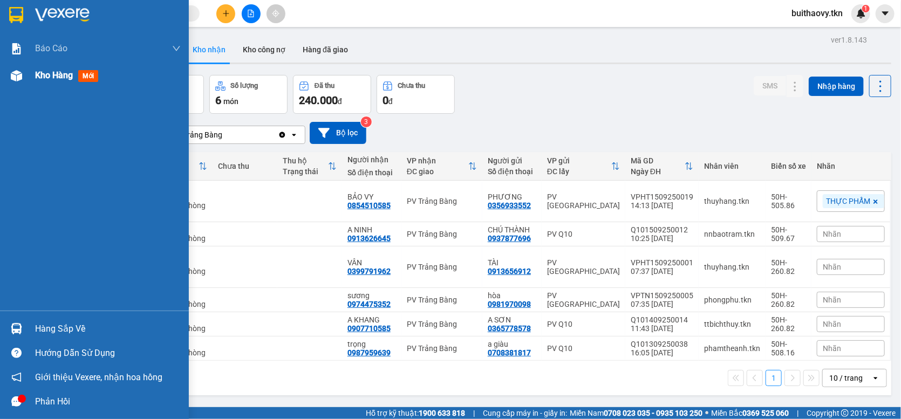
click at [18, 78] on img at bounding box center [16, 75] width 11 height 11
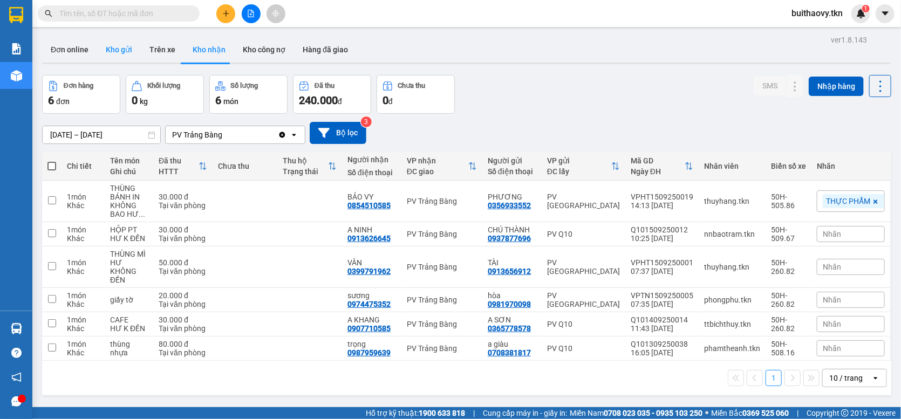
click at [125, 43] on button "Kho gửi" at bounding box center [119, 50] width 44 height 26
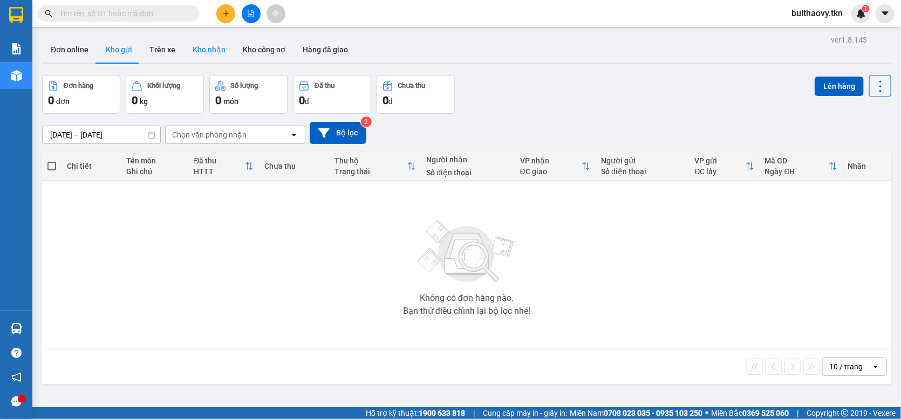
click at [205, 43] on button "Kho nhận" at bounding box center [209, 50] width 50 height 26
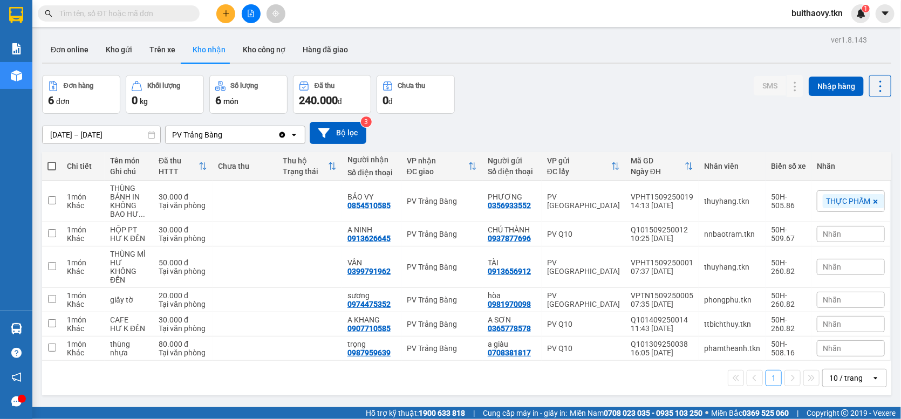
click at [533, 114] on div "Đơn hàng 6 đơn Khối lượng 0 kg Số lượng 6 món Đã thu 240.000 đ Chưa thu 0 đ SMS…" at bounding box center [466, 94] width 849 height 39
click at [512, 114] on div "Đơn hàng 6 đơn Khối lượng 0 kg Số lượng 6 món Đã thu 240.000 đ Chưa thu 0 đ SMS…" at bounding box center [466, 94] width 849 height 39
click at [471, 144] on div "14/09/2025 – 15/09/2025 Press the down arrow key to interact with the calendar …" at bounding box center [466, 133] width 849 height 22
click at [128, 48] on button "Kho gửi" at bounding box center [119, 50] width 44 height 26
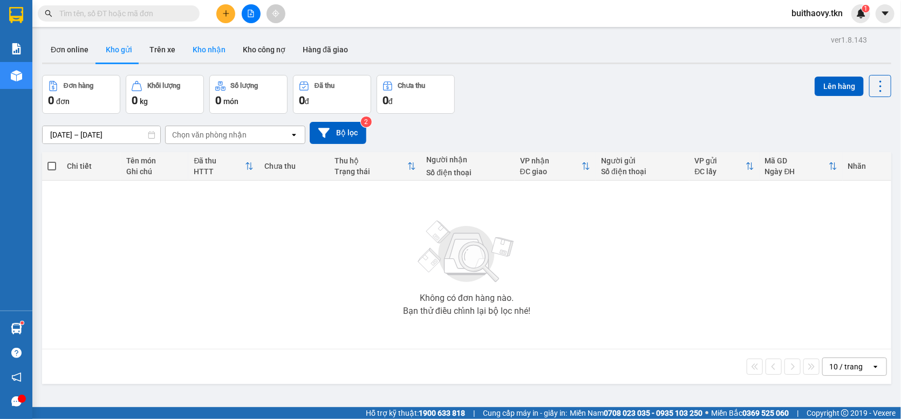
click at [199, 50] on button "Kho nhận" at bounding box center [209, 50] width 50 height 26
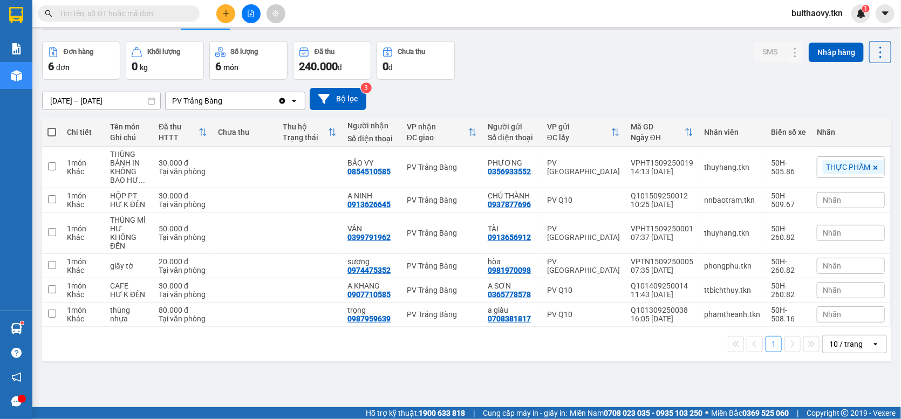
scroll to position [50, 0]
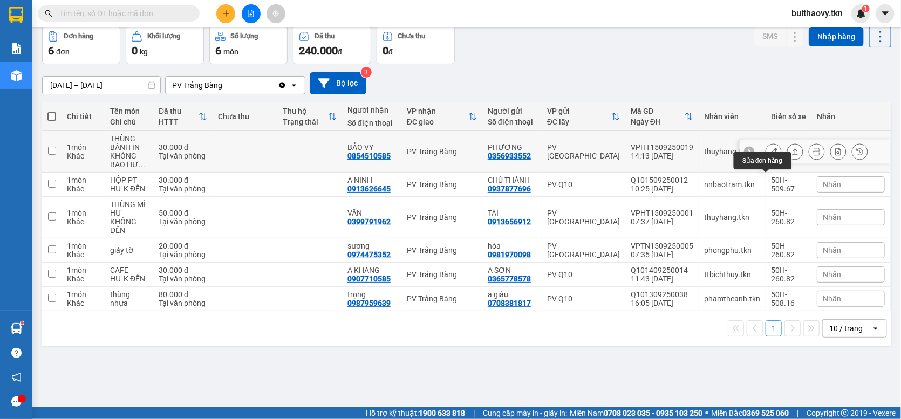
click at [770, 155] on icon at bounding box center [774, 152] width 8 height 8
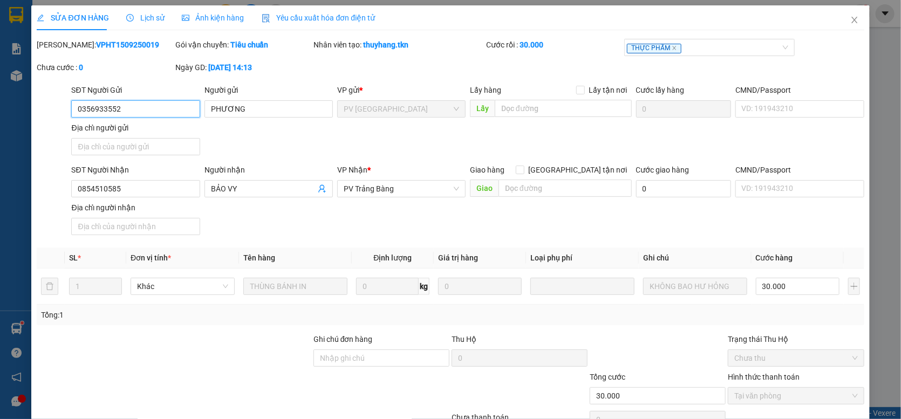
scroll to position [59, 0]
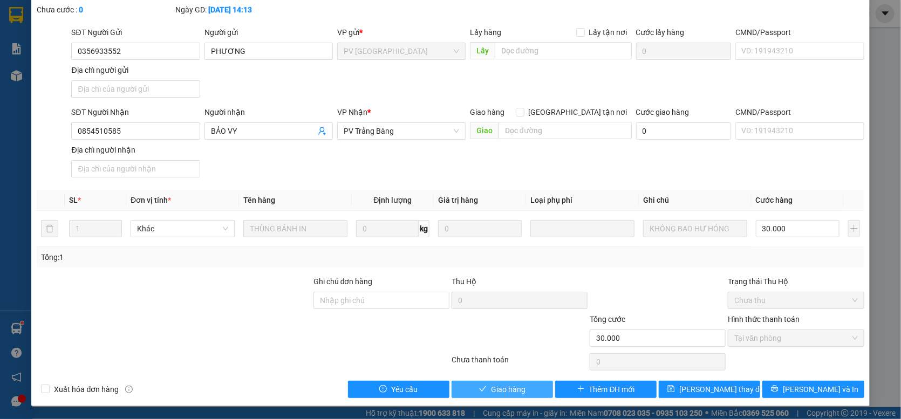
click at [507, 387] on span "Giao hàng" at bounding box center [508, 389] width 35 height 12
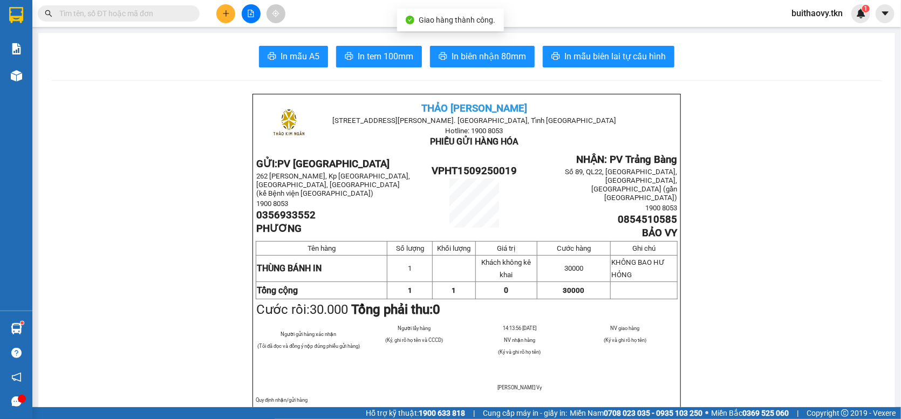
drag, startPoint x: 676, startPoint y: 9, endPoint x: 643, endPoint y: 2, distance: 33.6
click at [676, 9] on div "Kết quả tìm kiếm ( 0 ) Bộ lọc No Data buithaovy.tkn 1" at bounding box center [450, 13] width 901 height 27
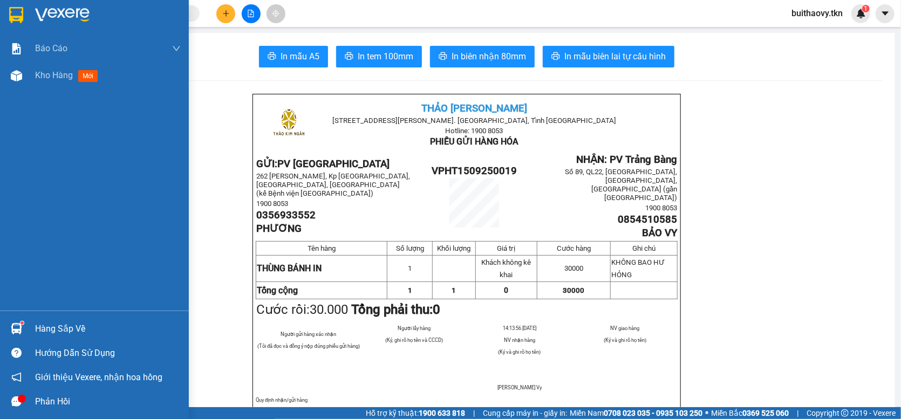
click at [13, 327] on img at bounding box center [16, 328] width 11 height 11
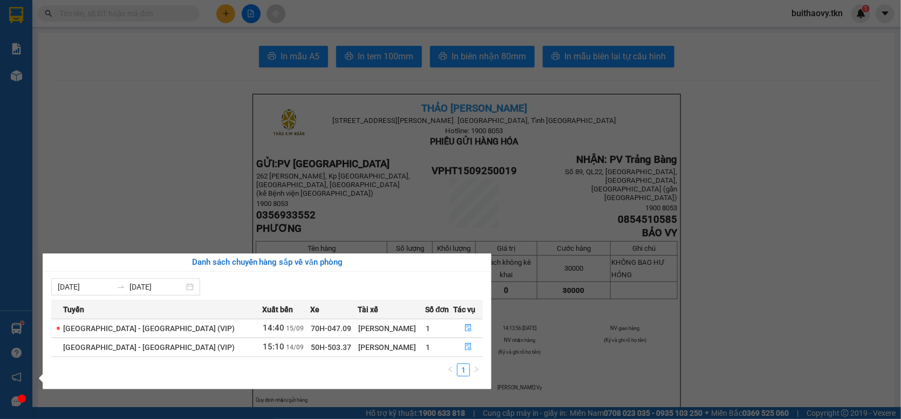
click at [212, 126] on section "Kết quả tìm kiếm ( 0 ) Bộ lọc No Data buithaovy.tkn 1 Báo cáo Mẫu 1: Báo cáo dò…" at bounding box center [450, 209] width 901 height 419
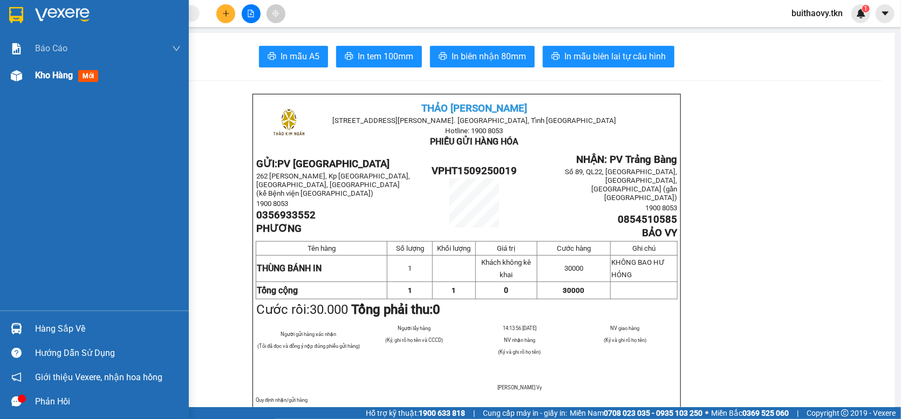
click at [14, 78] on img at bounding box center [16, 75] width 11 height 11
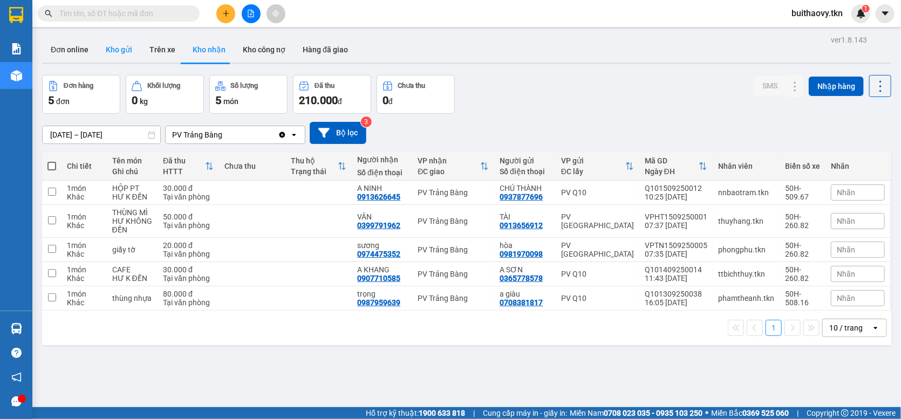
click at [129, 51] on button "Kho gửi" at bounding box center [119, 50] width 44 height 26
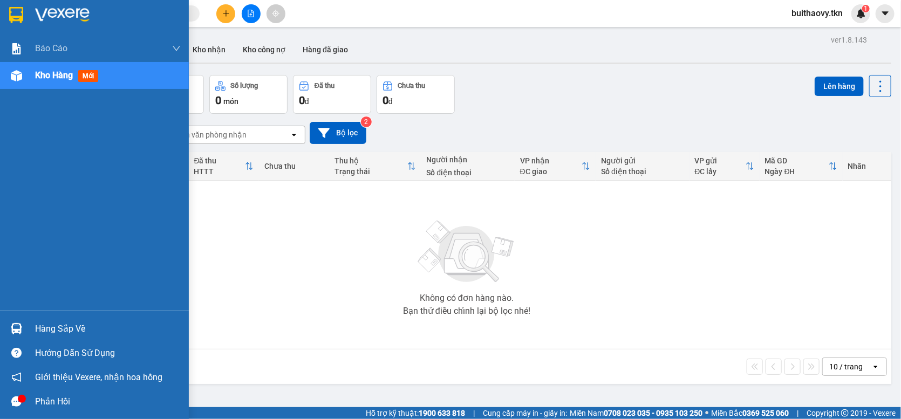
click at [11, 327] on img at bounding box center [16, 328] width 11 height 11
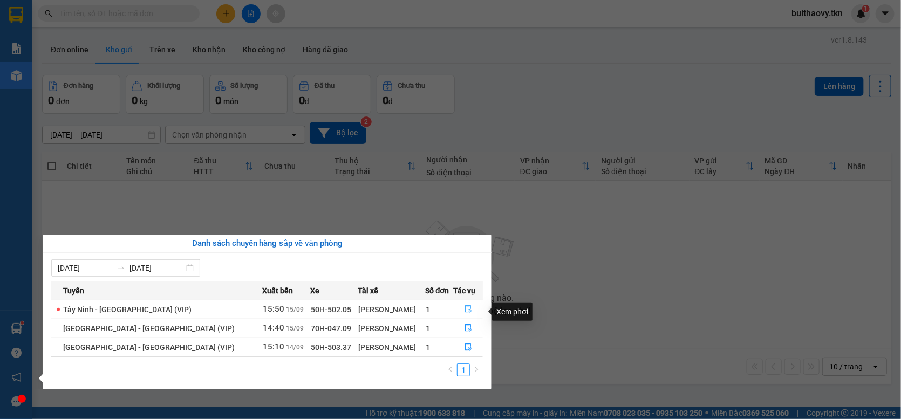
click at [464, 309] on icon "file-done" at bounding box center [468, 309] width 8 height 8
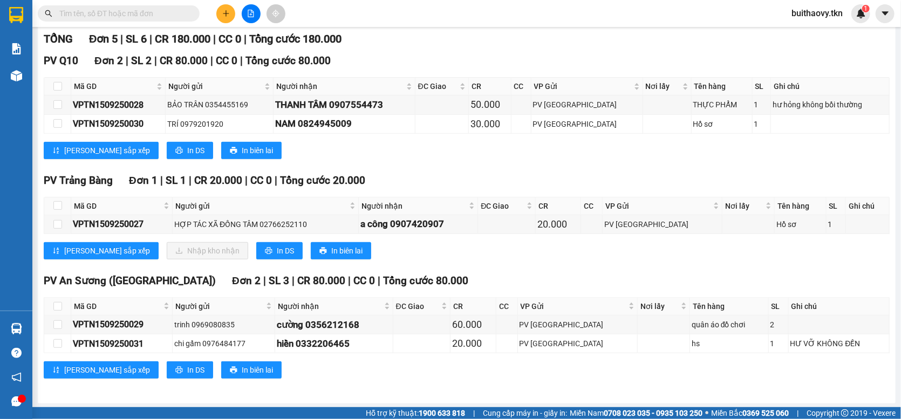
scroll to position [148, 0]
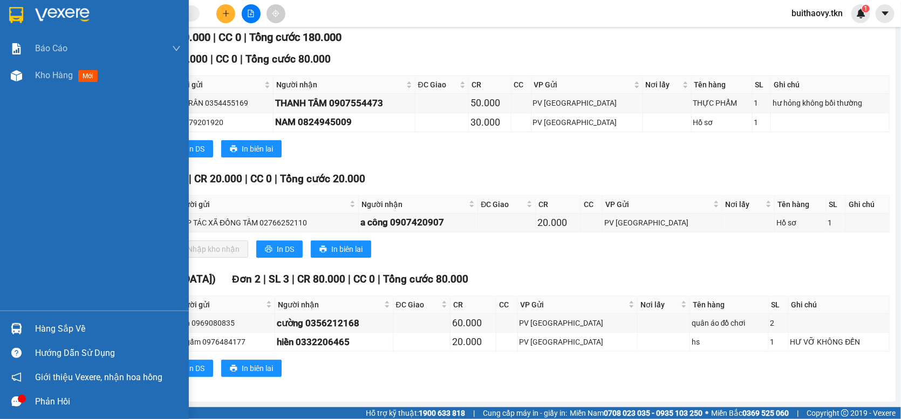
click at [53, 326] on div "Hàng sắp về" at bounding box center [108, 329] width 146 height 16
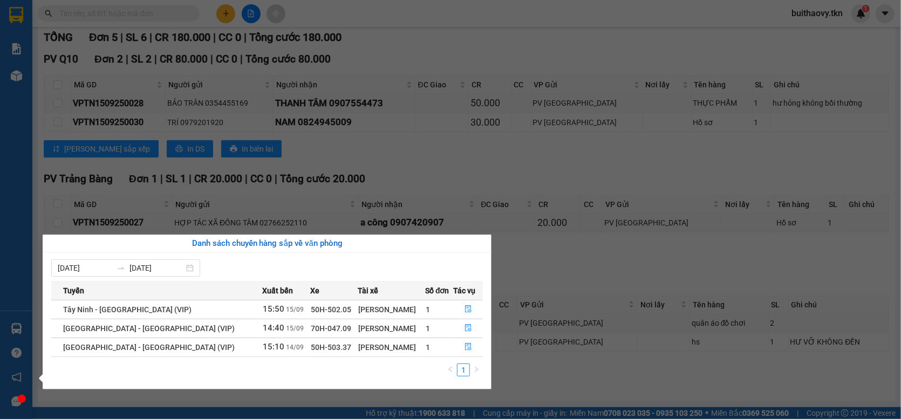
click at [735, 266] on section "Kết quả tìm kiếm ( 0 ) Bộ lọc No Data buithaovy.tkn 1 Báo cáo Mẫu 1: Báo cáo dò…" at bounding box center [450, 209] width 901 height 419
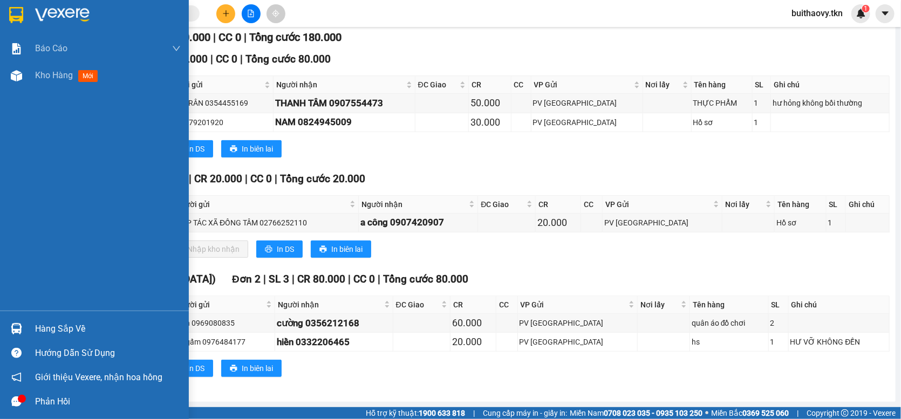
click at [20, 323] on img at bounding box center [16, 328] width 11 height 11
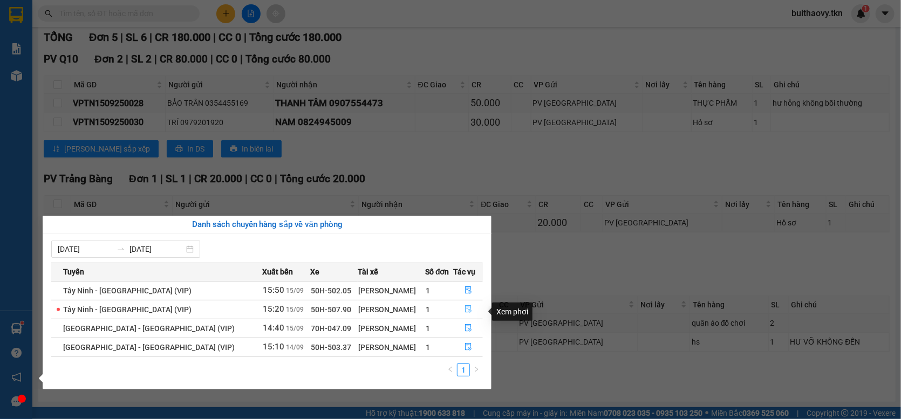
click at [467, 313] on button "button" at bounding box center [468, 309] width 29 height 17
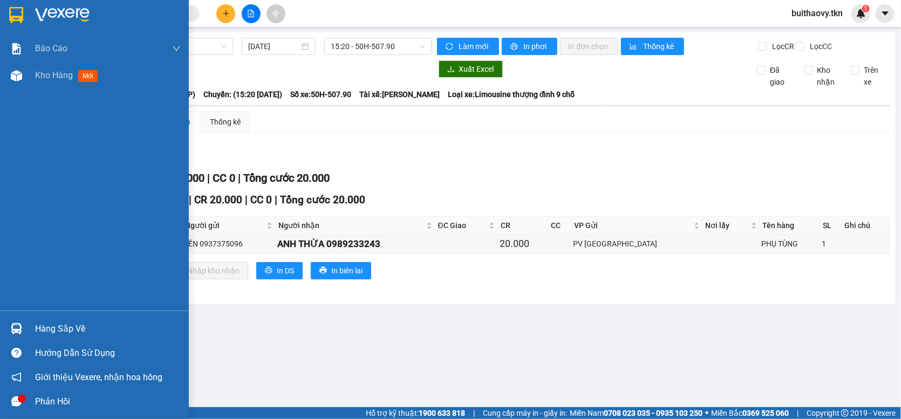
click at [21, 330] on img at bounding box center [16, 328] width 11 height 11
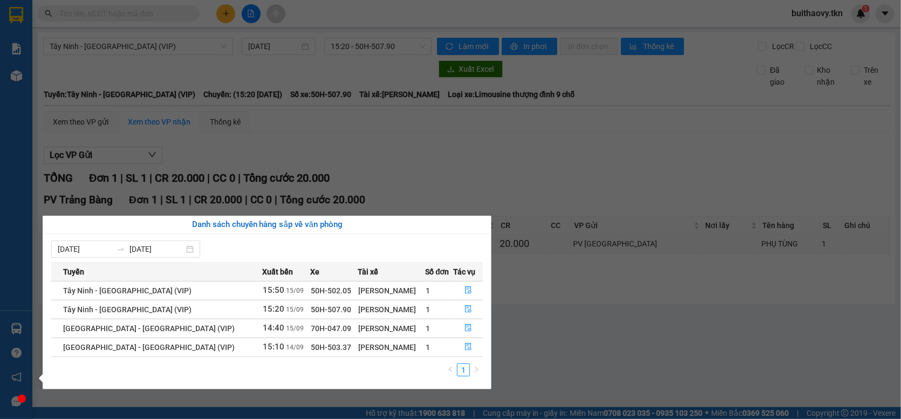
click at [543, 333] on section "Kết quả tìm kiếm ( 0 ) Bộ lọc No Data buithaovy.tkn 1 Báo cáo Mẫu 1: Báo cáo dò…" at bounding box center [450, 209] width 901 height 419
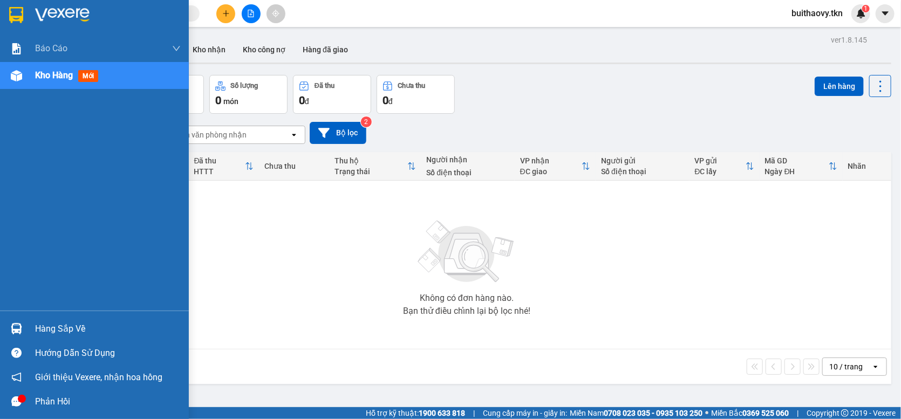
click at [18, 324] on img at bounding box center [16, 328] width 11 height 11
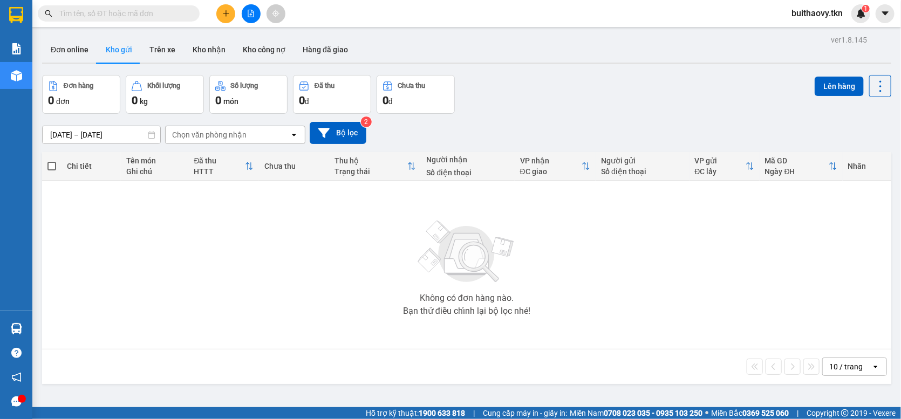
click at [582, 115] on section "Kết quả tìm kiếm ( 0 ) Bộ lọc No Data buithaovy.tkn 1 Báo cáo Mẫu 1: Báo cáo dò…" at bounding box center [450, 209] width 901 height 419
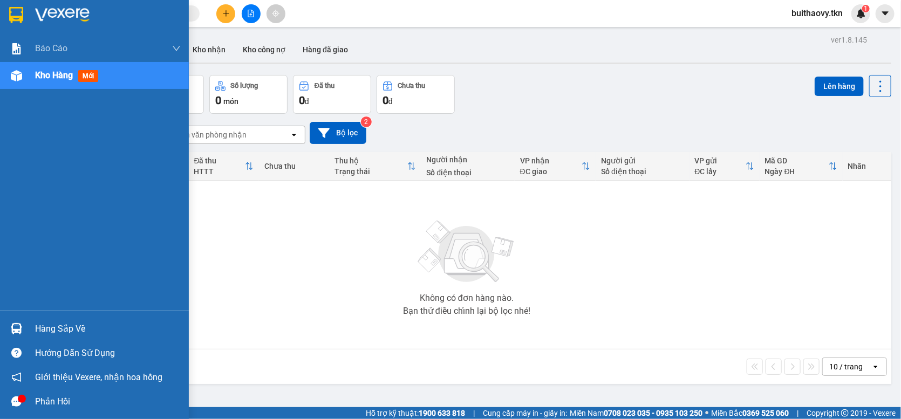
click at [17, 320] on div at bounding box center [16, 328] width 19 height 19
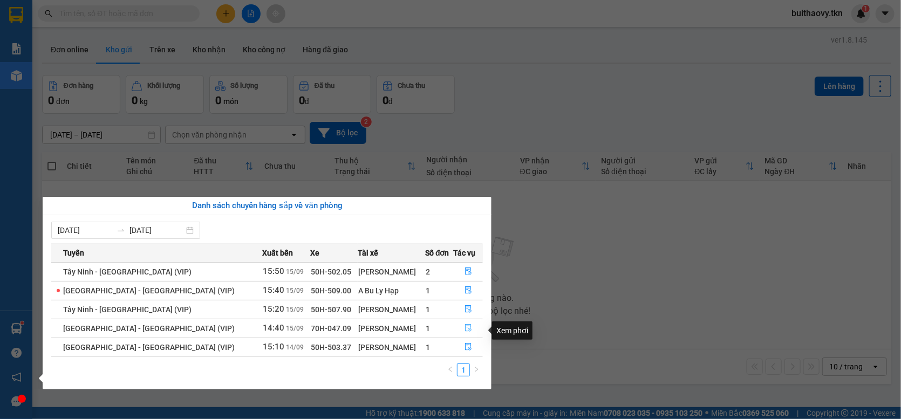
click at [468, 329] on button "button" at bounding box center [468, 328] width 29 height 17
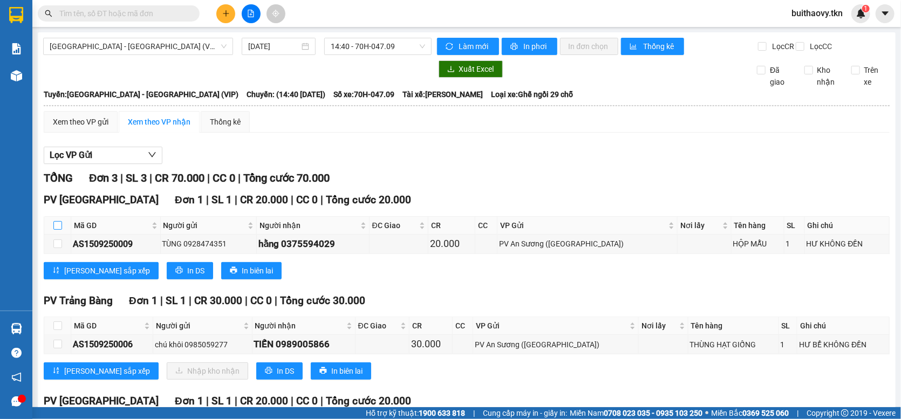
click at [57, 230] on input "checkbox" at bounding box center [57, 225] width 9 height 9
checkbox input "true"
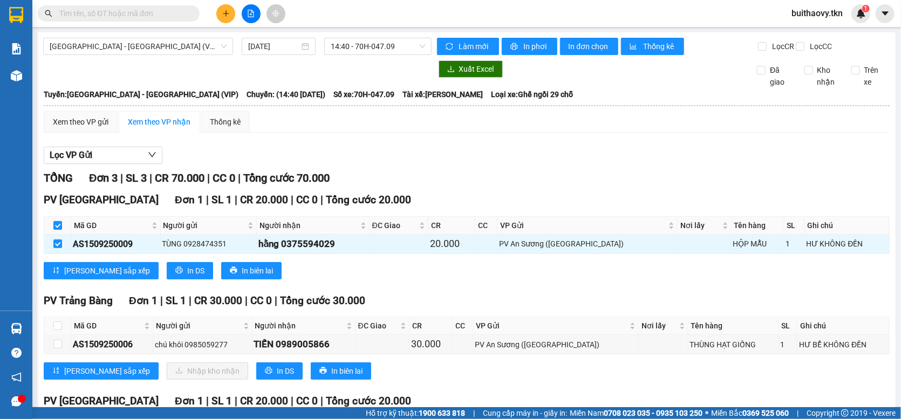
click at [57, 230] on input "checkbox" at bounding box center [57, 225] width 9 height 9
checkbox input "false"
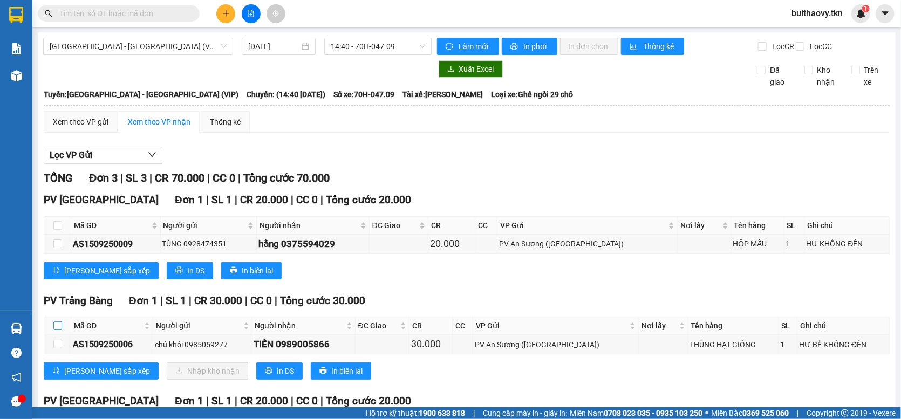
click at [60, 330] on input "checkbox" at bounding box center [57, 325] width 9 height 9
checkbox input "true"
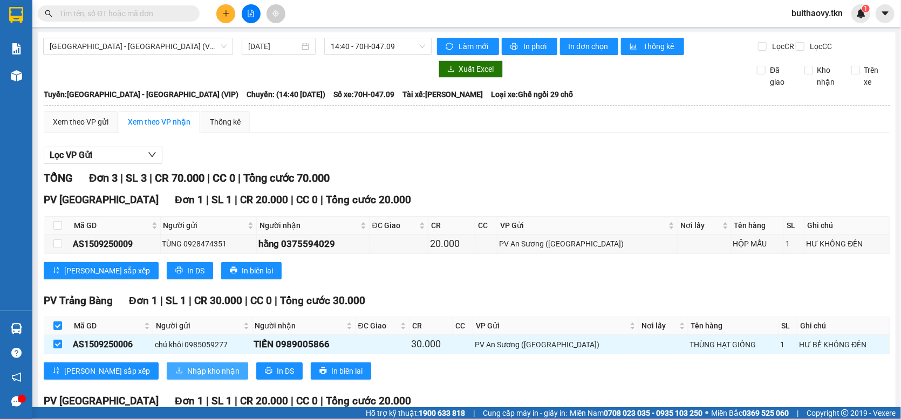
click at [187, 377] on span "Nhập kho nhận" at bounding box center [213, 371] width 52 height 12
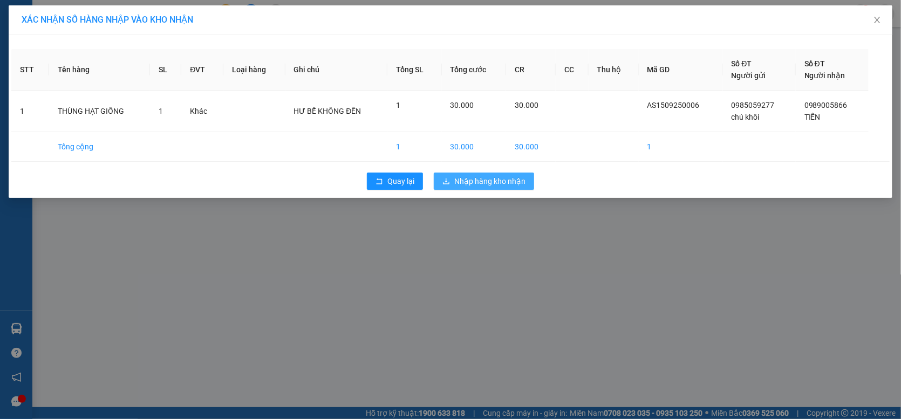
click at [462, 175] on span "Nhập hàng kho nhận" at bounding box center [489, 181] width 71 height 12
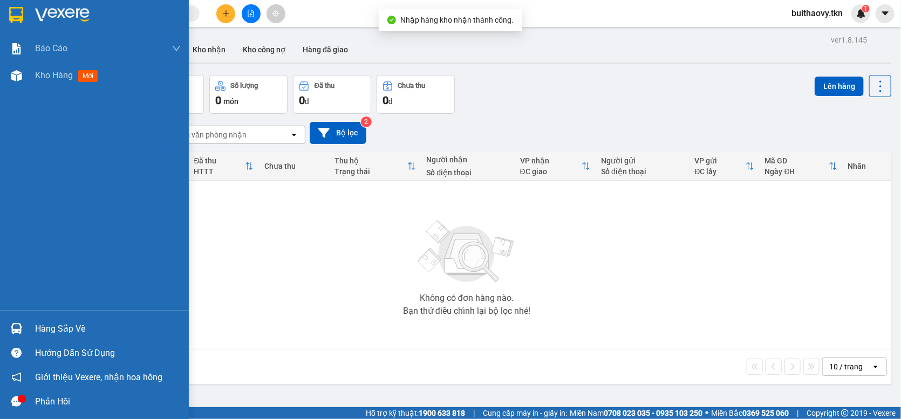
click at [16, 330] on img at bounding box center [16, 328] width 11 height 11
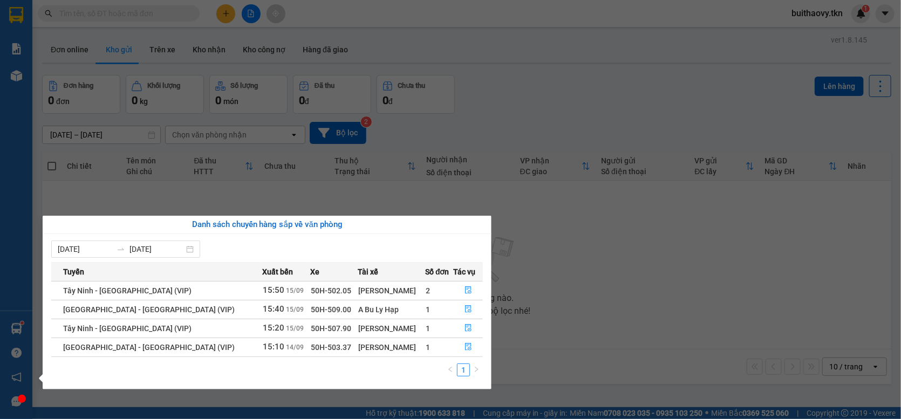
click at [512, 92] on section "Kết quả tìm kiếm ( 0 ) Bộ lọc No Data buithaovy.tkn 1 Báo cáo Mẫu 1: Báo cáo dò…" at bounding box center [450, 209] width 901 height 419
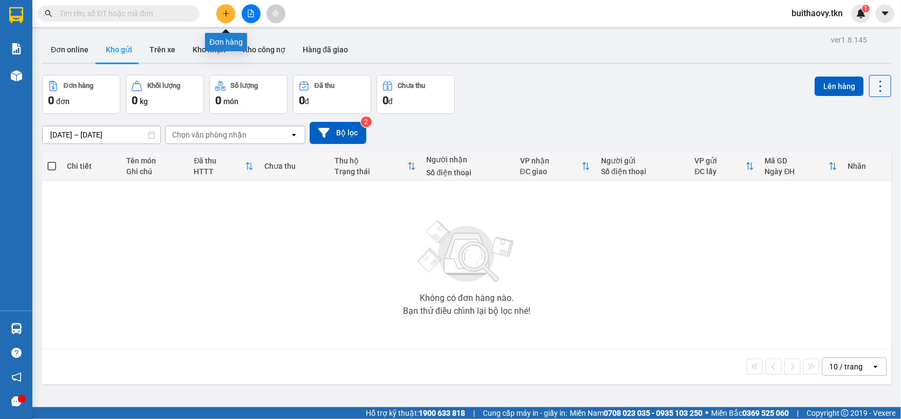
click at [229, 13] on icon "plus" at bounding box center [226, 14] width 8 height 8
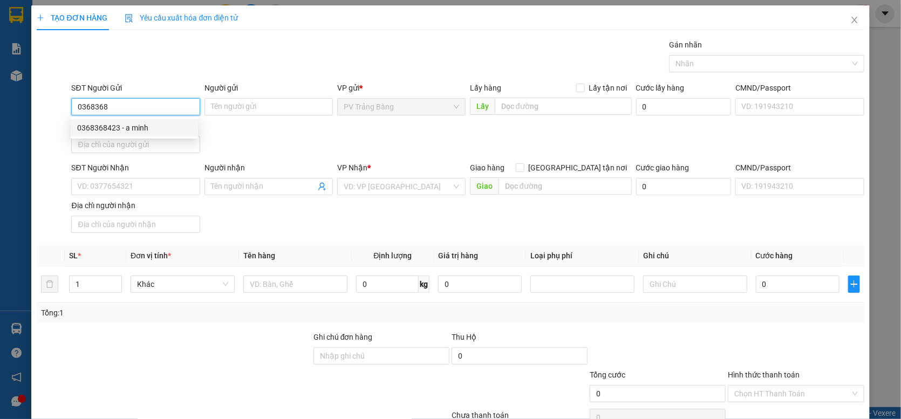
click at [161, 125] on div "0368368423 - a minh" at bounding box center [134, 128] width 114 height 12
type input "0368368423"
type input "a minh"
type input "0366959825"
type input "MINH"
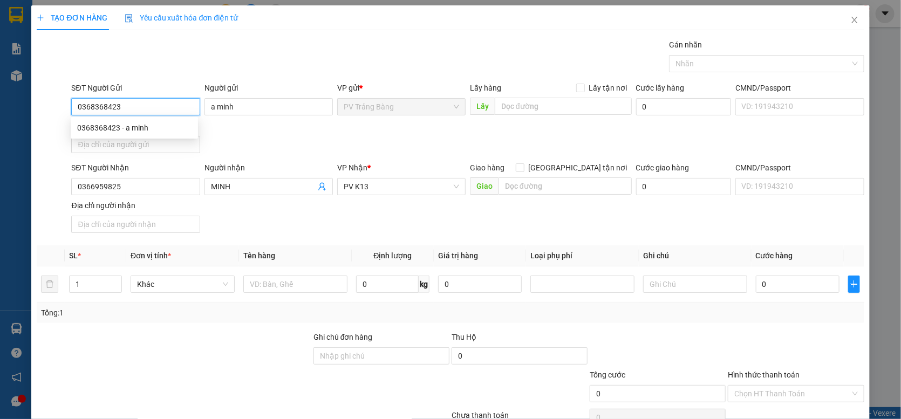
type input "20.000"
type input "0368368423"
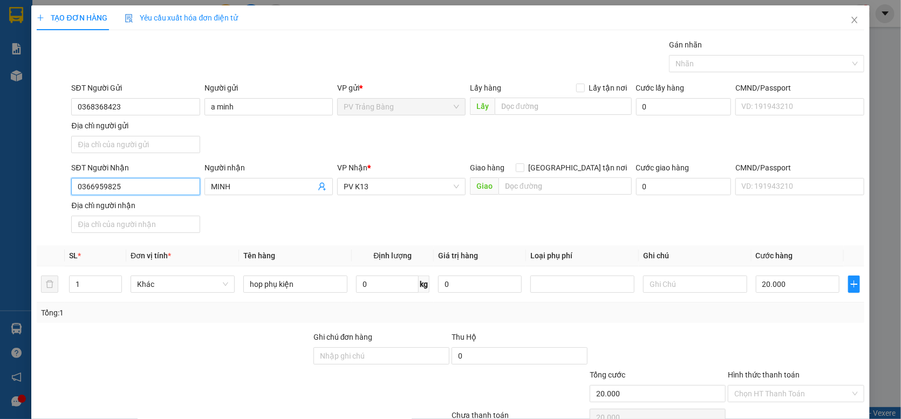
click at [118, 191] on input "0366959825" at bounding box center [135, 186] width 128 height 17
type input "0"
type input "2"
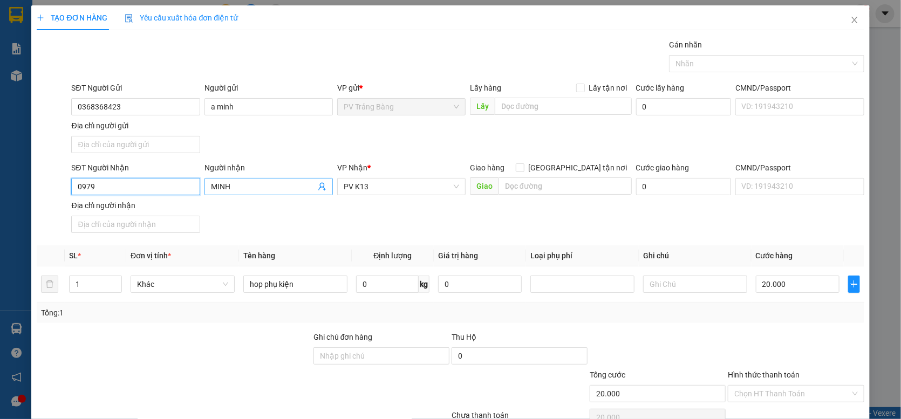
type input "0979"
click at [248, 184] on input "MINH" at bounding box center [263, 187] width 105 height 12
type input "M"
click at [439, 184] on span "PV K13" at bounding box center [401, 187] width 115 height 16
type input "anh tư"
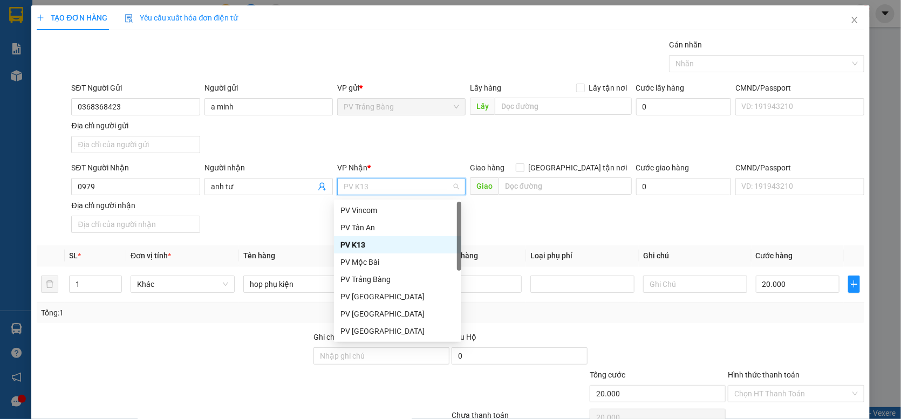
click at [276, 351] on div at bounding box center [174, 350] width 276 height 38
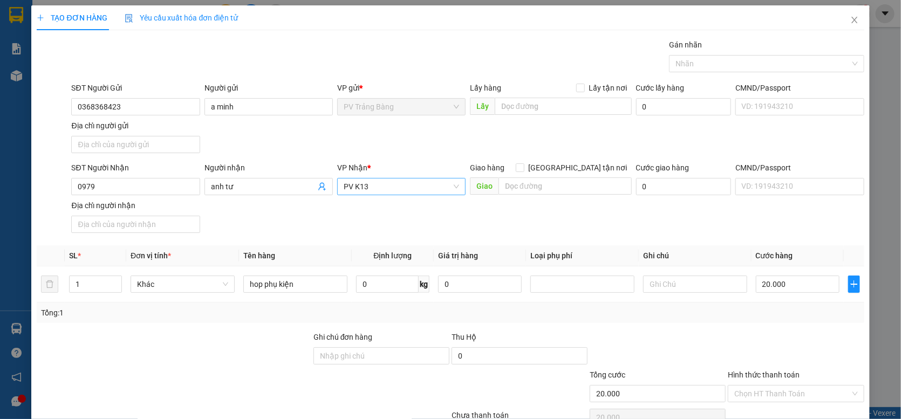
click at [404, 192] on span "PV K13" at bounding box center [401, 187] width 115 height 16
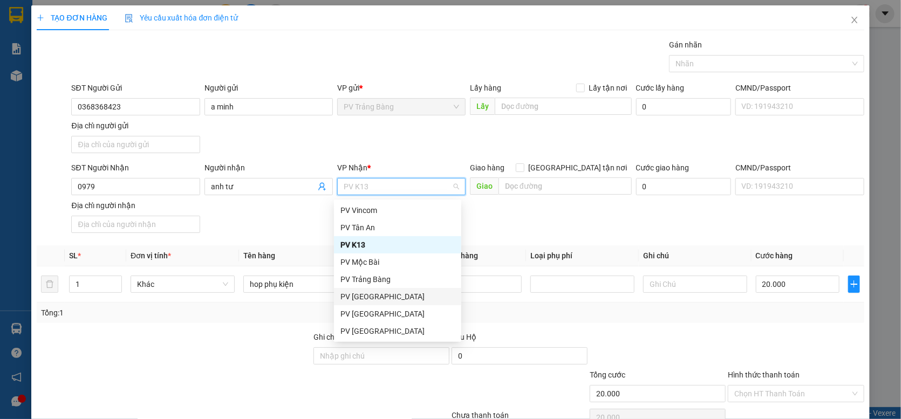
click at [421, 298] on div "PV [GEOGRAPHIC_DATA]" at bounding box center [397, 297] width 114 height 12
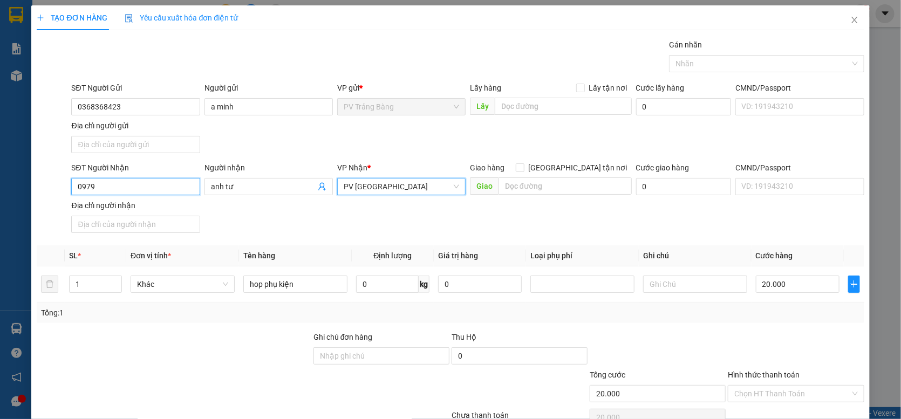
click at [165, 186] on input "0979" at bounding box center [135, 186] width 128 height 17
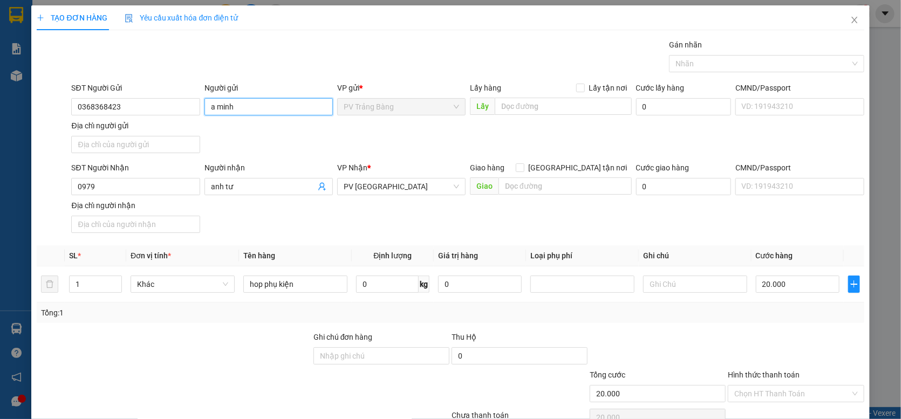
click at [211, 98] on input "a minh" at bounding box center [268, 106] width 128 height 17
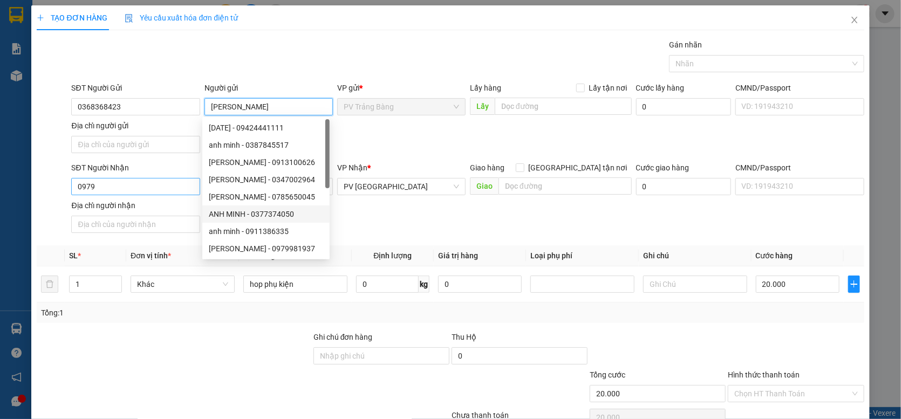
type input "[PERSON_NAME]"
click at [132, 190] on input "0979" at bounding box center [135, 186] width 128 height 17
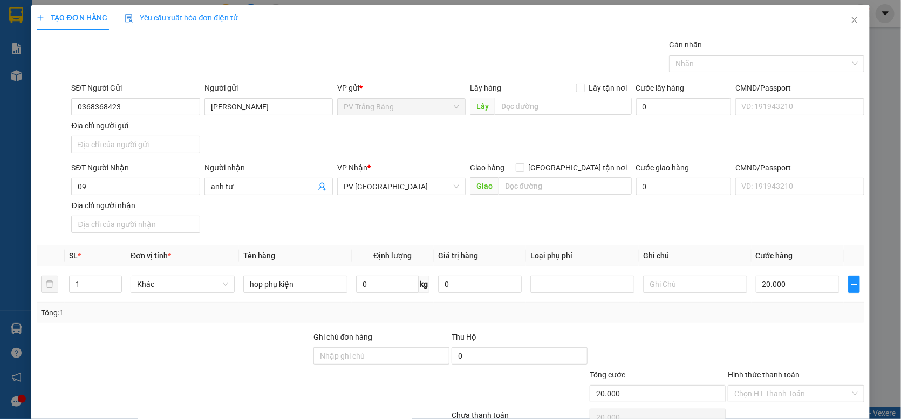
click at [877, 31] on div "TẠO ĐƠN HÀNG Yêu cầu xuất hóa đơn điện tử Transit Pickup Surcharge Ids Transit …" at bounding box center [450, 209] width 901 height 419
click at [155, 195] on input "09" at bounding box center [135, 186] width 128 height 17
type input "0971852257"
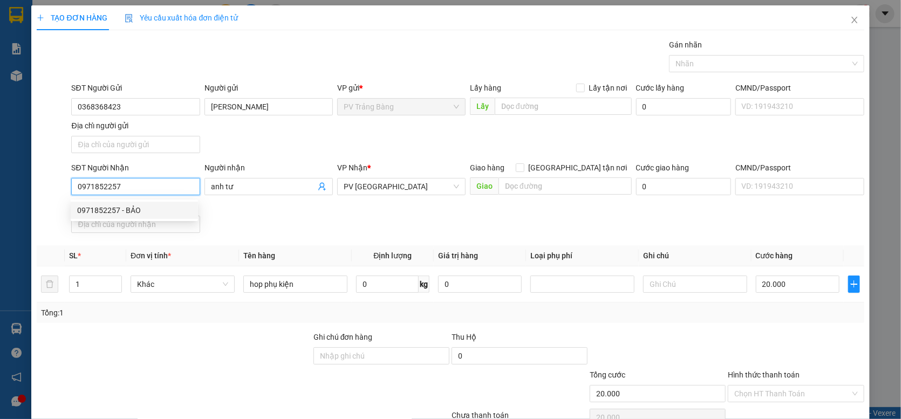
click at [149, 211] on div "0971852257 - BẢO" at bounding box center [134, 210] width 114 height 12
type input "BẢO"
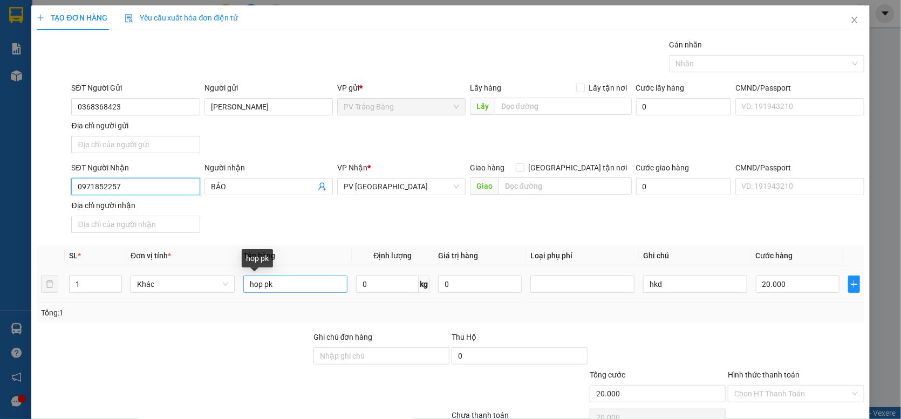
type input "0971852257"
click at [291, 282] on input "hop pk" at bounding box center [295, 284] width 104 height 17
type input "hop phụ kiện"
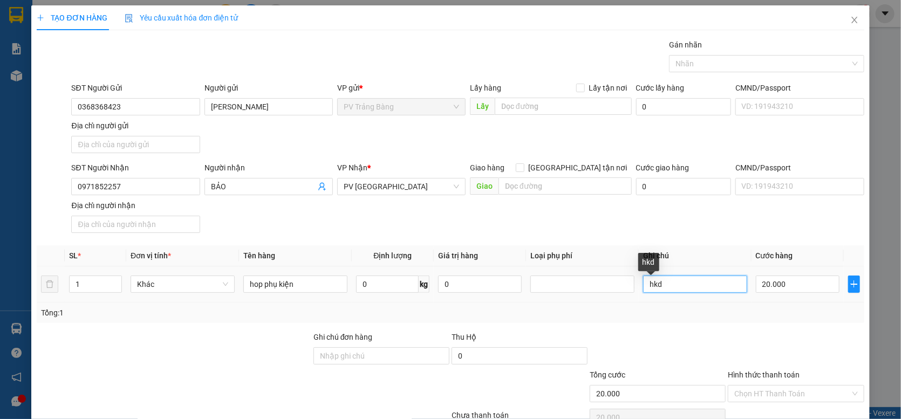
click at [665, 288] on input "hkd" at bounding box center [695, 284] width 104 height 17
type input "h"
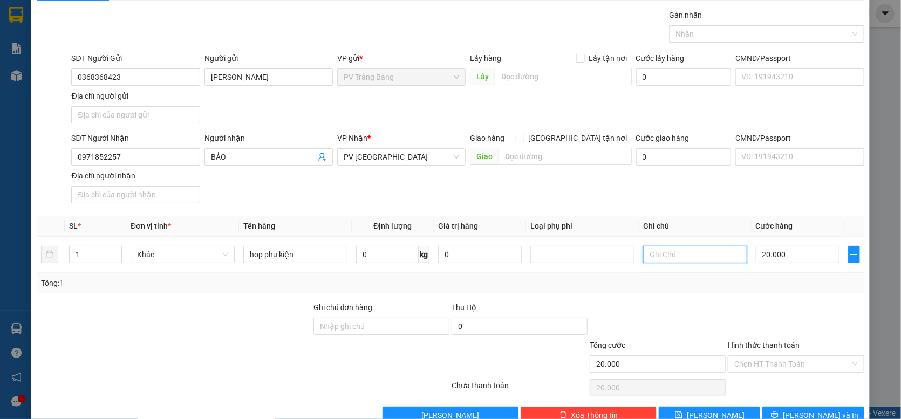
scroll to position [57, 0]
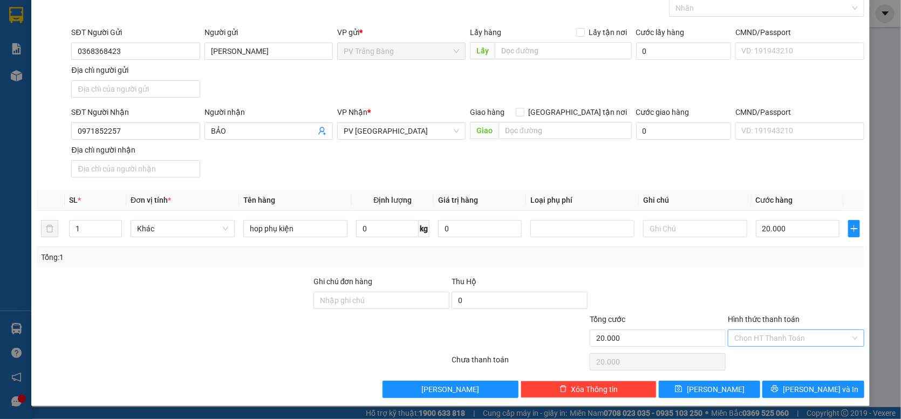
click at [784, 337] on input "Hình thức thanh toán" at bounding box center [791, 338] width 115 height 16
click at [777, 359] on div "Tại văn phòng" at bounding box center [790, 361] width 122 height 12
type input "0"
click at [778, 394] on span "printer" at bounding box center [775, 389] width 8 height 9
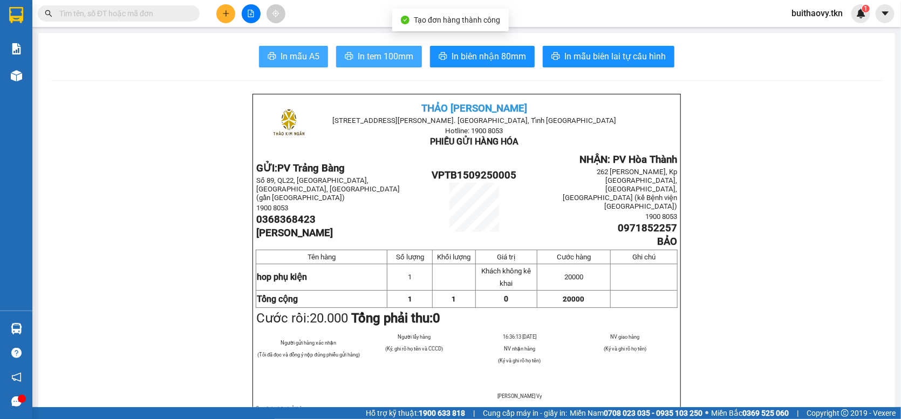
click at [307, 51] on span "In mẫu A5" at bounding box center [299, 56] width 39 height 13
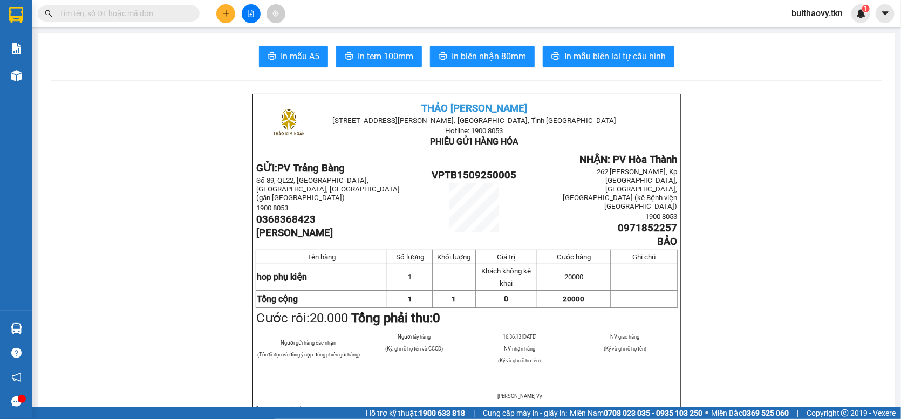
click at [286, 53] on span "In mẫu A5" at bounding box center [299, 56] width 39 height 13
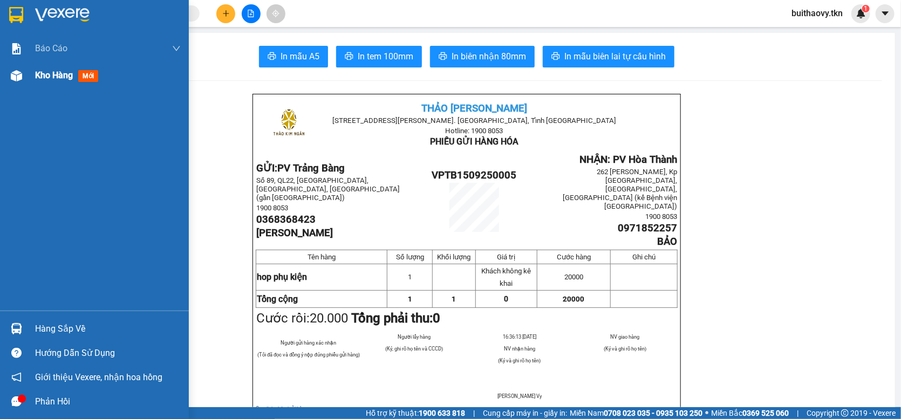
click at [16, 73] on img at bounding box center [16, 75] width 11 height 11
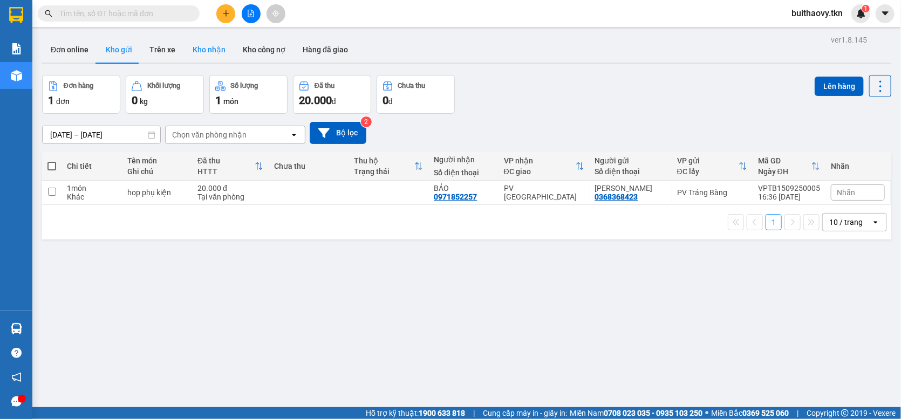
click at [217, 47] on button "Kho nhận" at bounding box center [209, 50] width 50 height 26
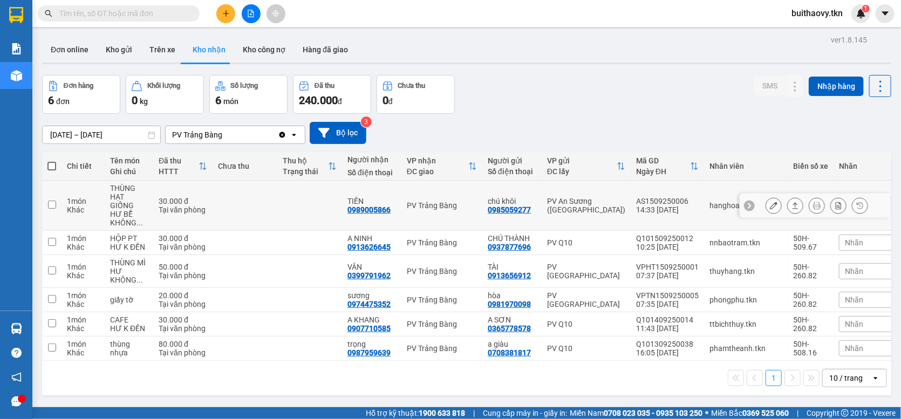
scroll to position [50, 0]
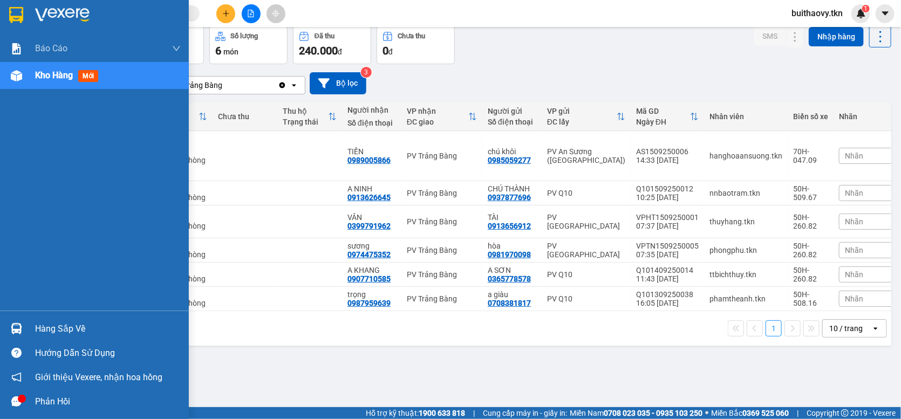
click at [14, 335] on div at bounding box center [16, 328] width 19 height 19
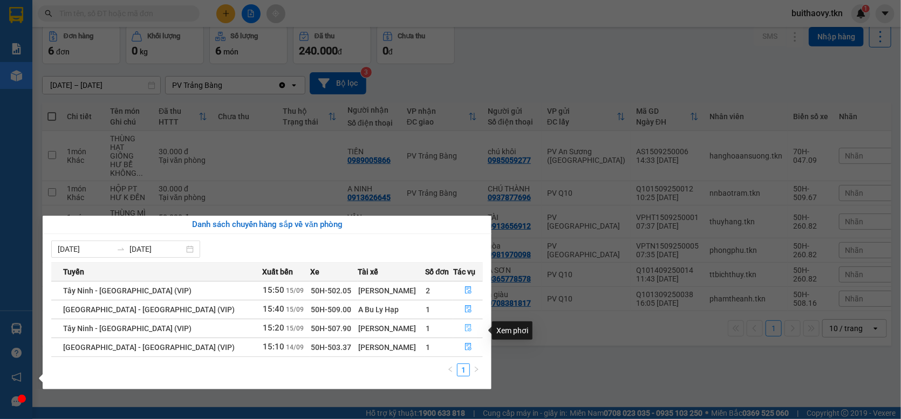
click at [465, 332] on icon "file-done" at bounding box center [468, 328] width 6 height 8
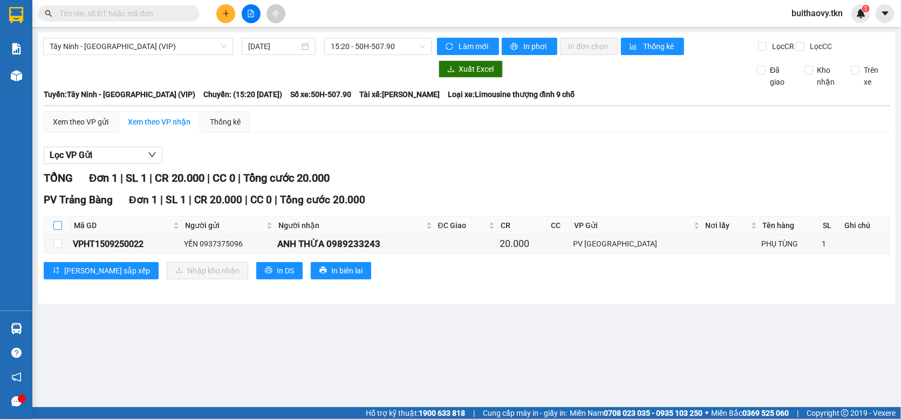
click at [59, 230] on input "checkbox" at bounding box center [57, 225] width 9 height 9
checkbox input "true"
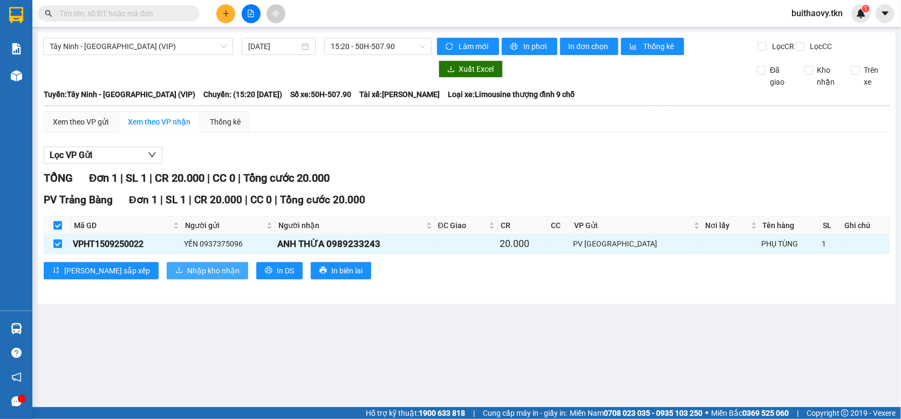
click at [187, 273] on span "Nhập kho nhận" at bounding box center [213, 271] width 52 height 12
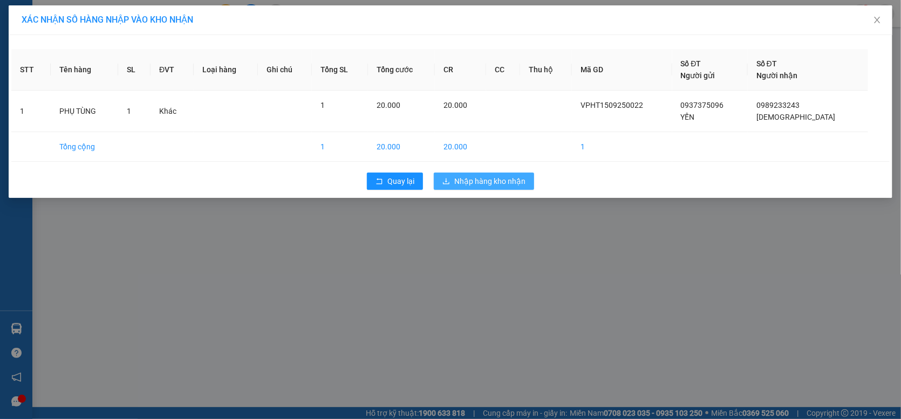
click at [442, 181] on icon "download" at bounding box center [446, 181] width 8 height 8
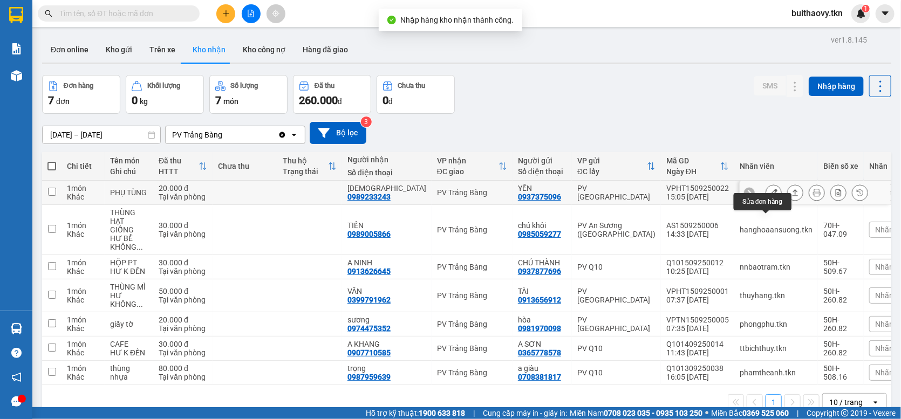
click at [770, 196] on icon at bounding box center [774, 193] width 8 height 8
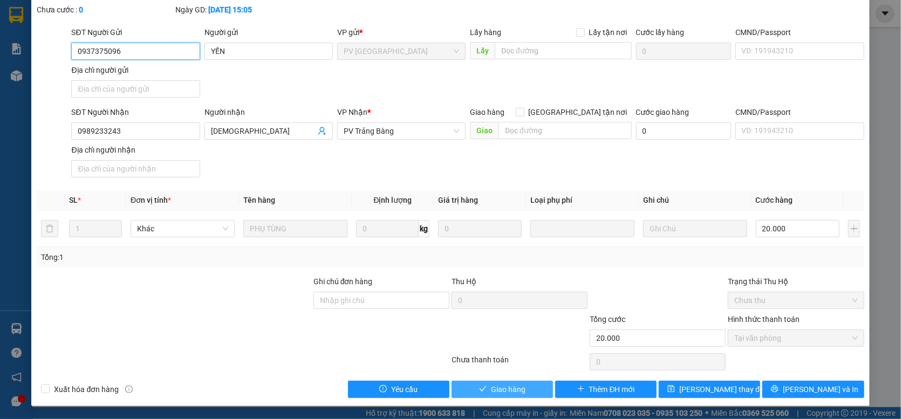
scroll to position [59, 0]
click at [524, 387] on button "Giao hàng" at bounding box center [501, 389] width 101 height 17
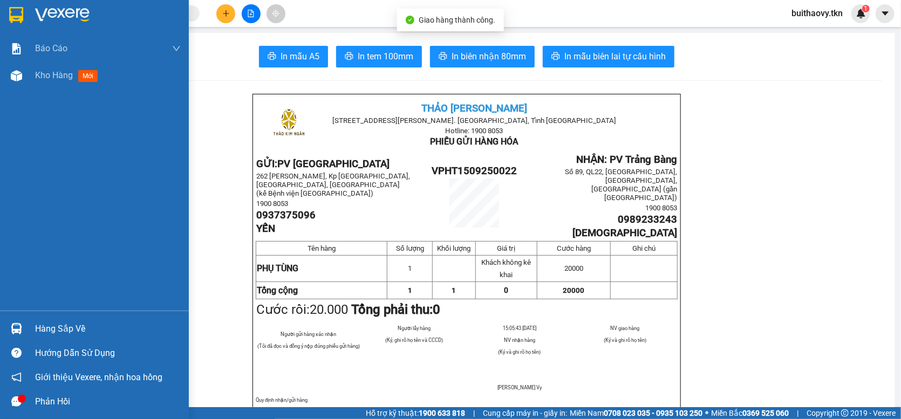
click at [9, 326] on div at bounding box center [16, 328] width 19 height 19
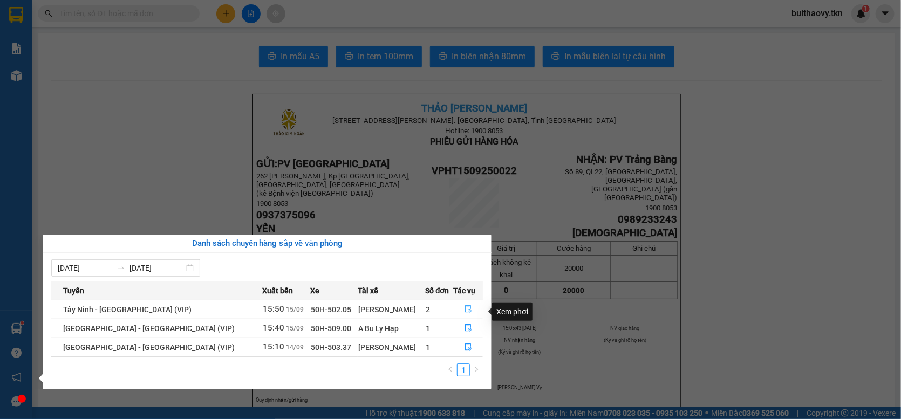
click at [466, 310] on icon "file-done" at bounding box center [468, 309] width 8 height 8
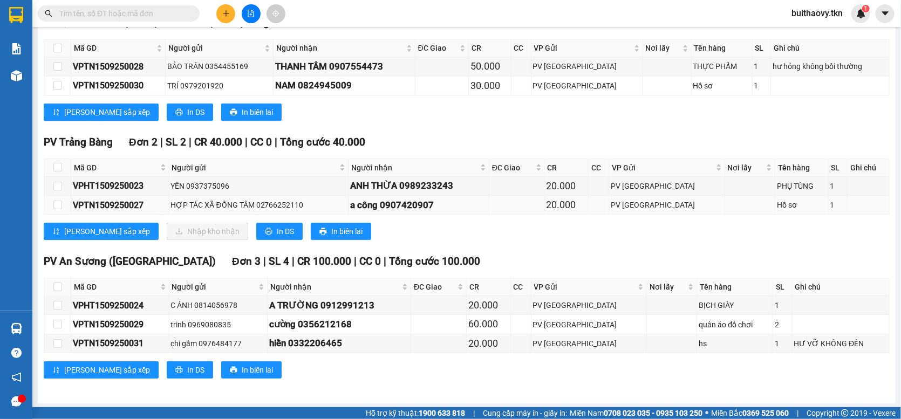
scroll to position [187, 0]
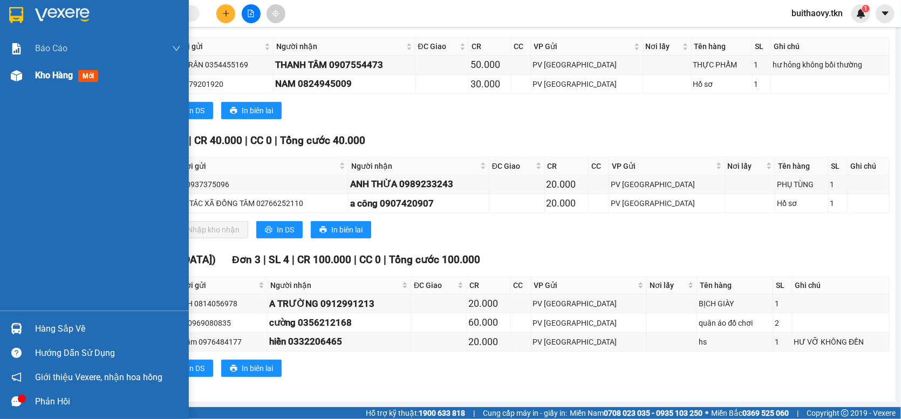
click at [25, 73] on div at bounding box center [16, 75] width 19 height 19
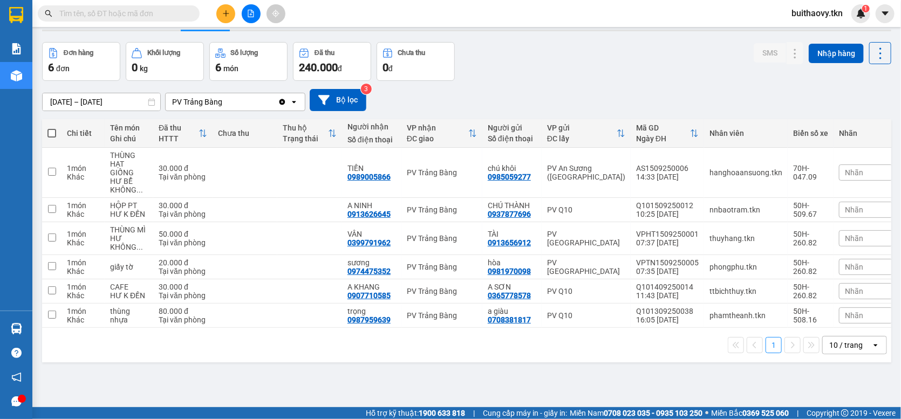
scroll to position [50, 0]
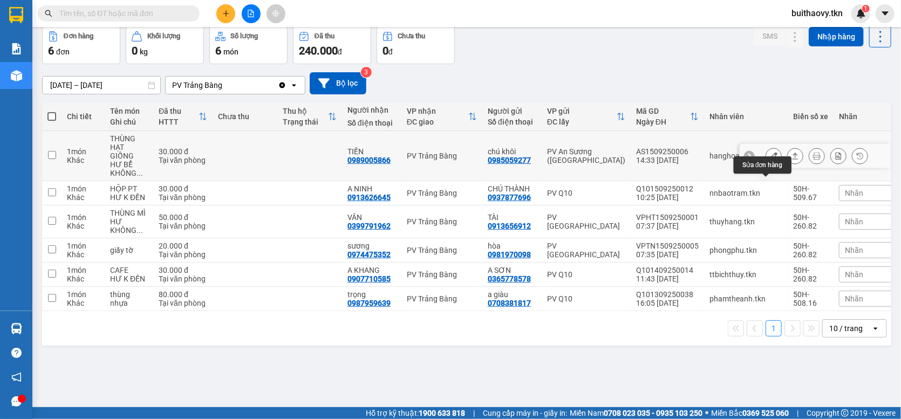
click at [770, 160] on icon at bounding box center [774, 156] width 8 height 8
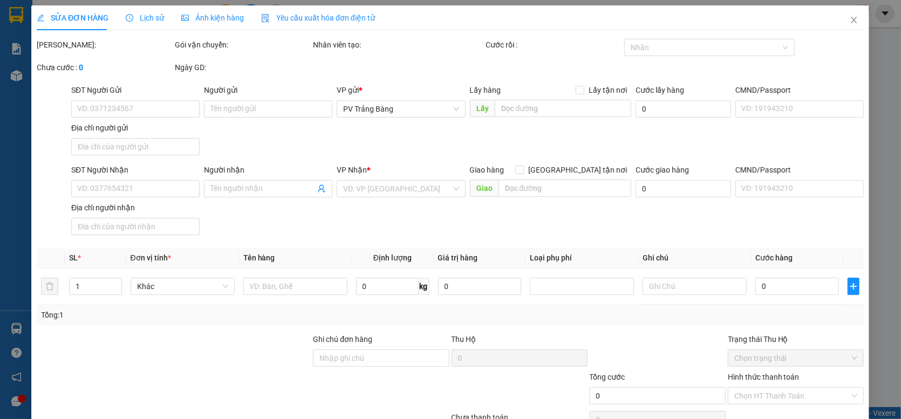
type input "0985059277"
type input "chú khôi"
type input "0989005866"
type input "TIẾN"
type input "30.000"
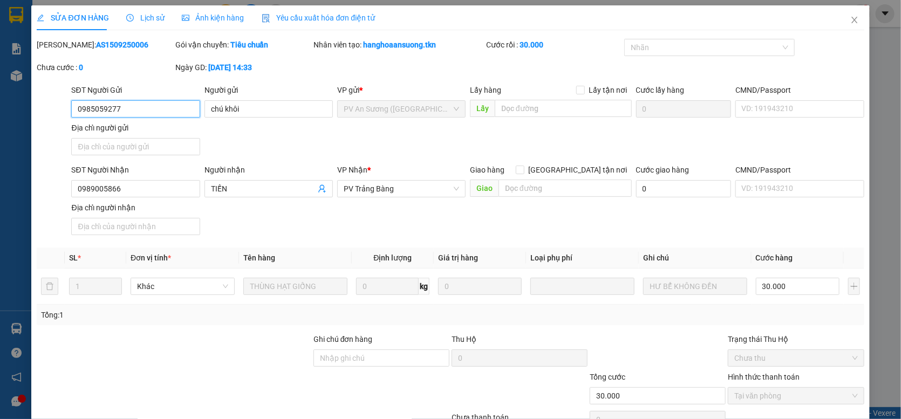
scroll to position [59, 0]
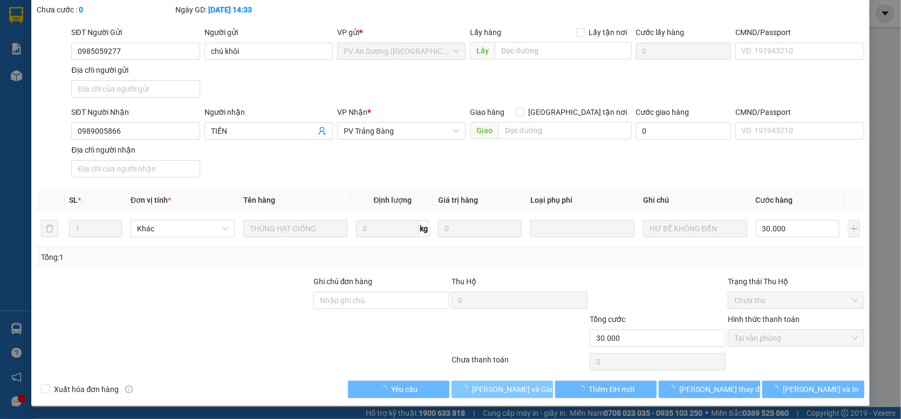
click at [524, 387] on button "[PERSON_NAME] và Giao hàng" at bounding box center [501, 389] width 101 height 17
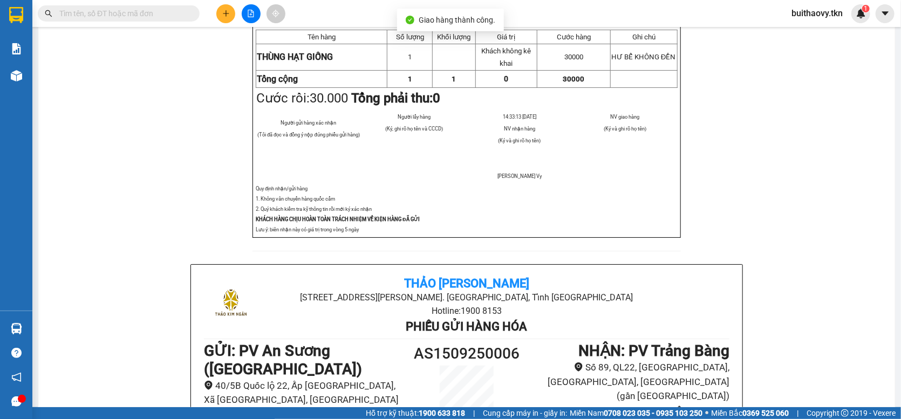
scroll to position [216, 0]
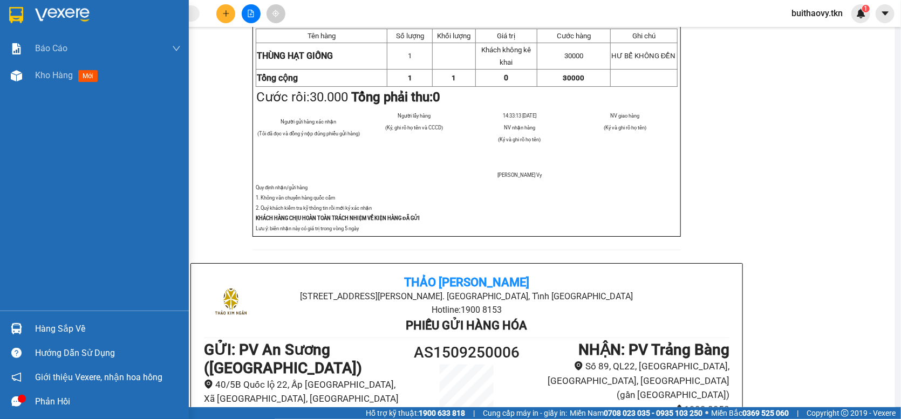
drag, startPoint x: 12, startPoint y: 331, endPoint x: 32, endPoint y: 321, distance: 22.7
click at [12, 331] on img at bounding box center [16, 328] width 11 height 11
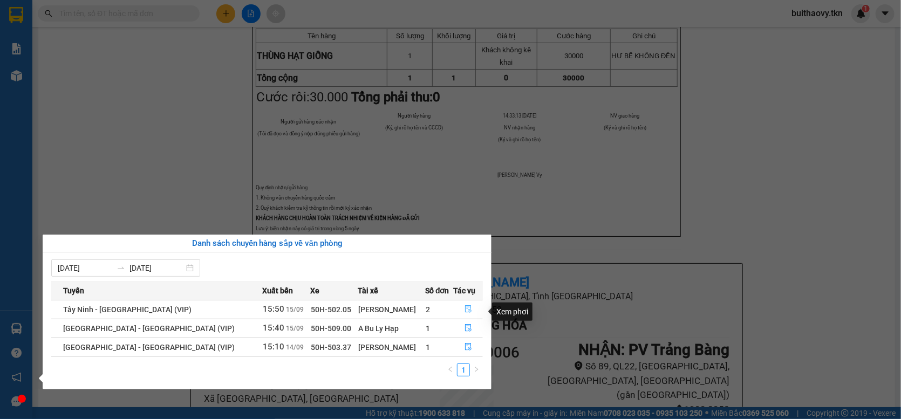
click at [464, 308] on icon "file-done" at bounding box center [468, 309] width 8 height 8
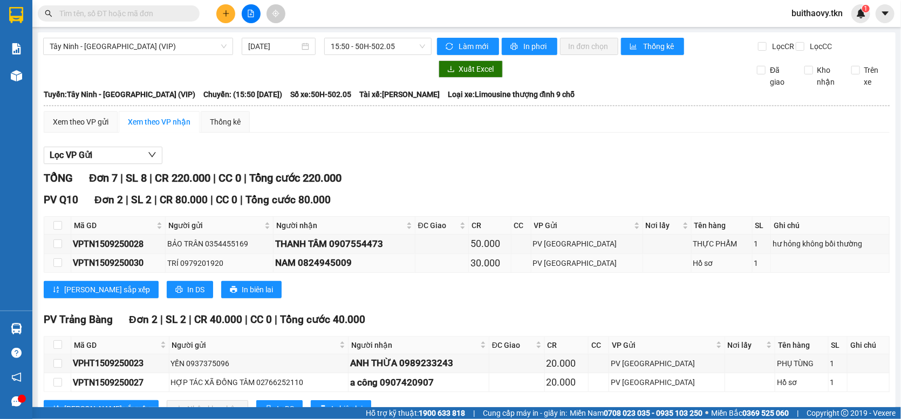
scroll to position [108, 0]
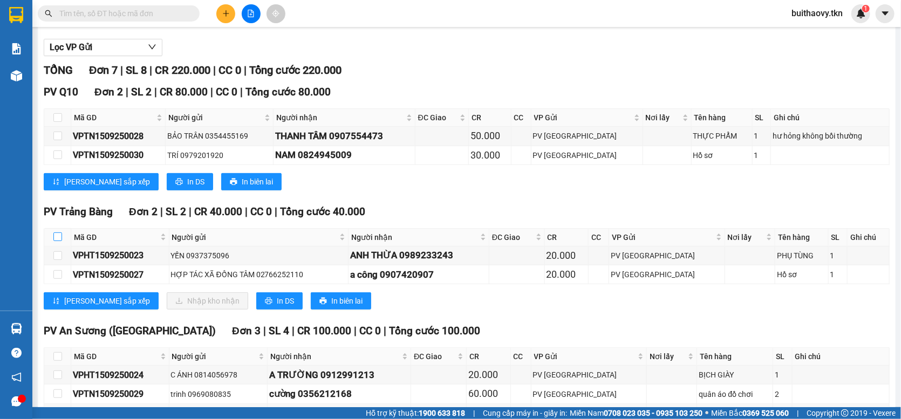
click at [59, 241] on input "checkbox" at bounding box center [57, 236] width 9 height 9
checkbox input "true"
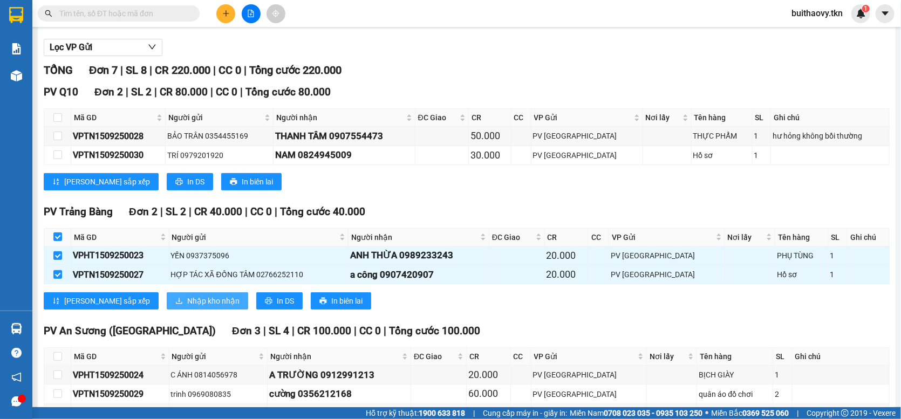
click at [187, 305] on span "Nhập kho nhận" at bounding box center [213, 301] width 52 height 12
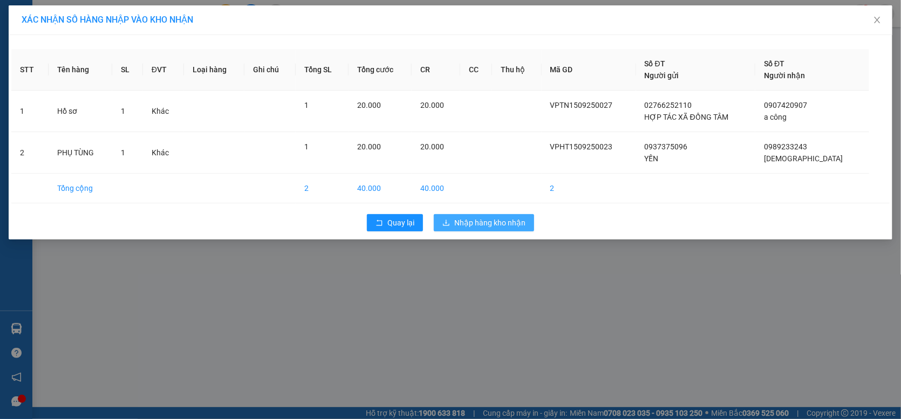
click at [497, 217] on span "Nhập hàng kho nhận" at bounding box center [489, 223] width 71 height 12
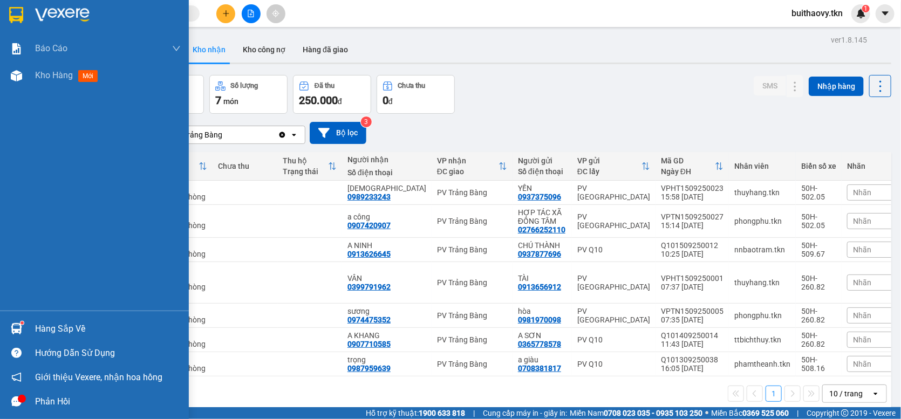
click at [15, 333] on img at bounding box center [16, 328] width 11 height 11
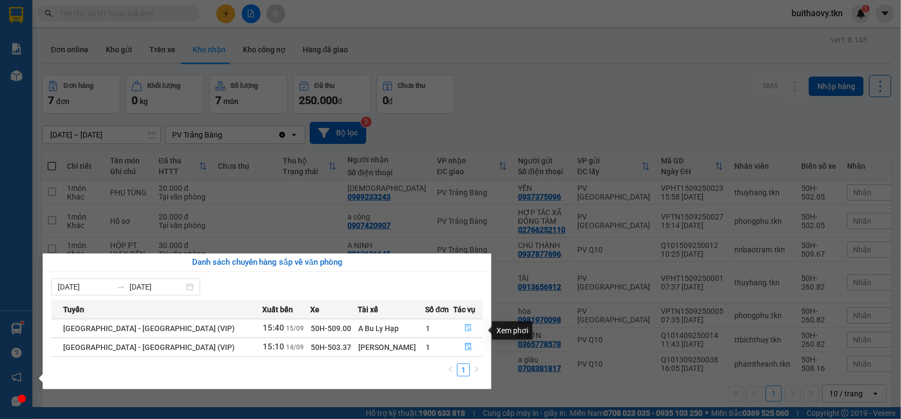
click at [464, 332] on icon "file-done" at bounding box center [468, 328] width 8 height 8
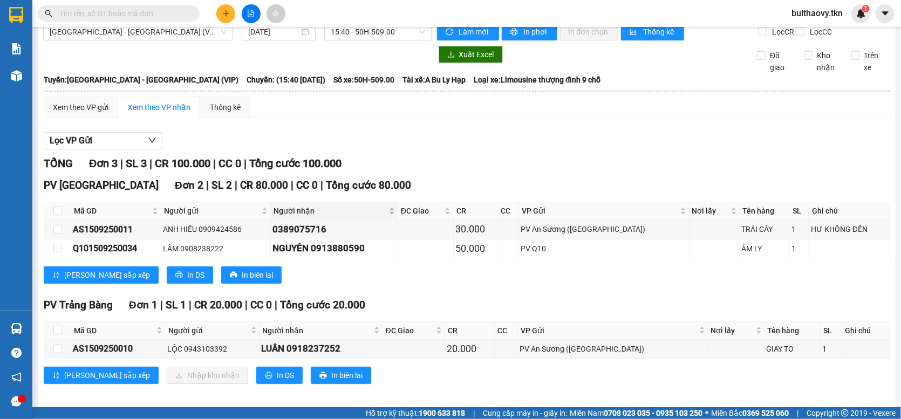
scroll to position [29, 0]
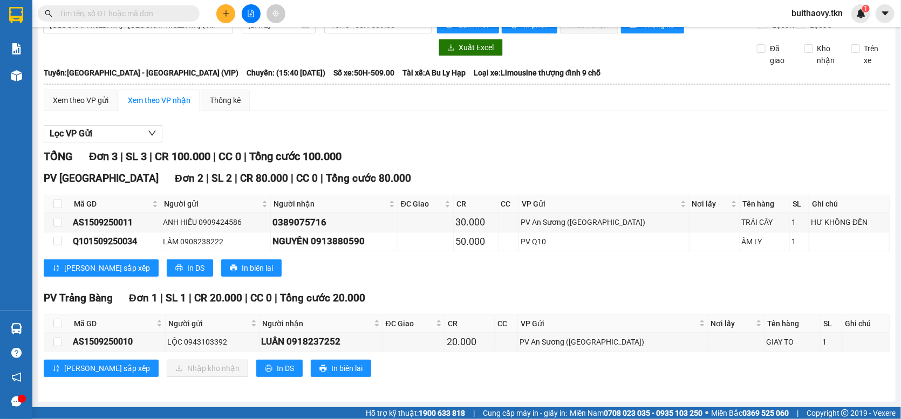
click at [532, 156] on div "TỔNG Đơn 3 | SL 3 | CR 100.000 | CC 0 | Tổng cước 100.000" at bounding box center [467, 156] width 846 height 17
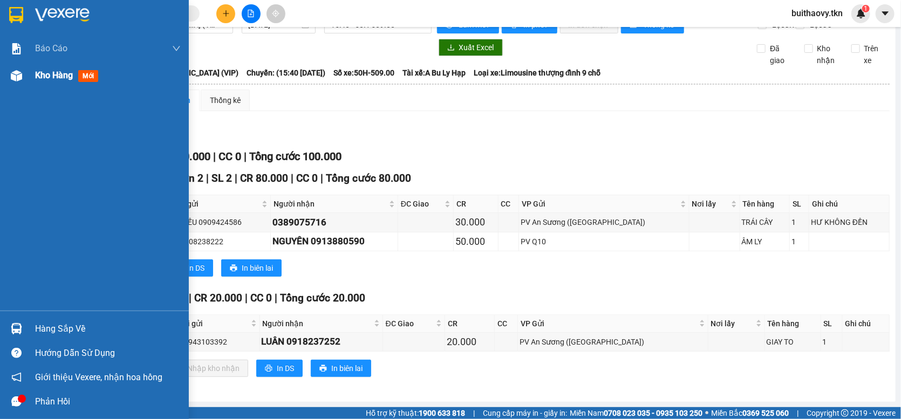
click at [16, 81] on img at bounding box center [16, 75] width 11 height 11
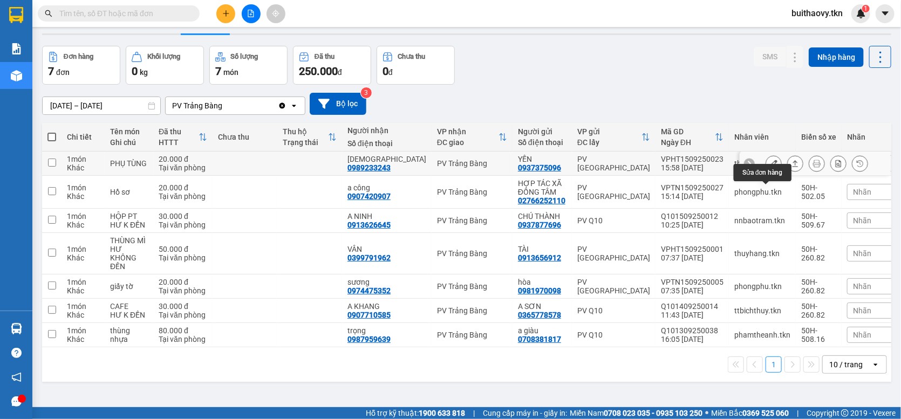
click at [770, 167] on icon at bounding box center [774, 164] width 8 height 8
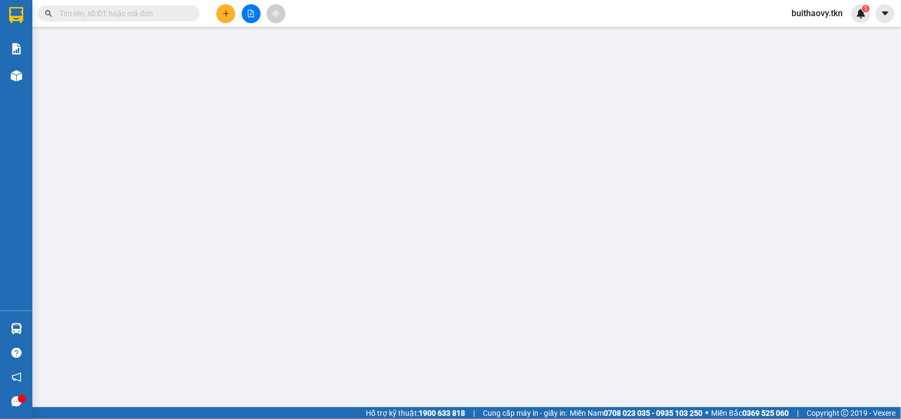
type input "0937375096"
type input "YẾN"
type input "0989233243"
type input "[DEMOGRAPHIC_DATA]"
type input "20.000"
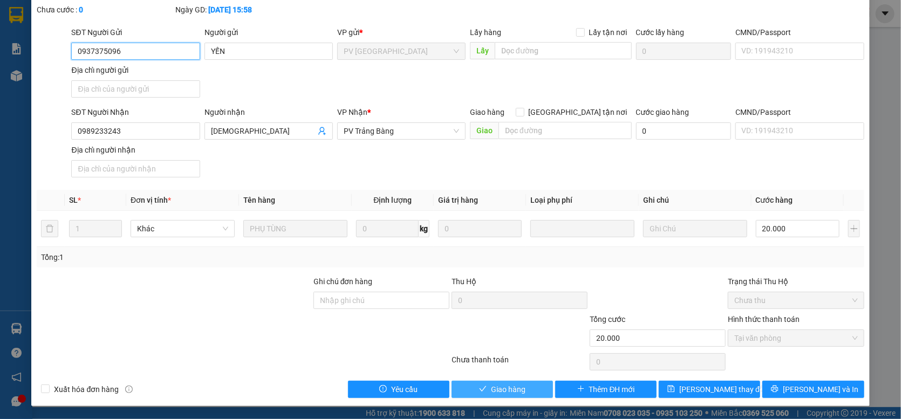
scroll to position [59, 0]
click at [479, 384] on button "Giao hàng" at bounding box center [501, 389] width 101 height 17
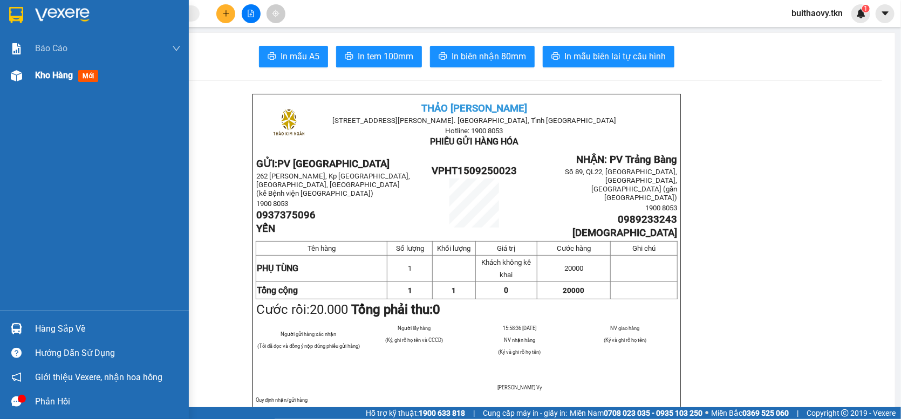
click at [29, 79] on div "Kho hàng mới" at bounding box center [94, 75] width 189 height 27
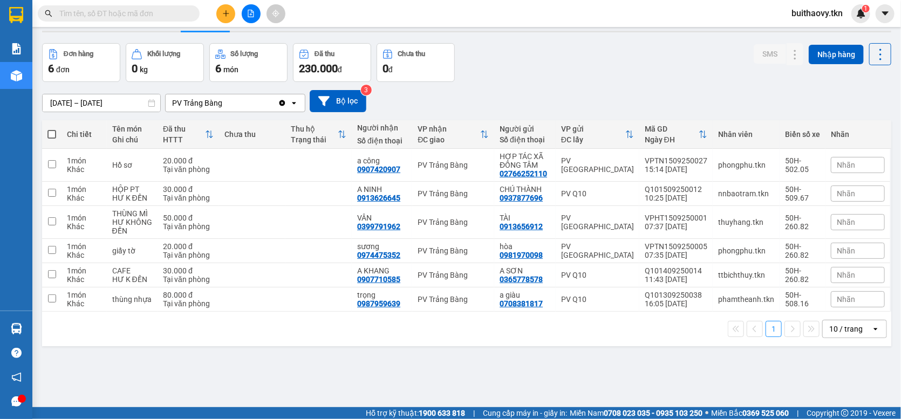
scroll to position [50, 0]
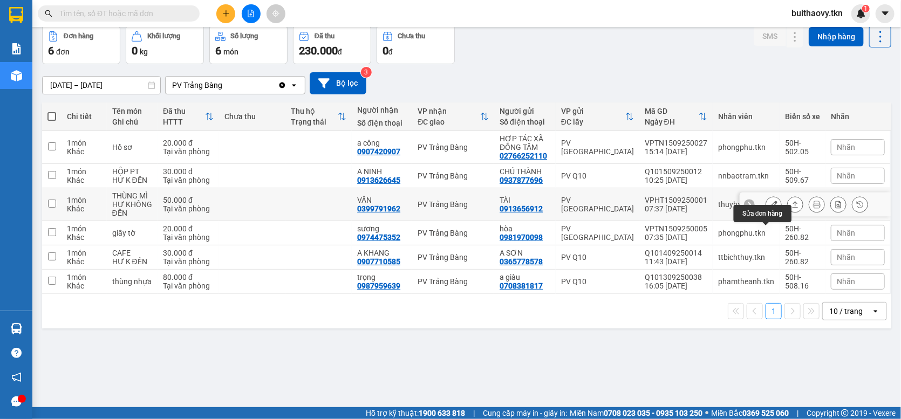
click at [770, 208] on icon at bounding box center [774, 205] width 8 height 8
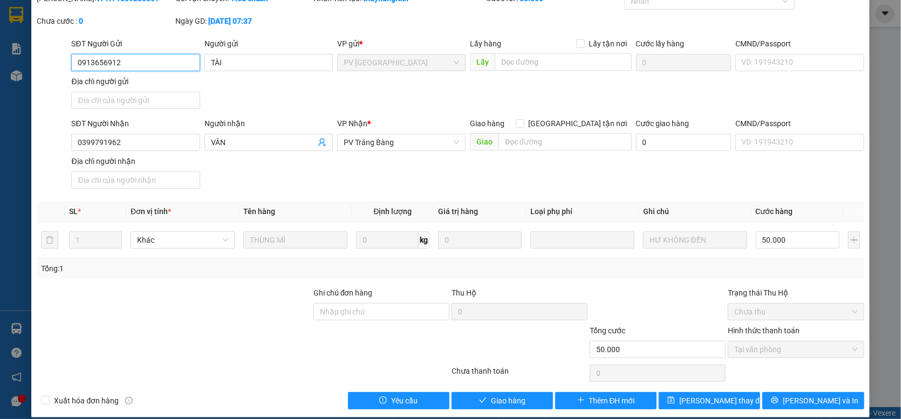
scroll to position [59, 0]
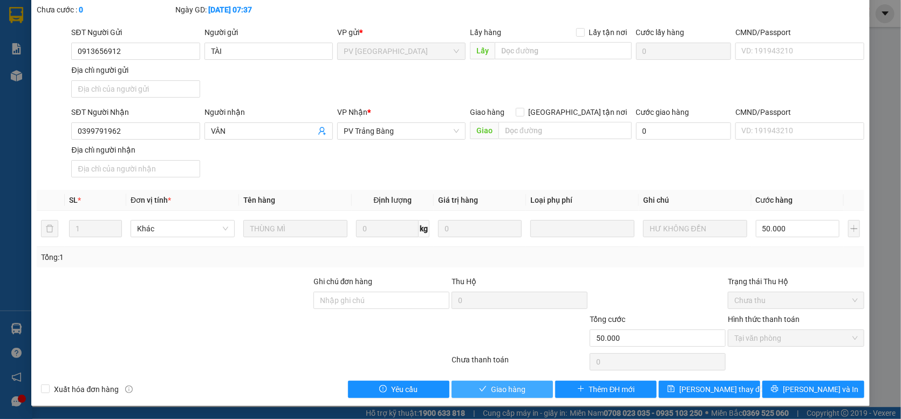
click at [521, 393] on button "Giao hàng" at bounding box center [501, 389] width 101 height 17
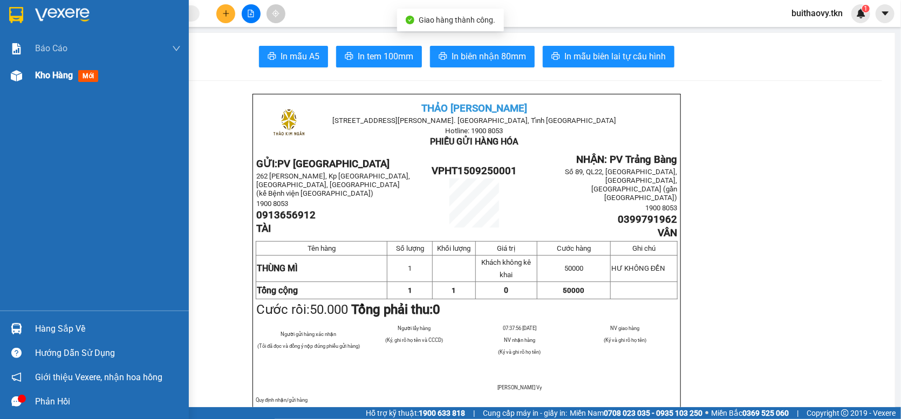
click at [22, 82] on div at bounding box center [16, 75] width 19 height 19
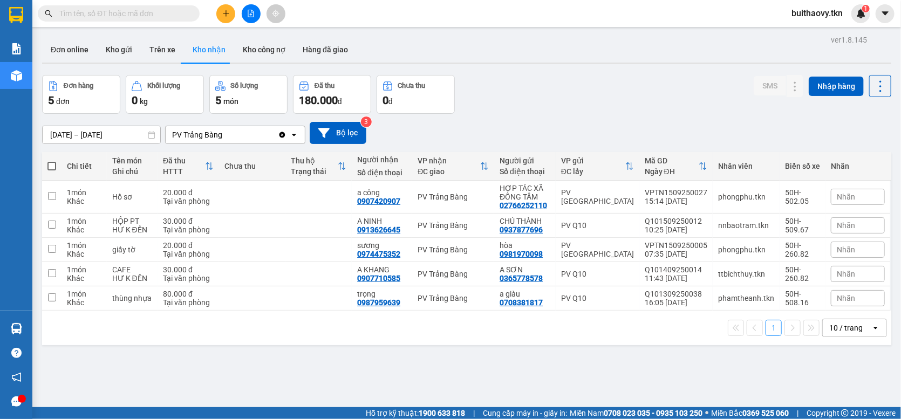
click at [540, 99] on div "Đơn hàng 5 đơn Khối lượng 0 kg Số lượng 5 món Đã thu 180.000 đ Chưa thu 0 đ SMS…" at bounding box center [466, 94] width 849 height 39
click at [461, 391] on div "ver 1.8.145 Đơn online Kho gửi Trên xe Kho nhận Kho công nợ Hàng đã giao Đơn hà…" at bounding box center [466, 241] width 857 height 419
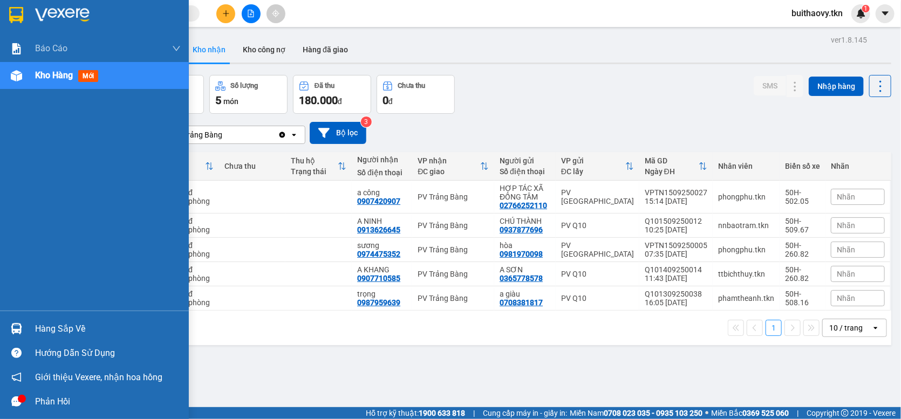
click at [15, 324] on img at bounding box center [16, 328] width 11 height 11
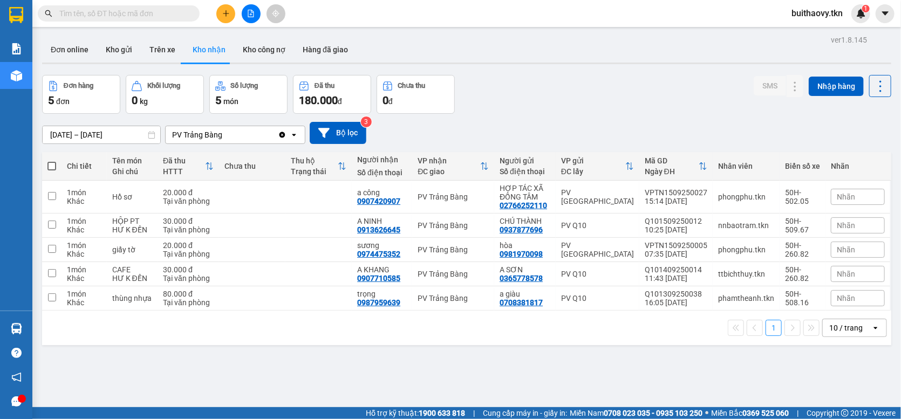
click at [573, 126] on section "Kết quả tìm kiếm ( 0 ) Bộ lọc No Data buithaovy.tkn 1 Báo cáo Mẫu 1: Báo cáo dò…" at bounding box center [450, 209] width 901 height 419
click at [496, 111] on div "Đơn hàng 5 đơn Khối lượng 0 kg Số lượng 5 món Đã thu 180.000 đ Chưa thu 0 đ SMS…" at bounding box center [466, 94] width 849 height 39
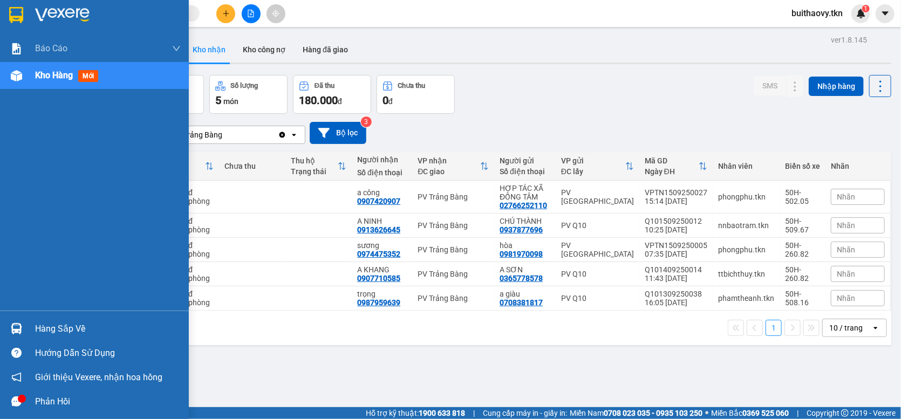
click at [22, 326] on img at bounding box center [16, 328] width 11 height 11
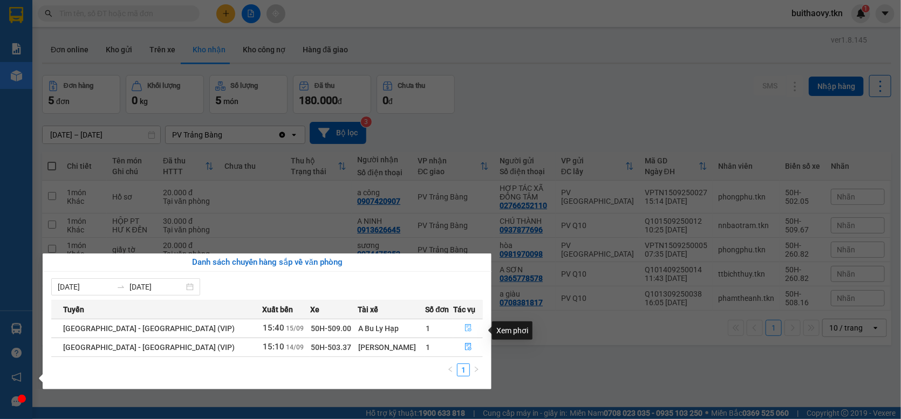
click at [472, 327] on button "button" at bounding box center [468, 328] width 29 height 17
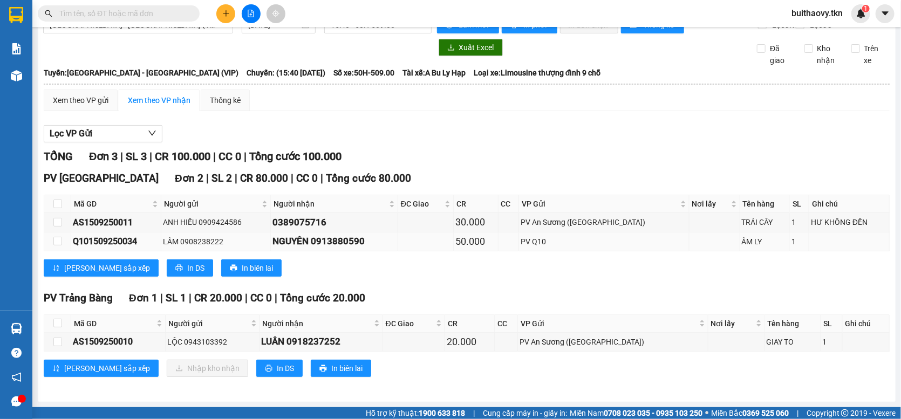
scroll to position [29, 0]
click at [56, 323] on input "checkbox" at bounding box center [57, 323] width 9 height 9
checkbox input "true"
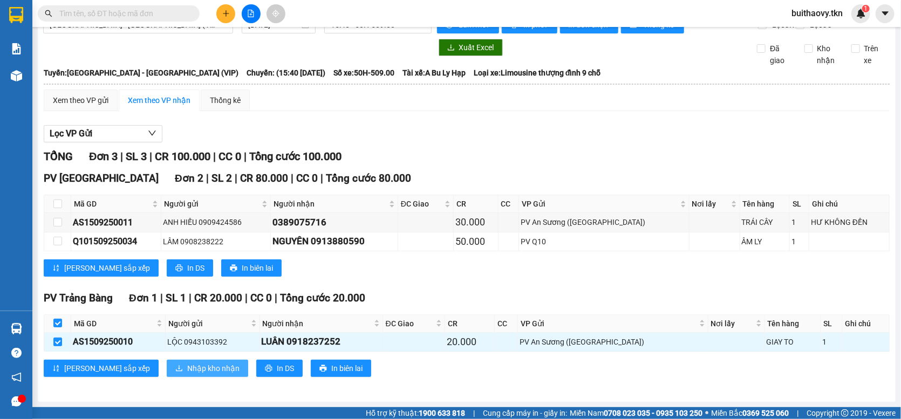
click at [175, 366] on icon "download" at bounding box center [179, 369] width 8 height 8
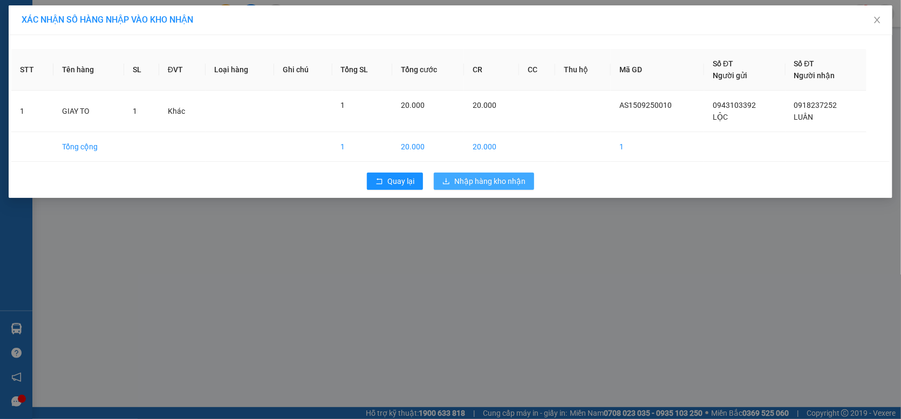
click at [440, 183] on button "Nhập hàng kho nhận" at bounding box center [484, 181] width 100 height 17
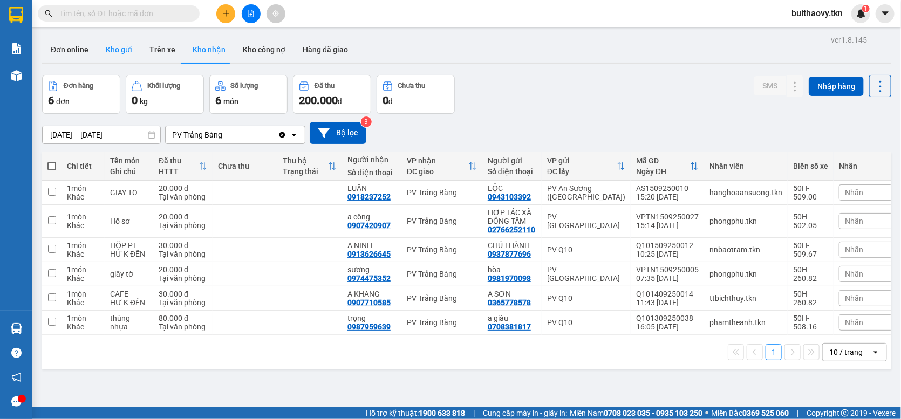
click at [123, 57] on button "Kho gửi" at bounding box center [119, 50] width 44 height 26
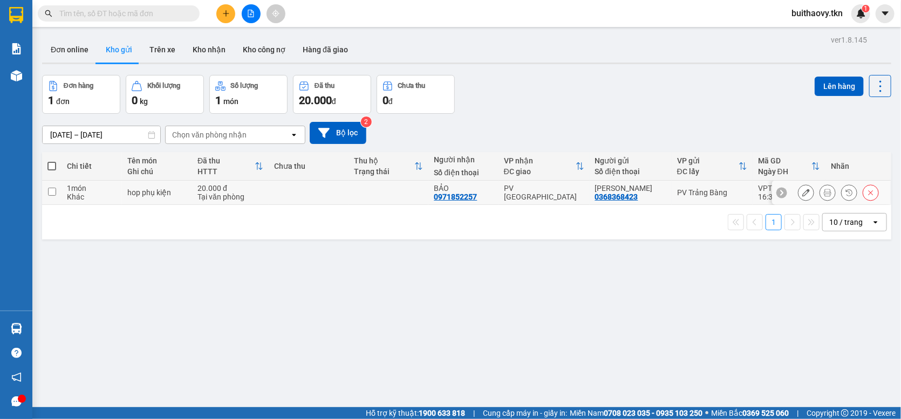
click at [223, 193] on div "20.000 đ" at bounding box center [230, 188] width 66 height 9
checkbox input "true"
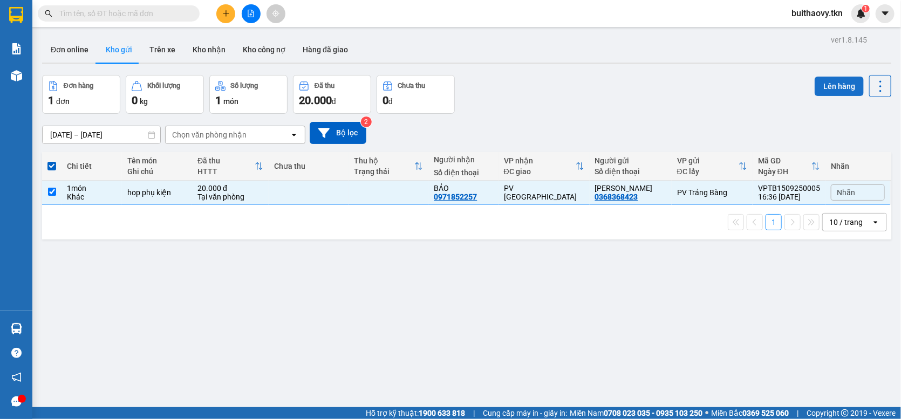
click at [841, 88] on button "Lên hàng" at bounding box center [838, 86] width 49 height 19
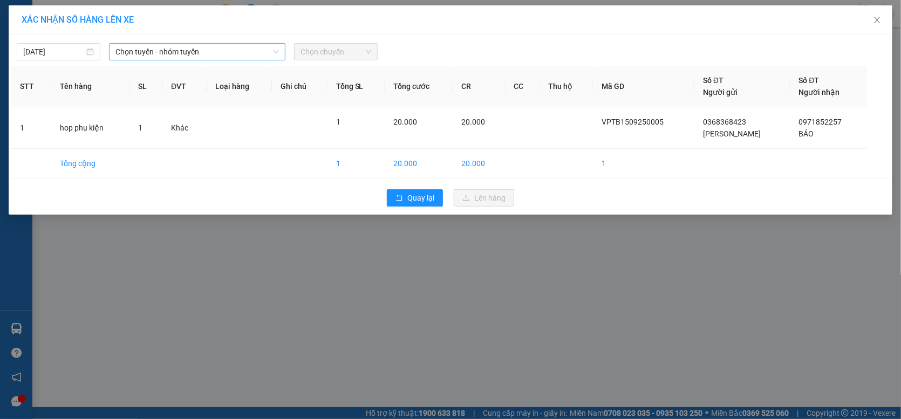
click at [229, 55] on span "Chọn tuyến - nhóm tuyến" at bounding box center [196, 52] width 163 height 16
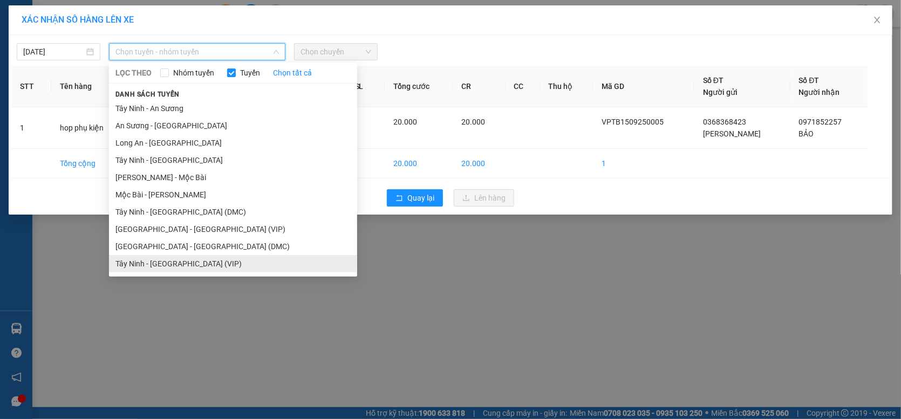
click at [238, 262] on li "Tây Ninh - [GEOGRAPHIC_DATA] (VIP)" at bounding box center [233, 263] width 248 height 17
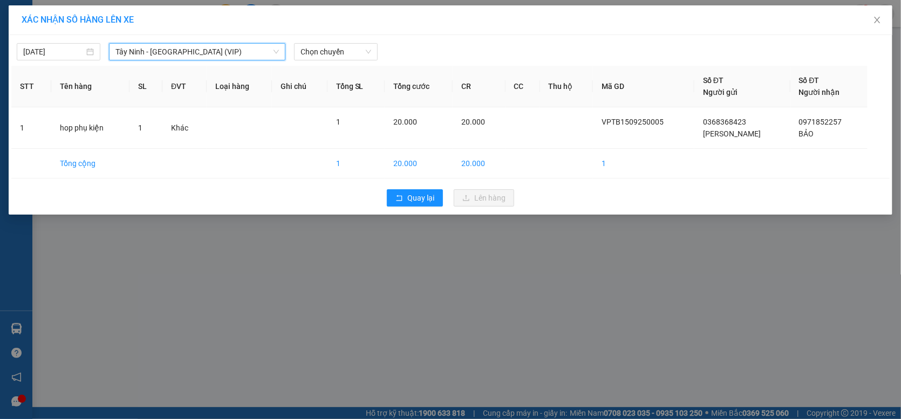
click at [216, 51] on span "Tây Ninh - [GEOGRAPHIC_DATA] (VIP)" at bounding box center [196, 52] width 163 height 16
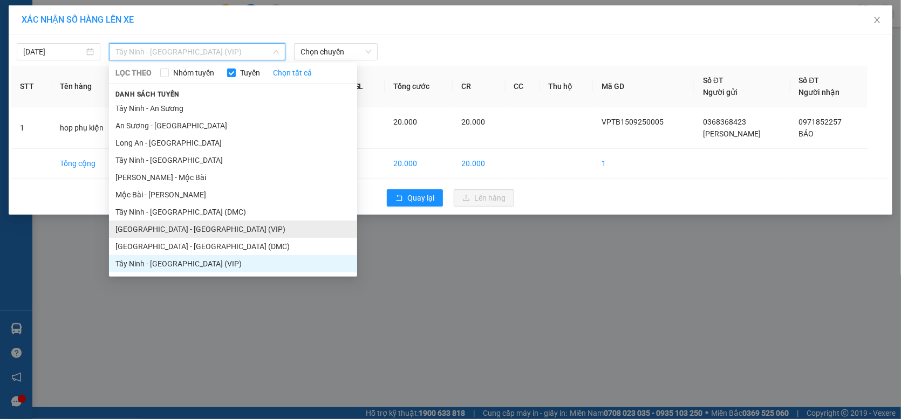
click at [174, 221] on li "[GEOGRAPHIC_DATA] - [GEOGRAPHIC_DATA] (VIP)" at bounding box center [233, 229] width 248 height 17
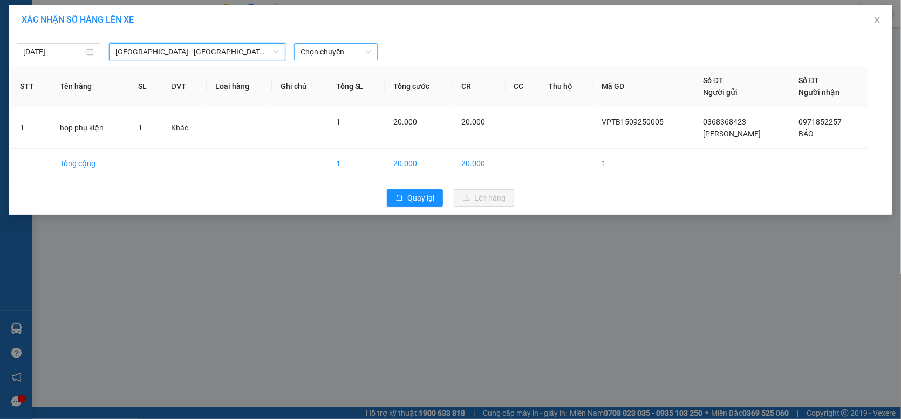
click at [355, 44] on span "Chọn chuyến" at bounding box center [335, 52] width 71 height 16
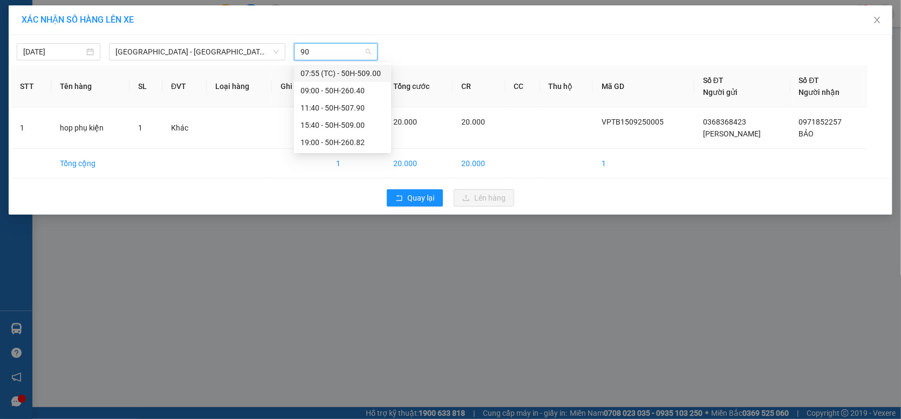
type input "900"
click at [367, 109] on div "15:40 - 50H-509.00" at bounding box center [342, 108] width 84 height 12
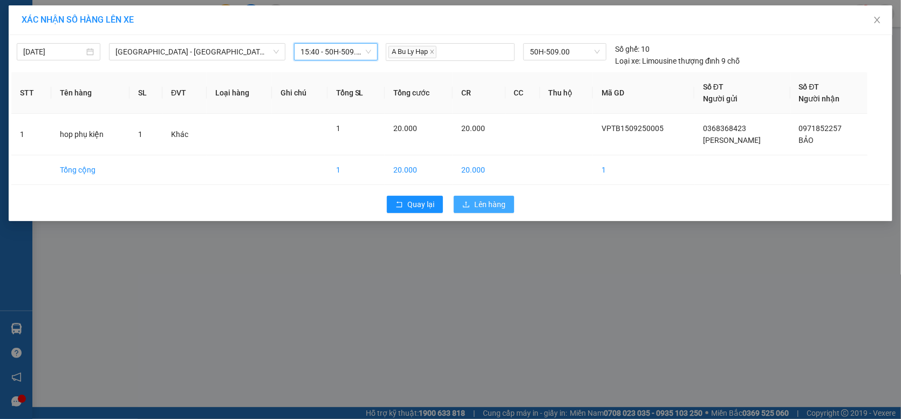
click at [465, 202] on icon "upload" at bounding box center [466, 205] width 8 height 8
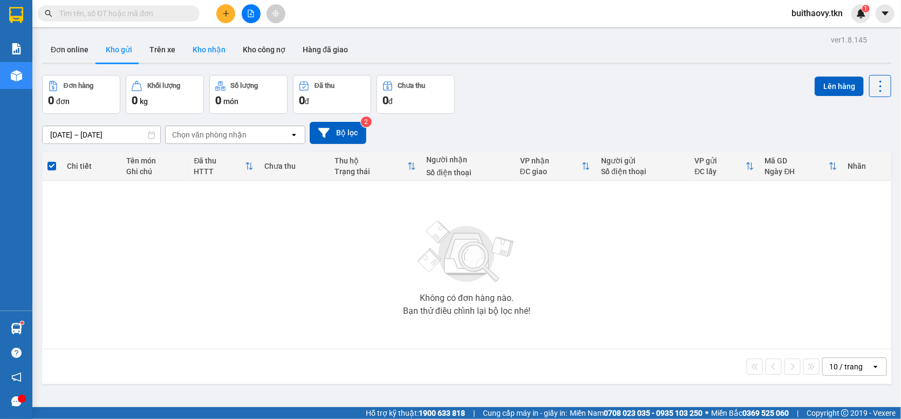
click at [201, 56] on button "Kho nhận" at bounding box center [209, 50] width 50 height 26
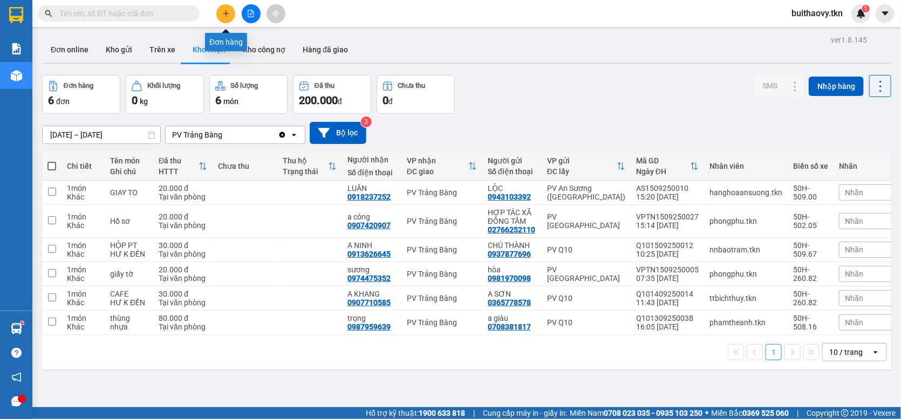
click at [225, 16] on icon "plus" at bounding box center [226, 14] width 8 height 8
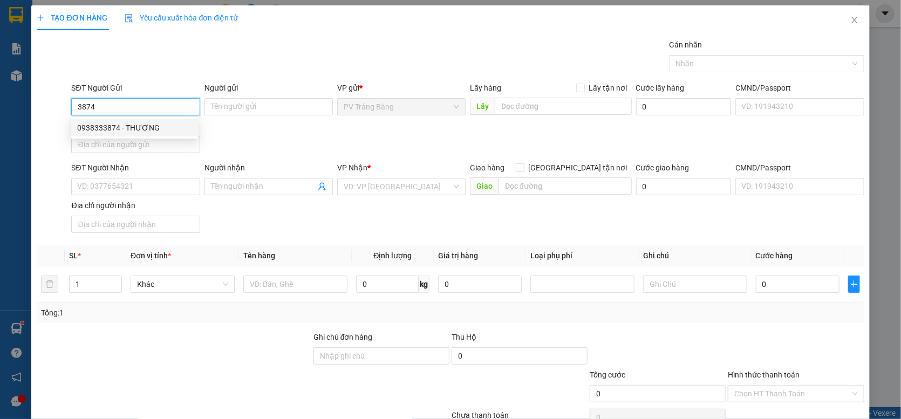
click at [157, 125] on div "0938333874 - THƯƠNG" at bounding box center [134, 128] width 114 height 12
type input "0938333874"
type input "THƯƠNG"
type input "0909155800"
type input "CÔNG"
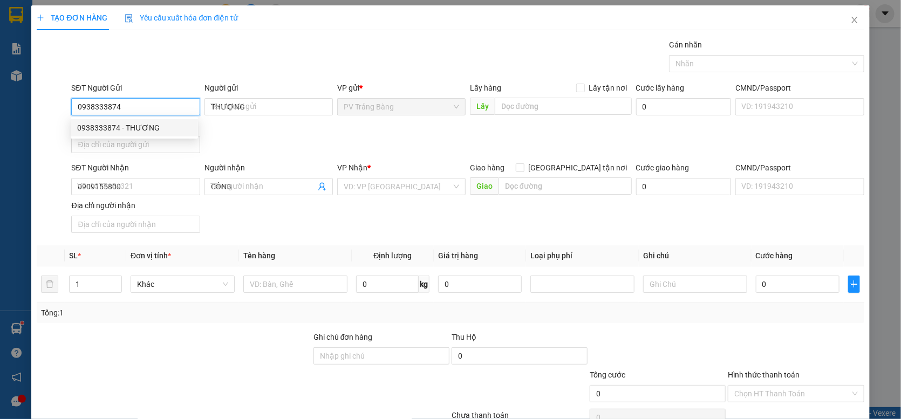
type input "40.000"
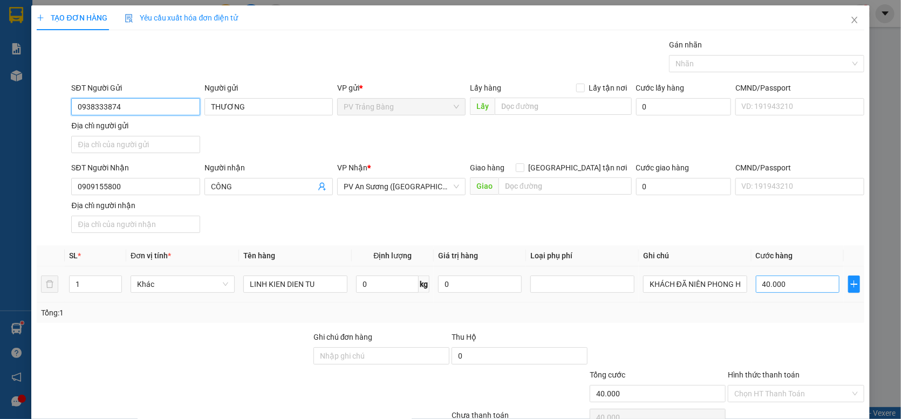
type input "0938333874"
click at [798, 287] on input "40.000" at bounding box center [798, 284] width 84 height 17
type input "2"
type input "20"
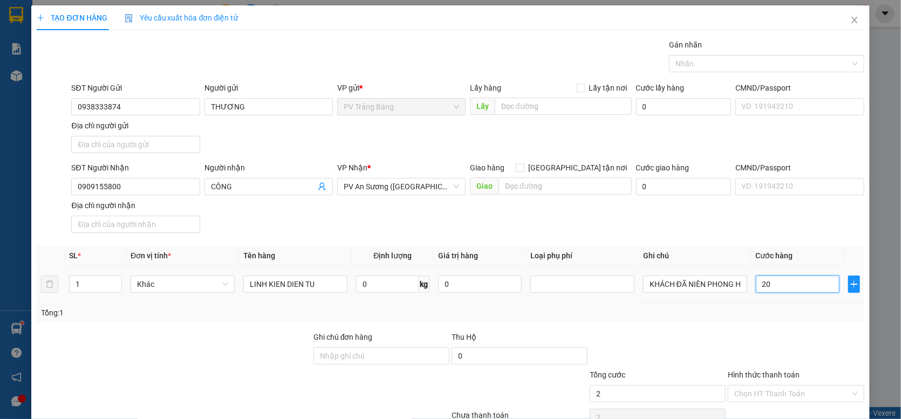
type input "20"
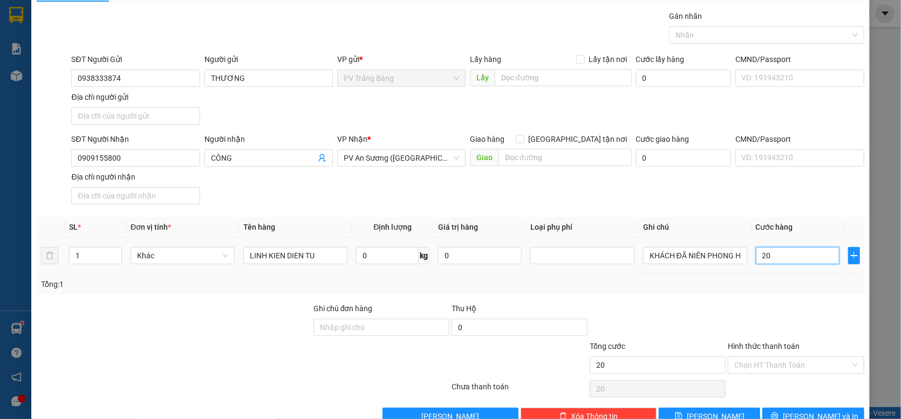
scroll to position [57, 0]
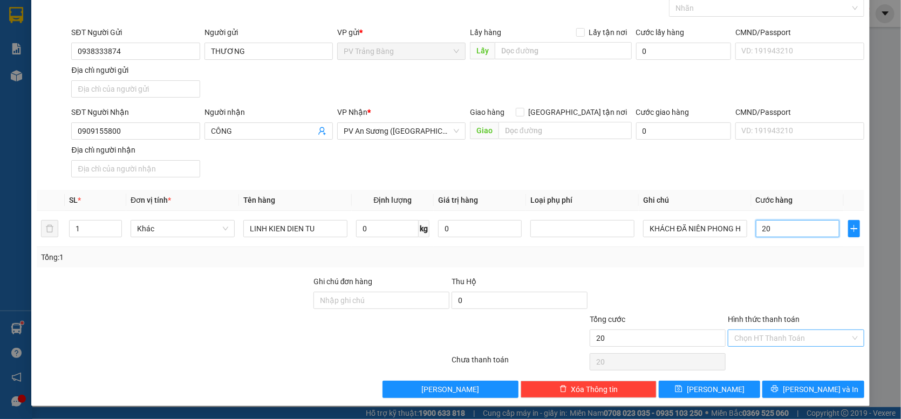
type input "20"
type input "20.000"
click at [784, 341] on input "Hình thức thanh toán" at bounding box center [791, 338] width 115 height 16
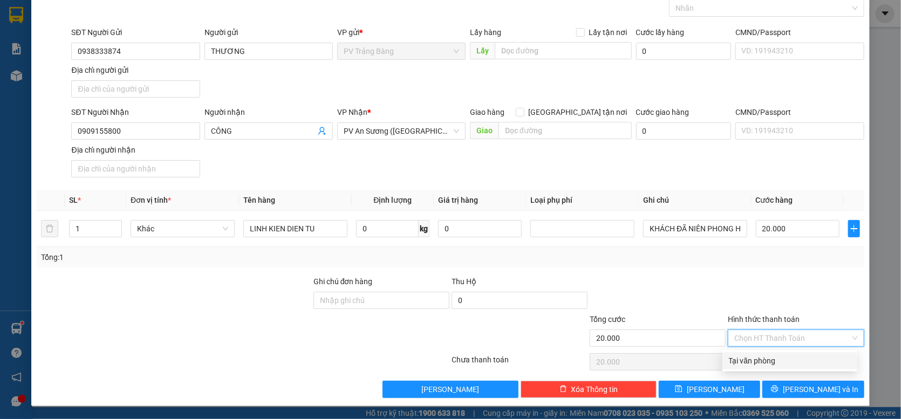
click at [781, 358] on div "Tại văn phòng" at bounding box center [790, 361] width 122 height 12
type input "0"
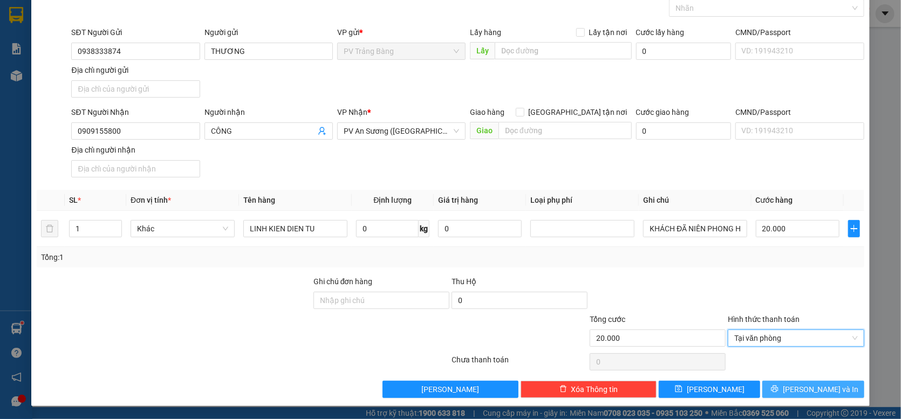
click at [800, 388] on span "[PERSON_NAME] và In" at bounding box center [821, 389] width 76 height 12
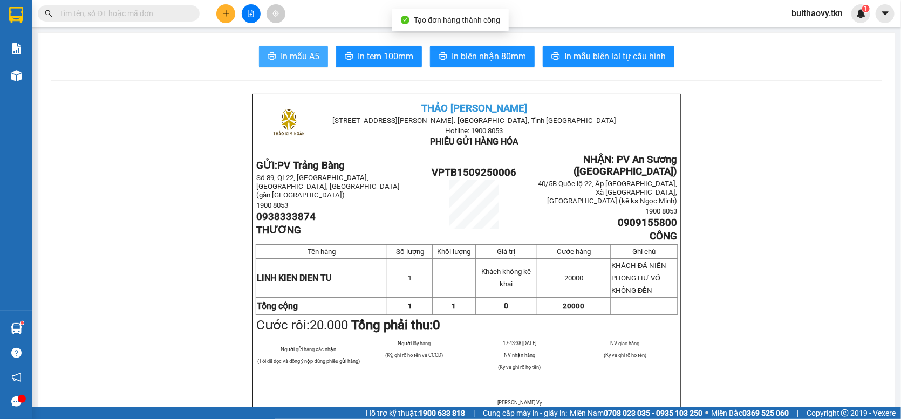
click at [320, 56] on button "In mẫu A5" at bounding box center [293, 57] width 69 height 22
click at [224, 16] on icon "plus" at bounding box center [226, 14] width 8 height 8
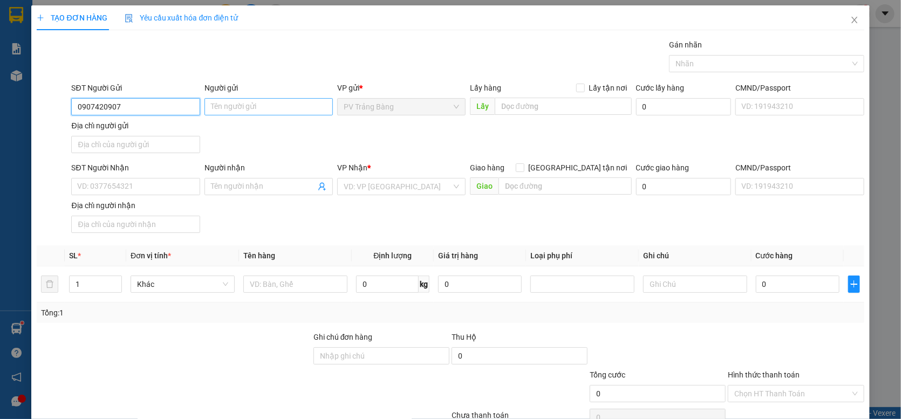
type input "0907420907"
click at [228, 104] on input "Người gửi" at bounding box center [268, 106] width 128 height 17
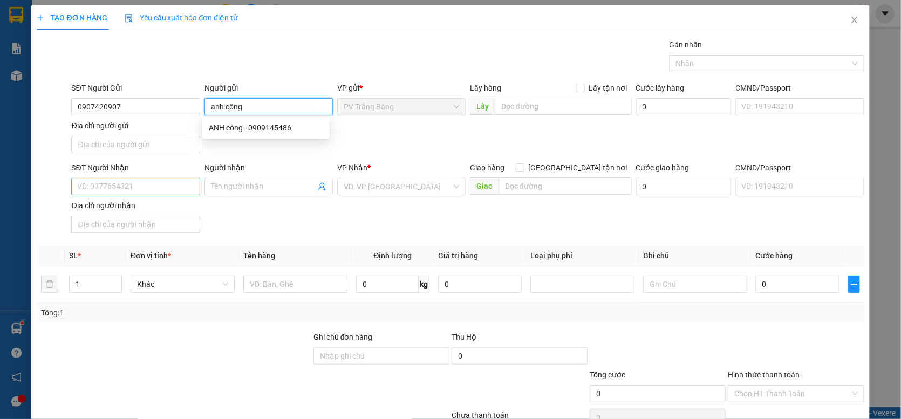
type input "anh công"
click at [164, 191] on input "SĐT Người Nhận" at bounding box center [135, 186] width 128 height 17
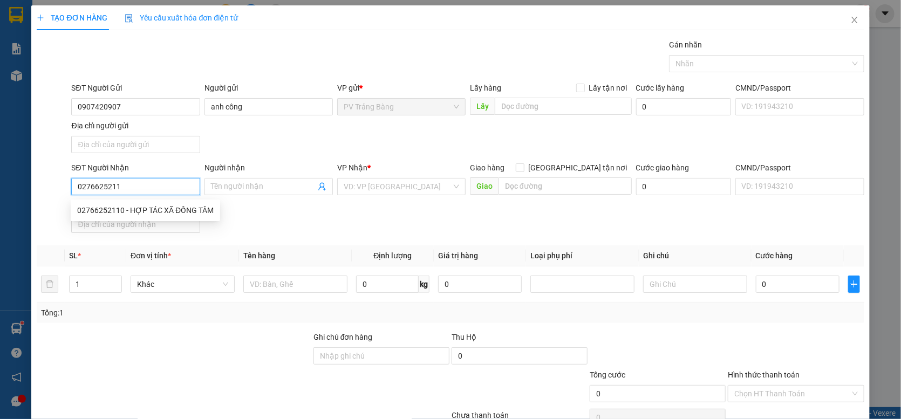
type input "02766252110"
click at [202, 209] on div "02766252110 - HỢP TÁC XÃ ĐỒNG TÂM" at bounding box center [145, 210] width 136 height 12
type input "HỢP TÁC XÃ ĐỒNG TÂM"
type input "20.000"
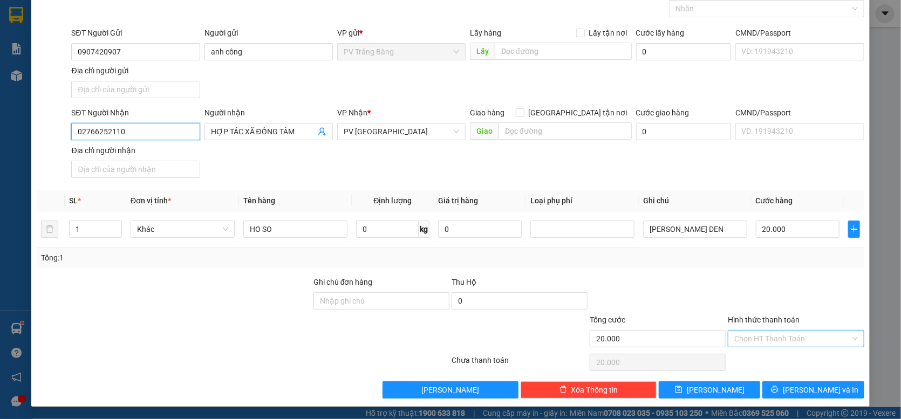
scroll to position [57, 0]
type input "02766252110"
click at [766, 334] on input "Hình thức thanh toán" at bounding box center [791, 338] width 115 height 16
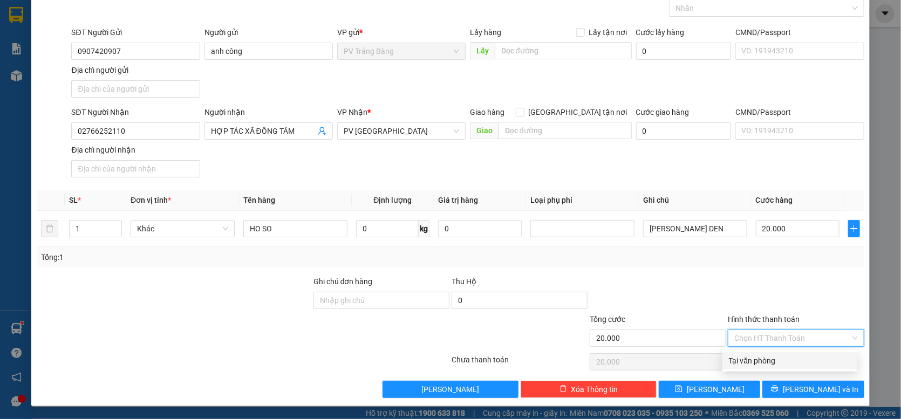
click at [772, 356] on div "Tại văn phòng" at bounding box center [790, 361] width 122 height 12
type input "0"
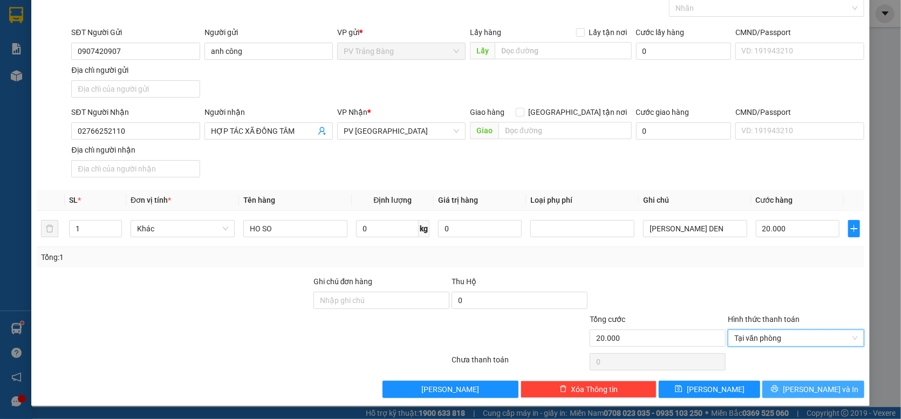
click at [782, 386] on button "[PERSON_NAME] và In" at bounding box center [812, 389] width 101 height 17
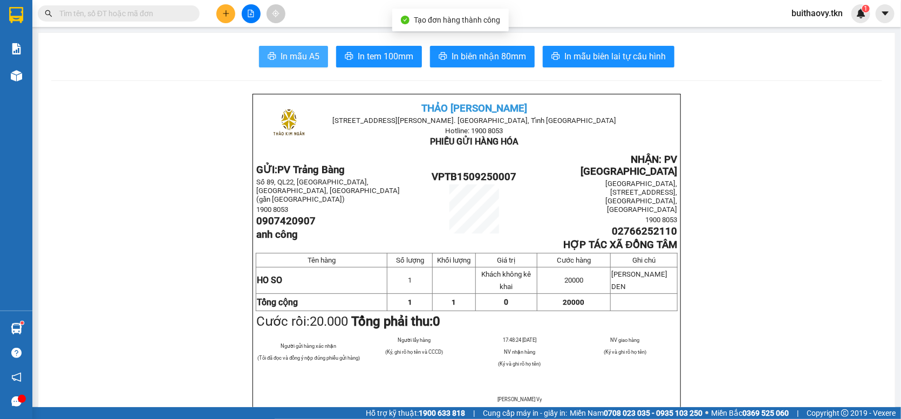
click at [287, 61] on span "In mẫu A5" at bounding box center [299, 56] width 39 height 13
click at [112, 14] on input "text" at bounding box center [122, 14] width 127 height 12
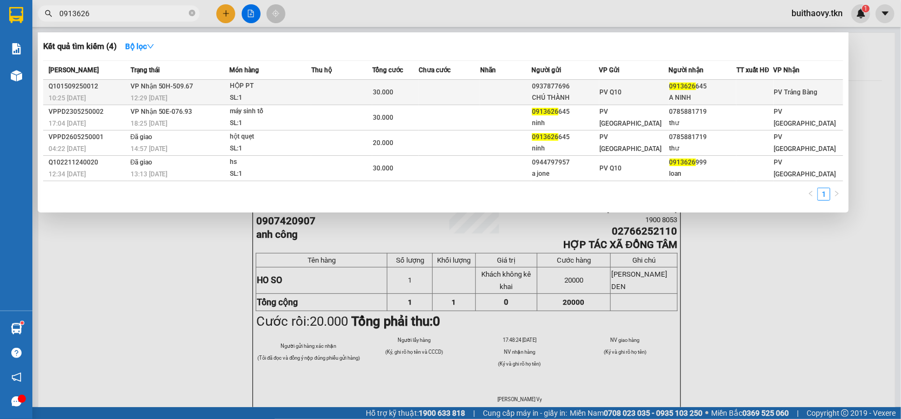
type input "0913626"
click at [220, 89] on td "VP Nhận 50H-509.67 12:29 [DATE]" at bounding box center [179, 92] width 102 height 25
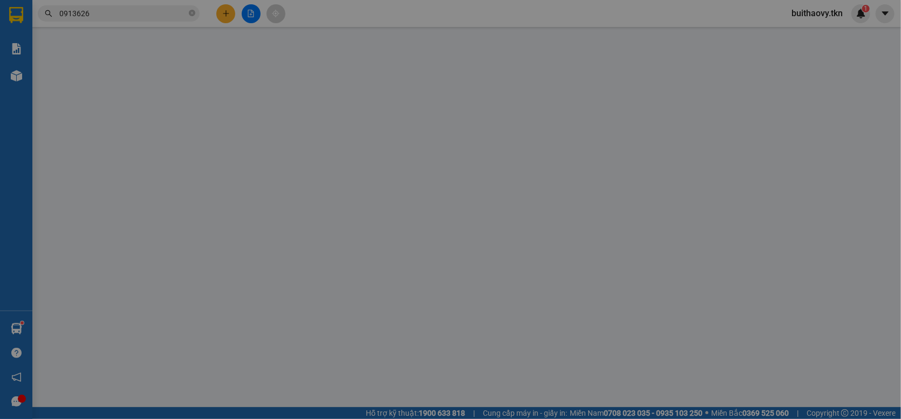
type input "0937877696"
type input "CHÚ THÀNH"
type input "0913626645"
type input "A NINH"
type input "30.000"
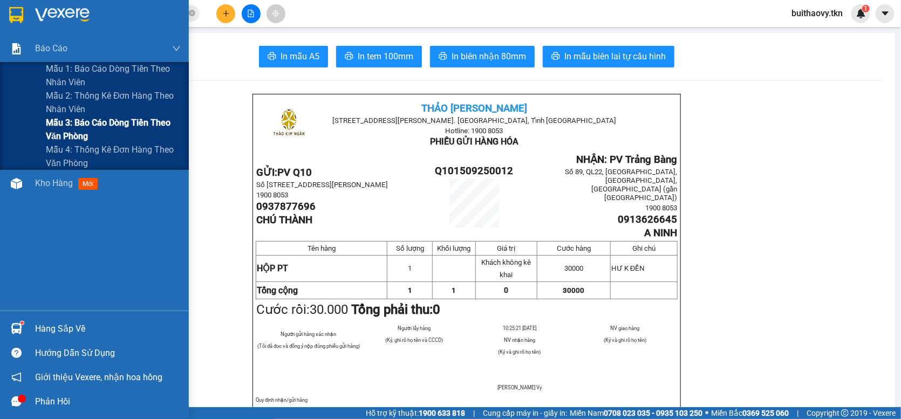
click at [72, 130] on span "Mẫu 3: Báo cáo dòng tiền theo văn phòng" at bounding box center [113, 129] width 135 height 27
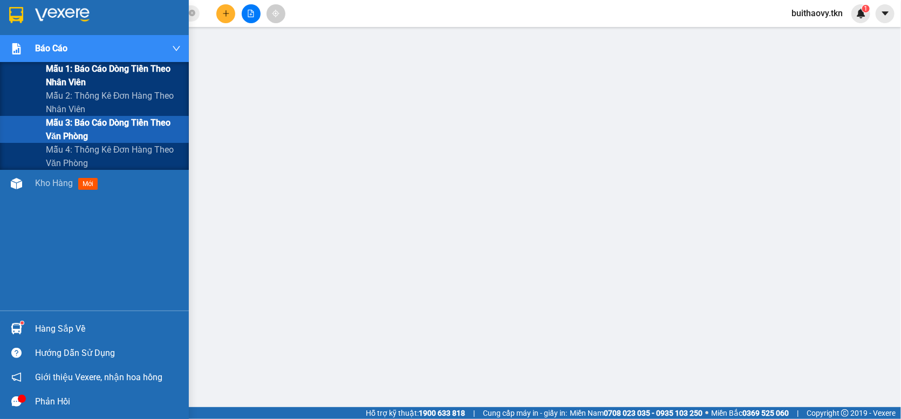
click at [84, 76] on span "Mẫu 1: Báo cáo dòng tiền theo nhân viên" at bounding box center [113, 75] width 135 height 27
